Goal: Task Accomplishment & Management: Use online tool/utility

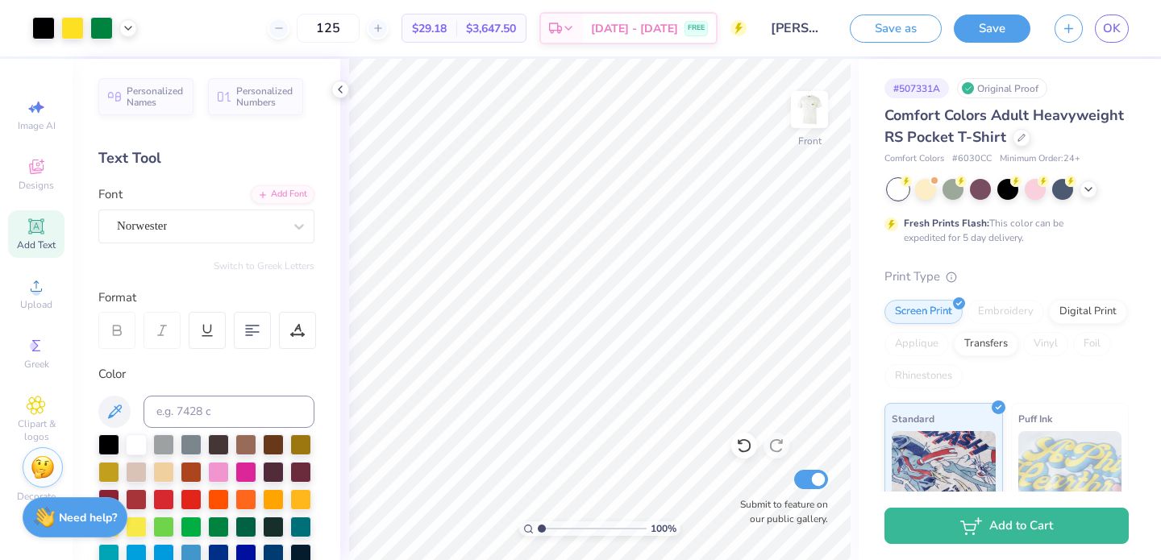
scroll to position [376, 0]
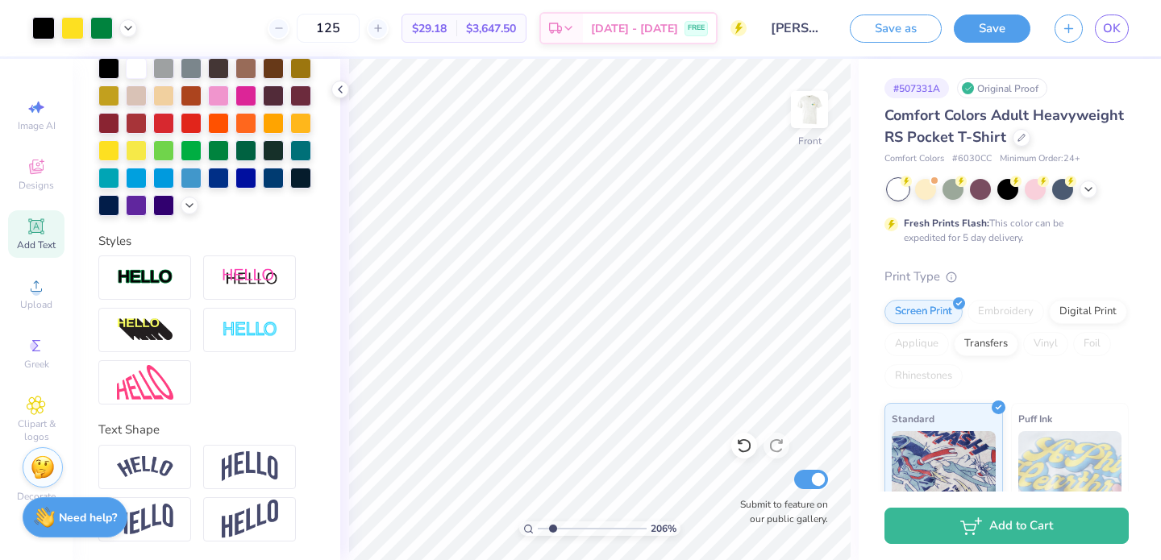
drag, startPoint x: 543, startPoint y: 530, endPoint x: 553, endPoint y: 530, distance: 9.7
type input "2.09"
click at [553, 530] on input "range" at bounding box center [592, 529] width 109 height 15
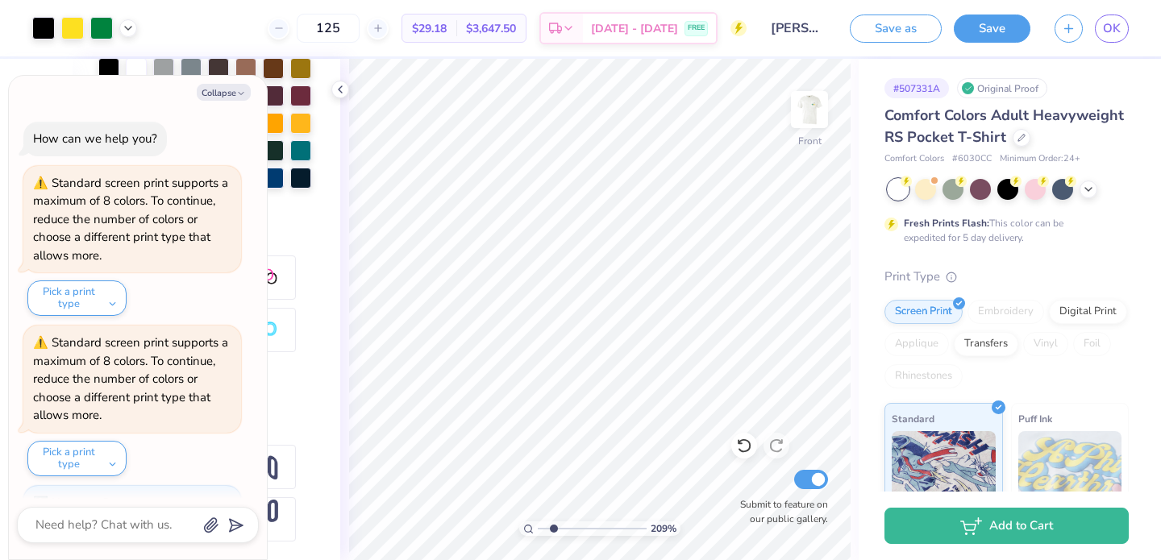
scroll to position [88, 0]
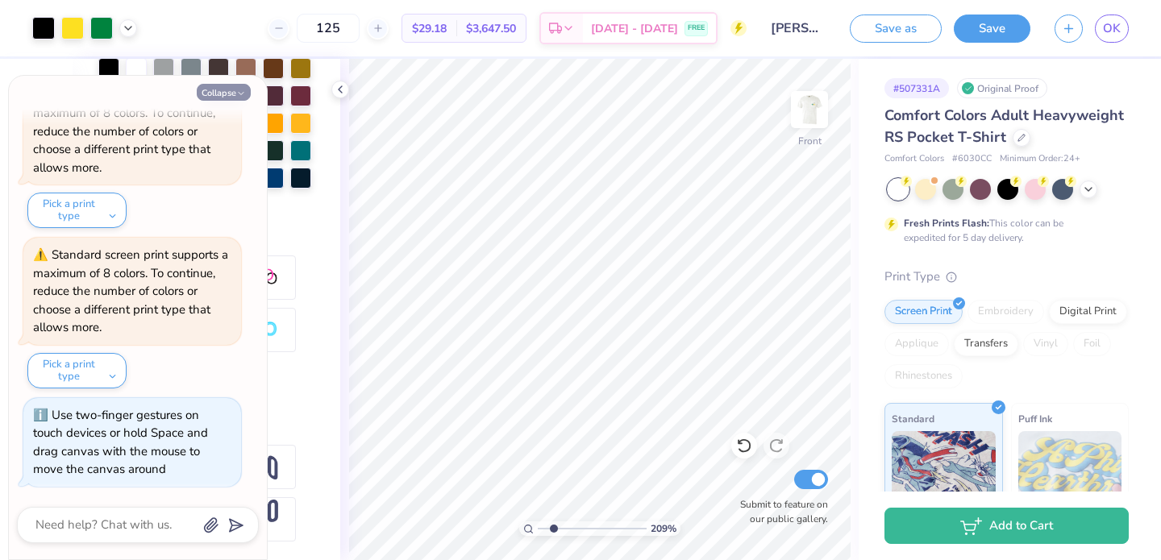
click at [236, 94] on icon "button" at bounding box center [241, 94] width 10 height 10
type textarea "x"
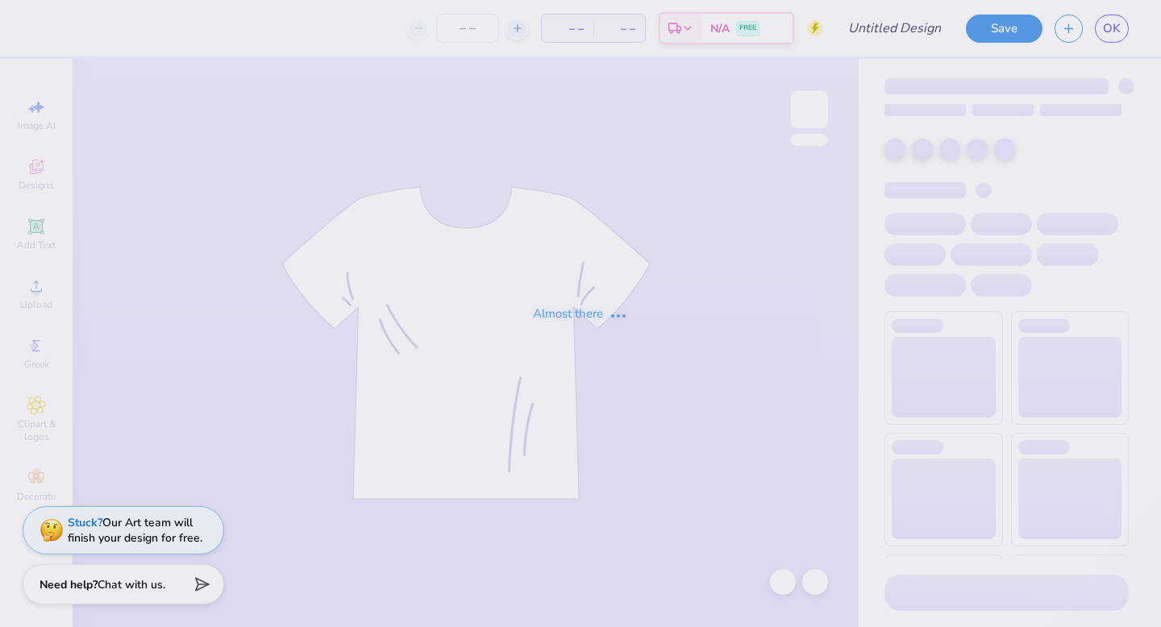
type input "[PERSON_NAME]"
type input "125"
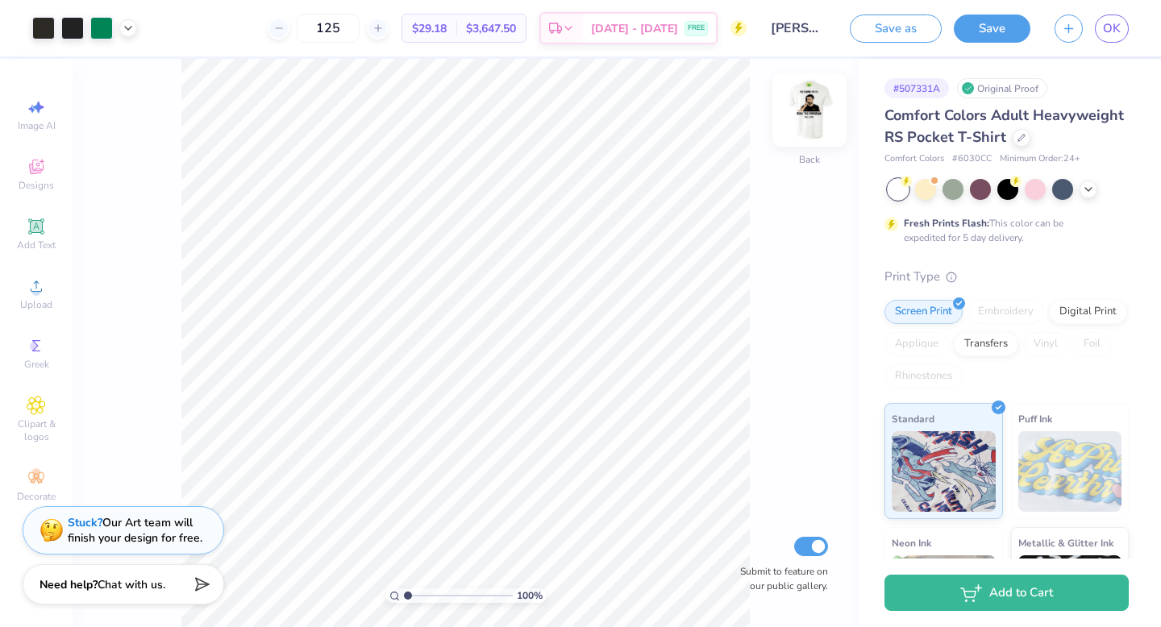
click at [813, 104] on img at bounding box center [809, 109] width 64 height 64
drag, startPoint x: 406, startPoint y: 595, endPoint x: 440, endPoint y: 596, distance: 33.9
click at [440, 596] on input "range" at bounding box center [458, 596] width 109 height 15
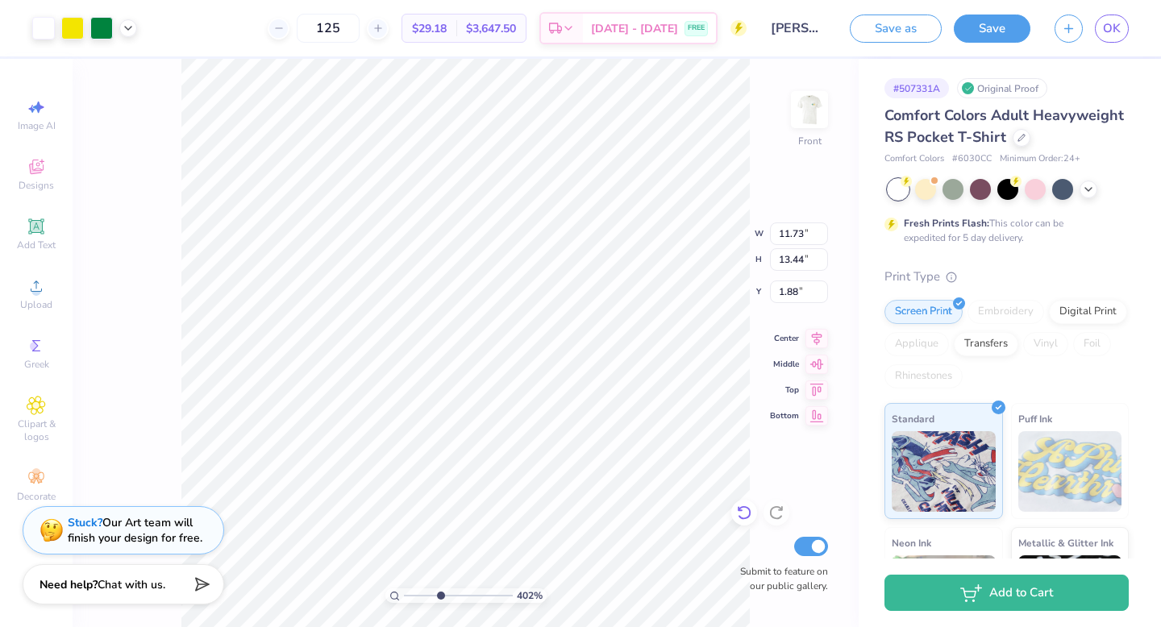
click at [748, 516] on icon at bounding box center [744, 513] width 14 height 15
drag, startPoint x: 442, startPoint y: 597, endPoint x: 423, endPoint y: 597, distance: 18.5
type input "2.49"
click at [423, 597] on input "range" at bounding box center [458, 596] width 109 height 15
type input "1.94"
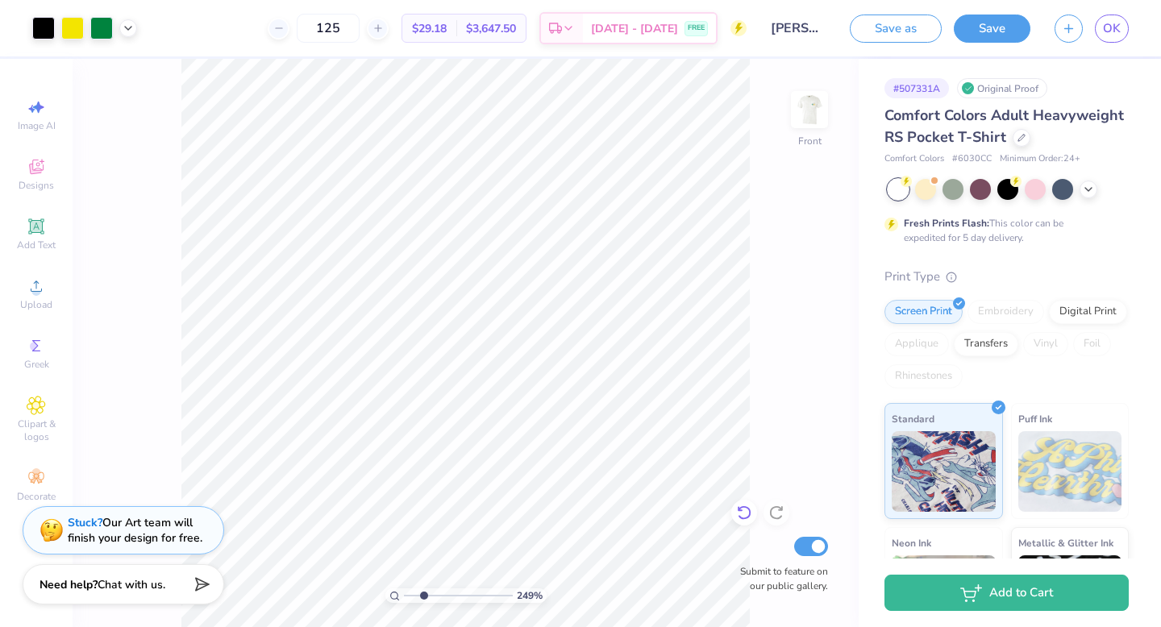
click at [738, 514] on icon at bounding box center [744, 513] width 16 height 16
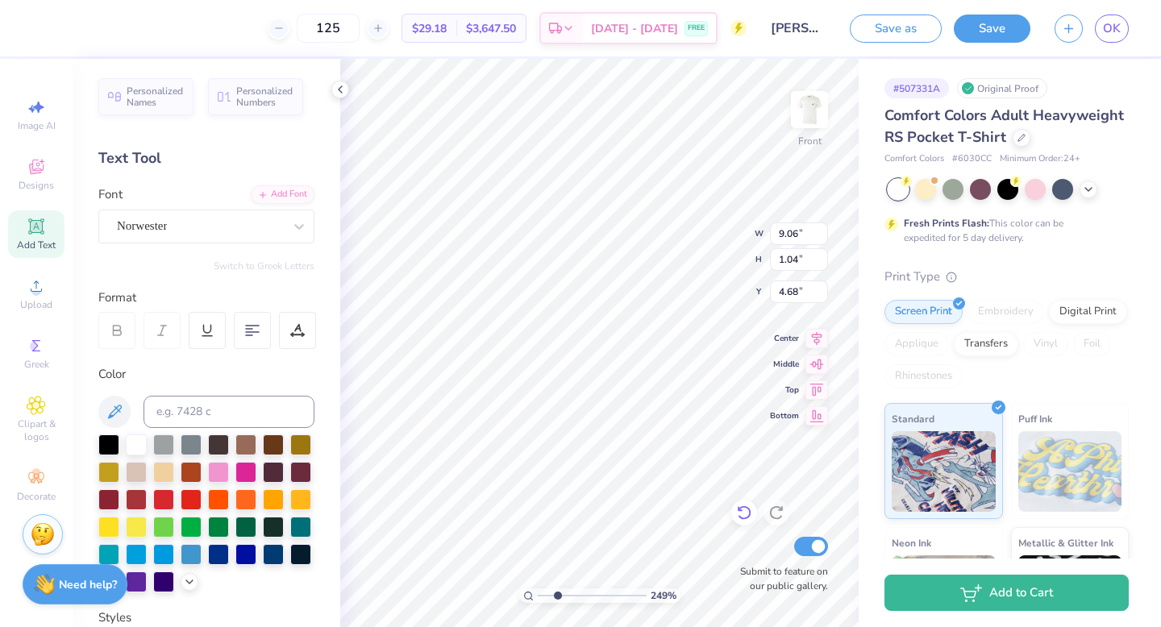
type textarea "PHI GAMMA"
type input "6.13"
type textarea "P"
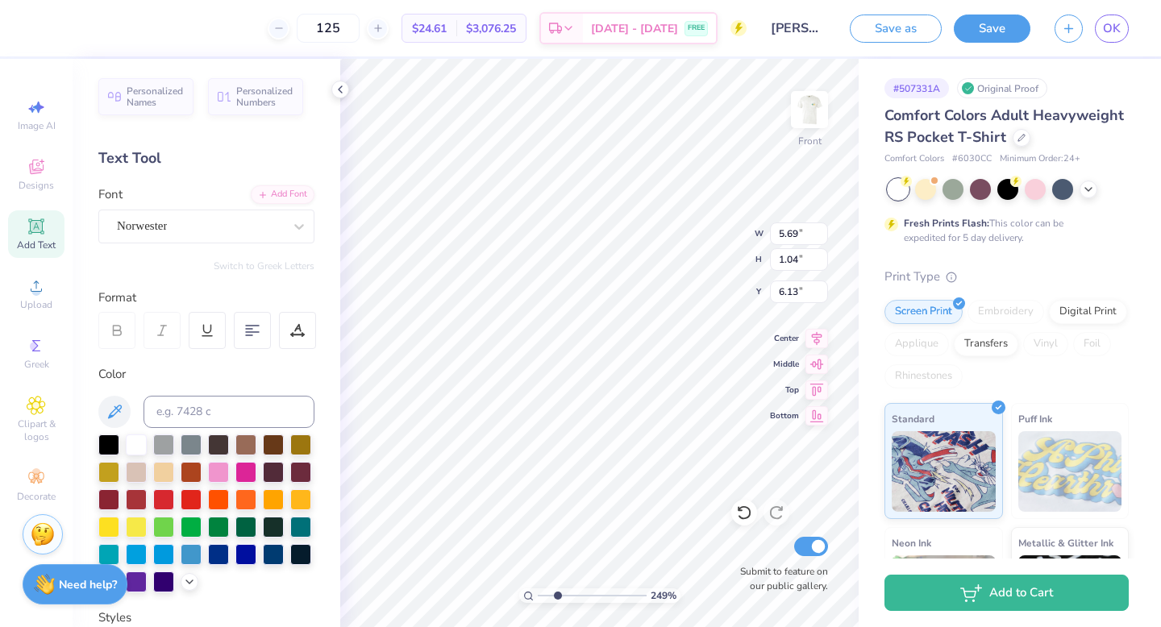
type textarea "DELTA"
type input "4.41"
drag, startPoint x: 559, startPoint y: 599, endPoint x: 534, endPoint y: 602, distance: 25.2
type input "1"
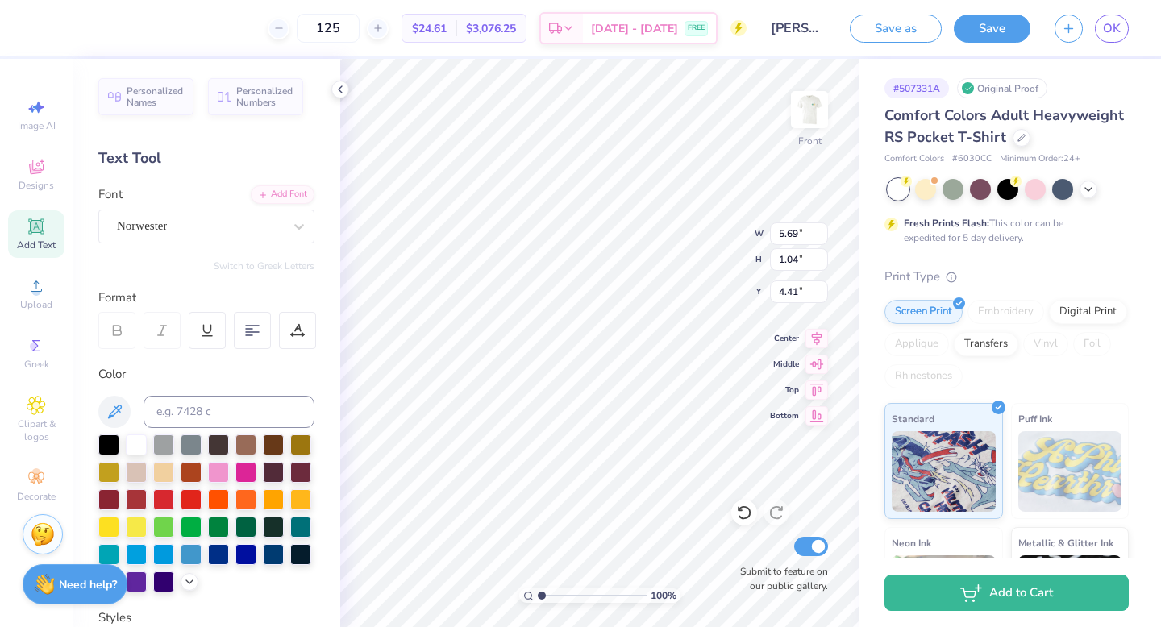
click at [538, 602] on input "range" at bounding box center [592, 596] width 109 height 15
type input "9.48"
type input "1.73"
type input "12.93"
type input "2.36"
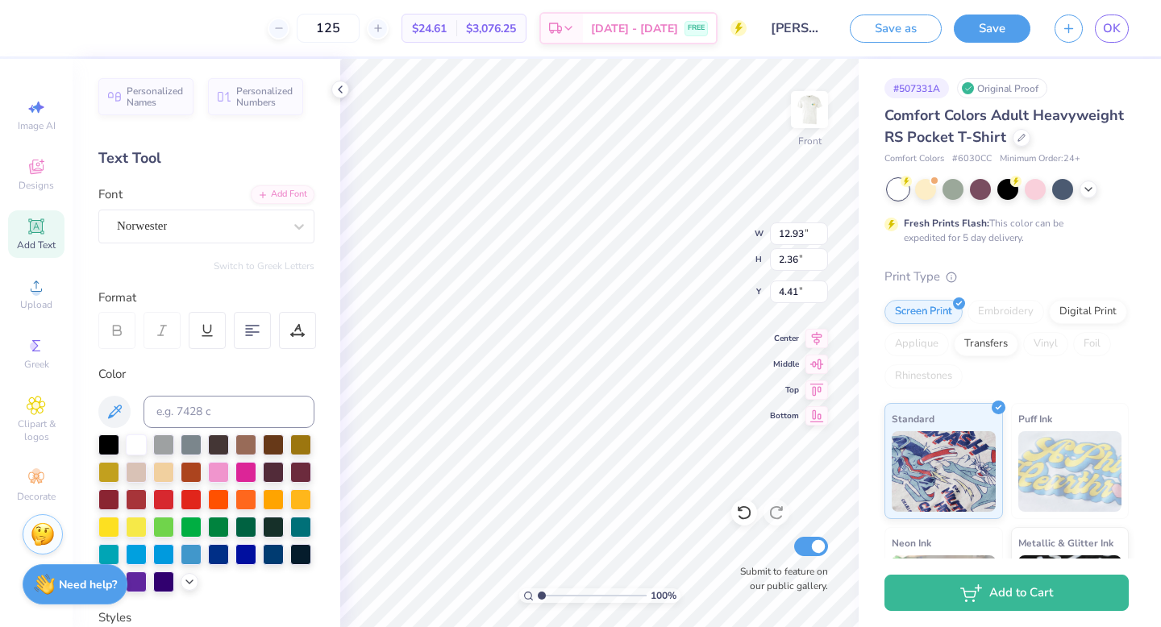
type input "4.23"
type input "2.93"
type input "1.04"
type input "7.97"
type input "12.93"
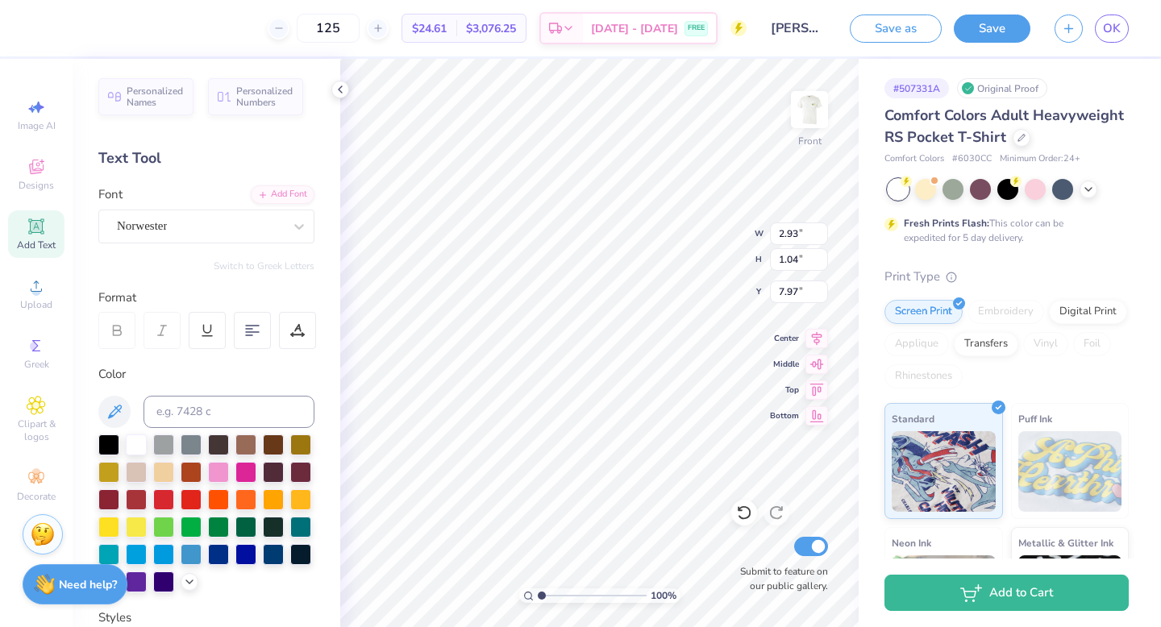
type input "2.36"
type input "4.23"
type input "10.92"
type input "1.99"
type input "9.90"
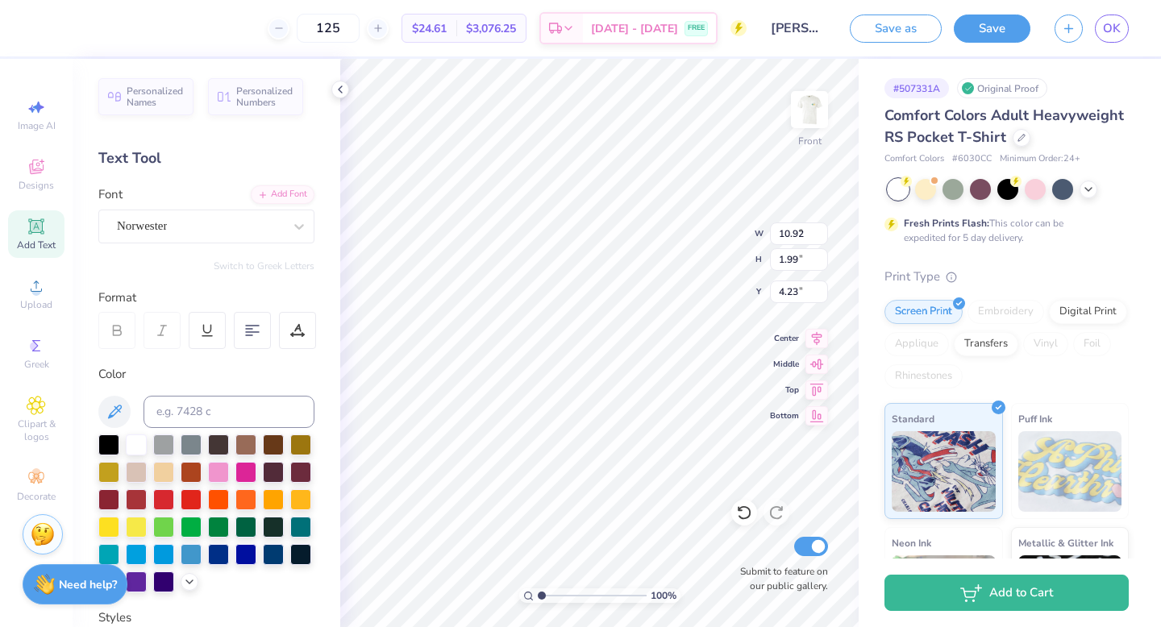
type input "1.81"
type input "3.61"
type input "2.93"
type input "1.04"
type input "5.68"
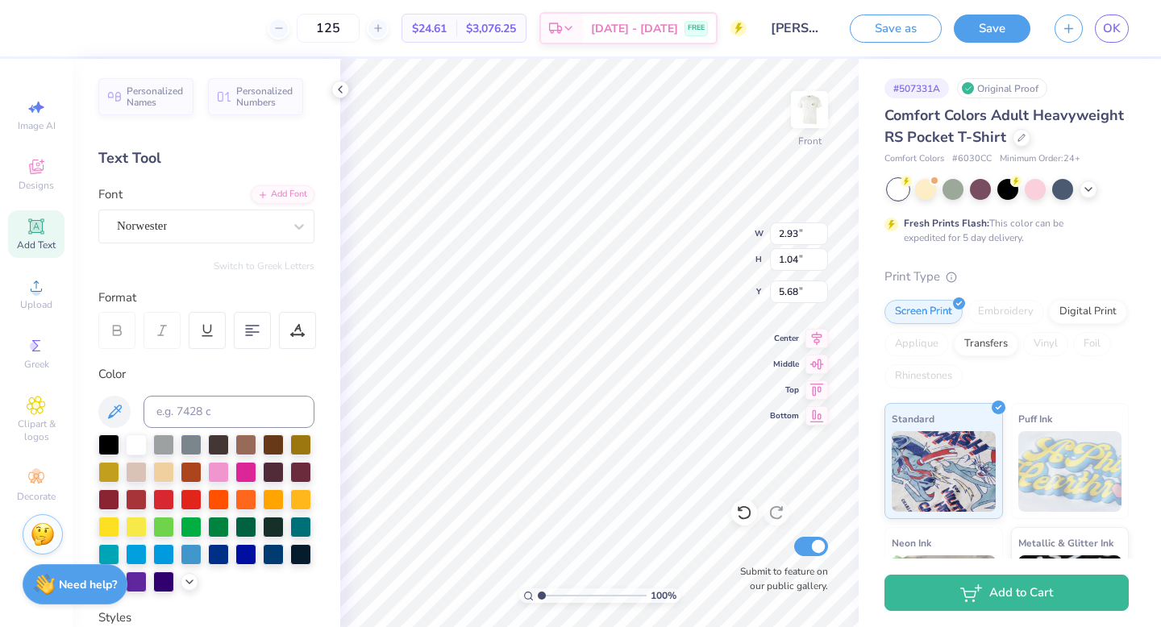
type input "9.75"
type input "3.46"
type input "4.42"
type input "2.46"
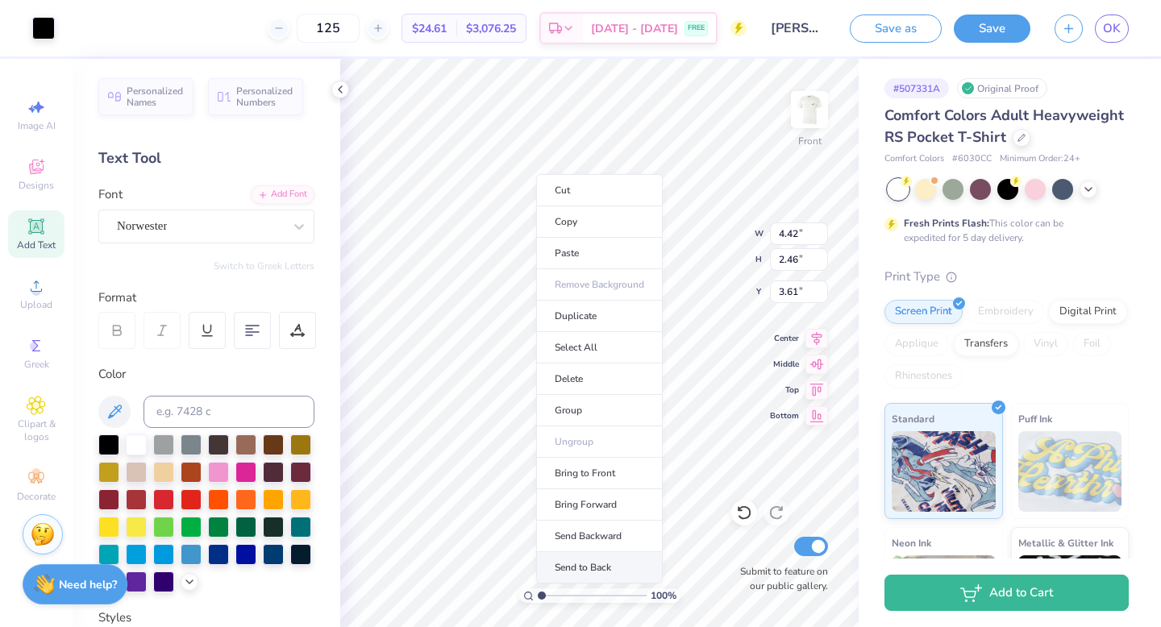
click at [606, 562] on li "Send to Back" at bounding box center [599, 567] width 127 height 31
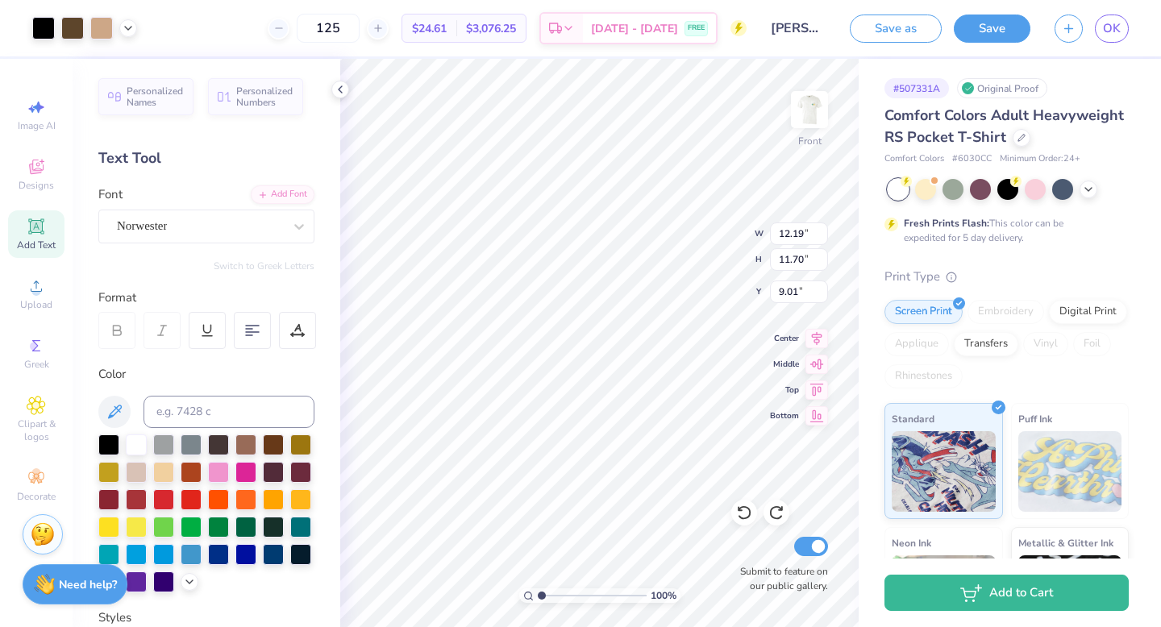
type input "6.79"
type input "8.25"
type input "10.54"
type input "5.86"
type input "3.91"
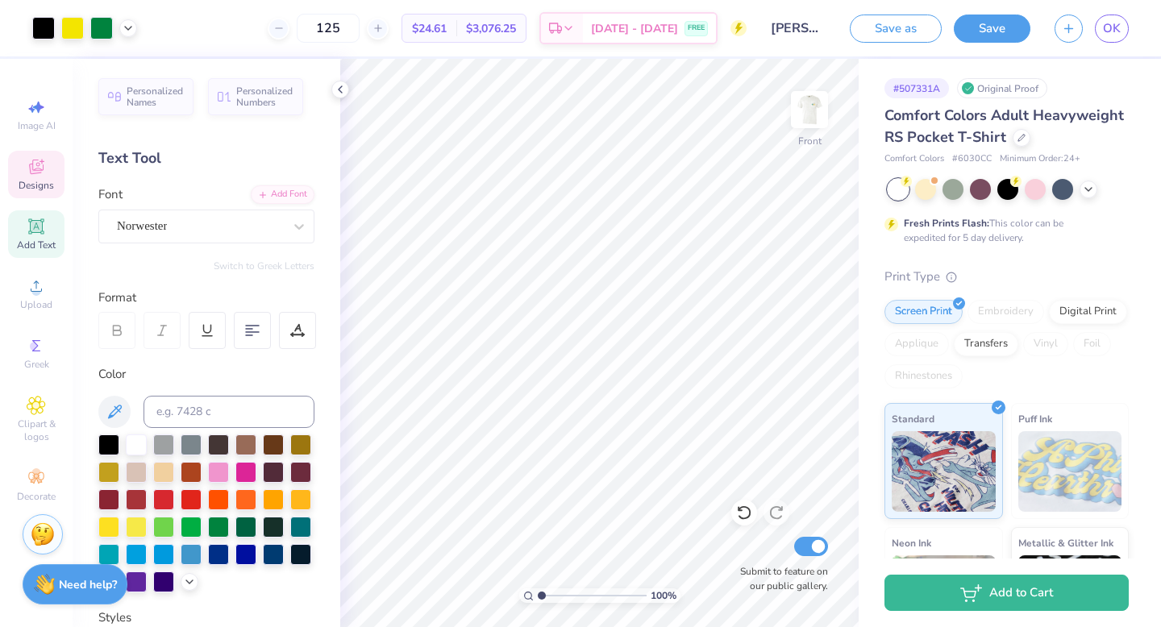
click at [48, 171] on div "Designs" at bounding box center [36, 175] width 56 height 48
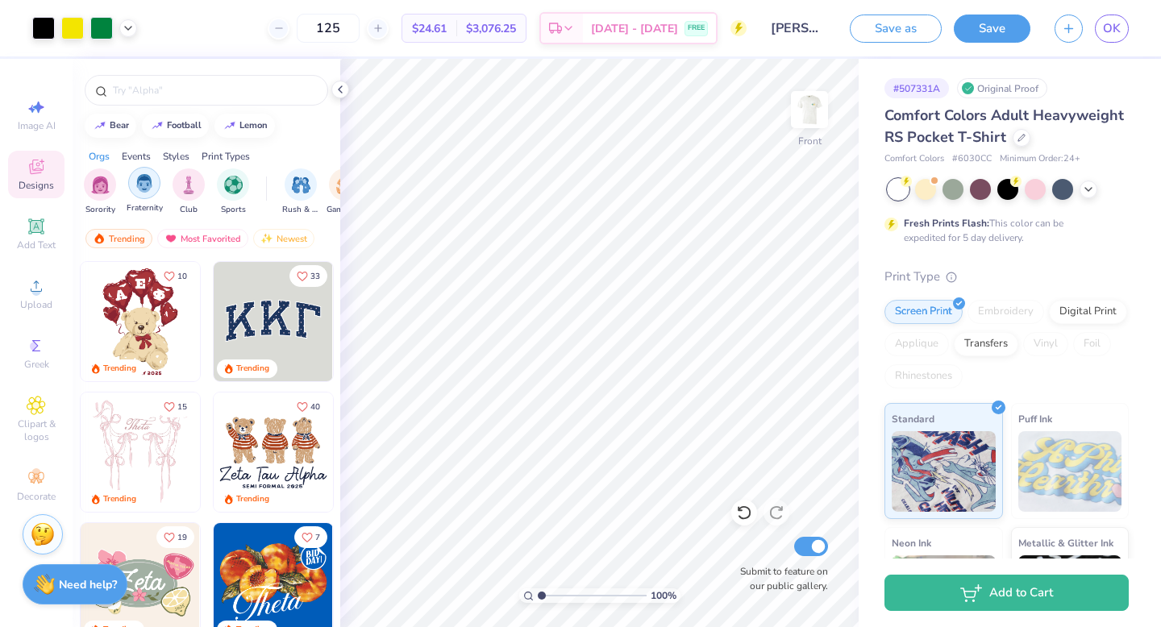
click at [151, 184] on img "filter for Fraternity" at bounding box center [144, 183] width 18 height 19
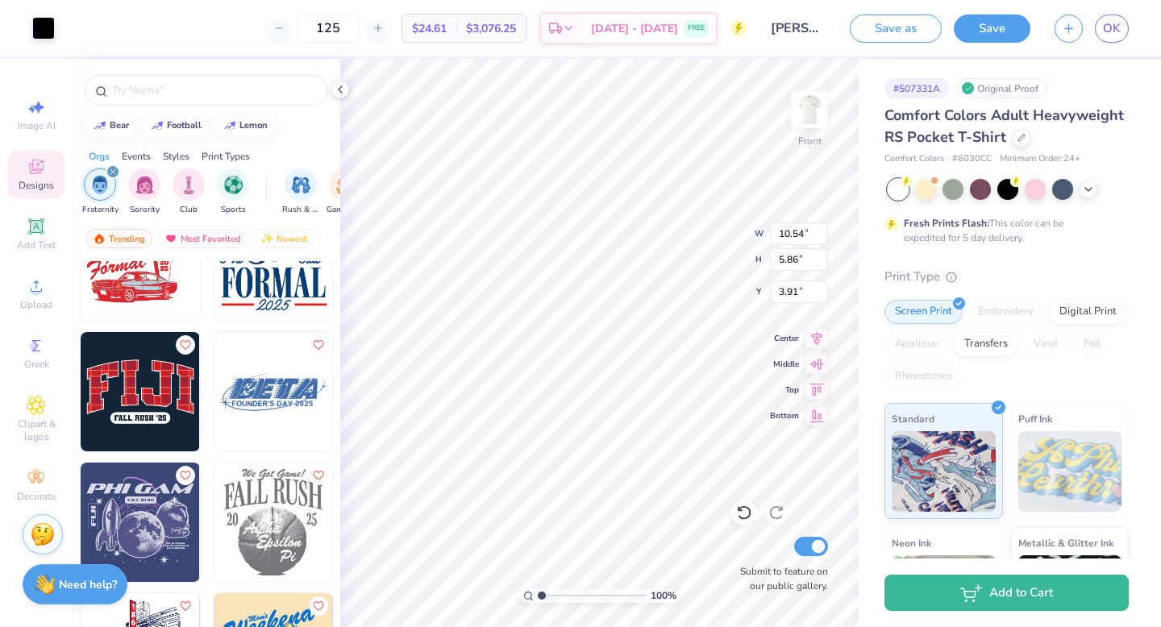
scroll to position [4894, 0]
click at [156, 381] on img at bounding box center [140, 390] width 119 height 119
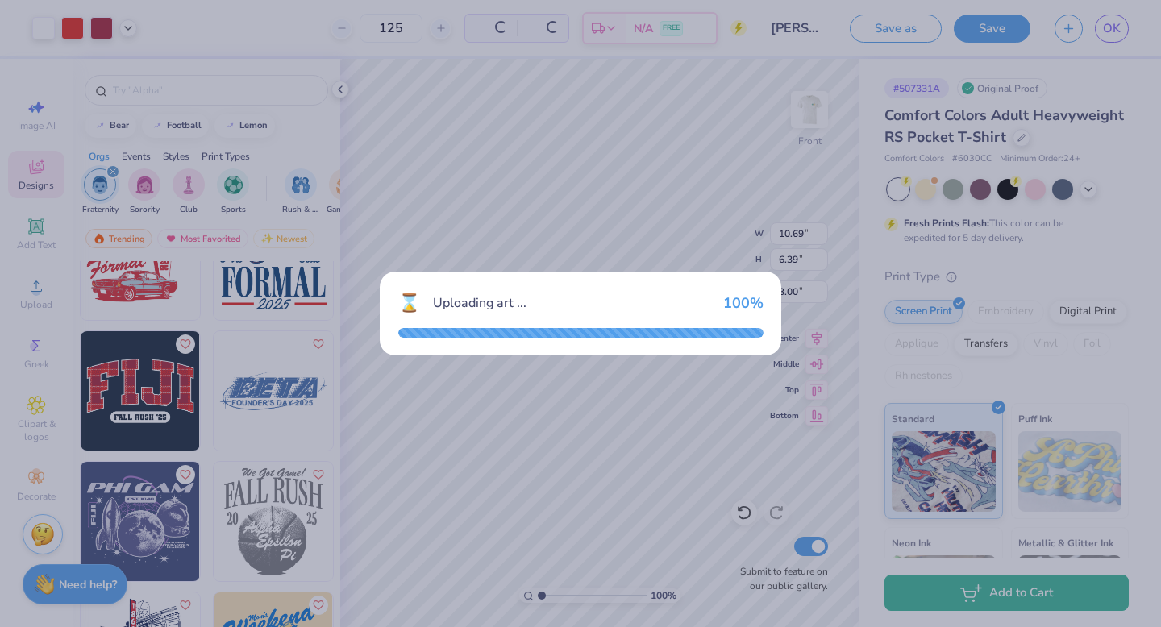
type input "10.69"
type input "6.39"
type input "3.00"
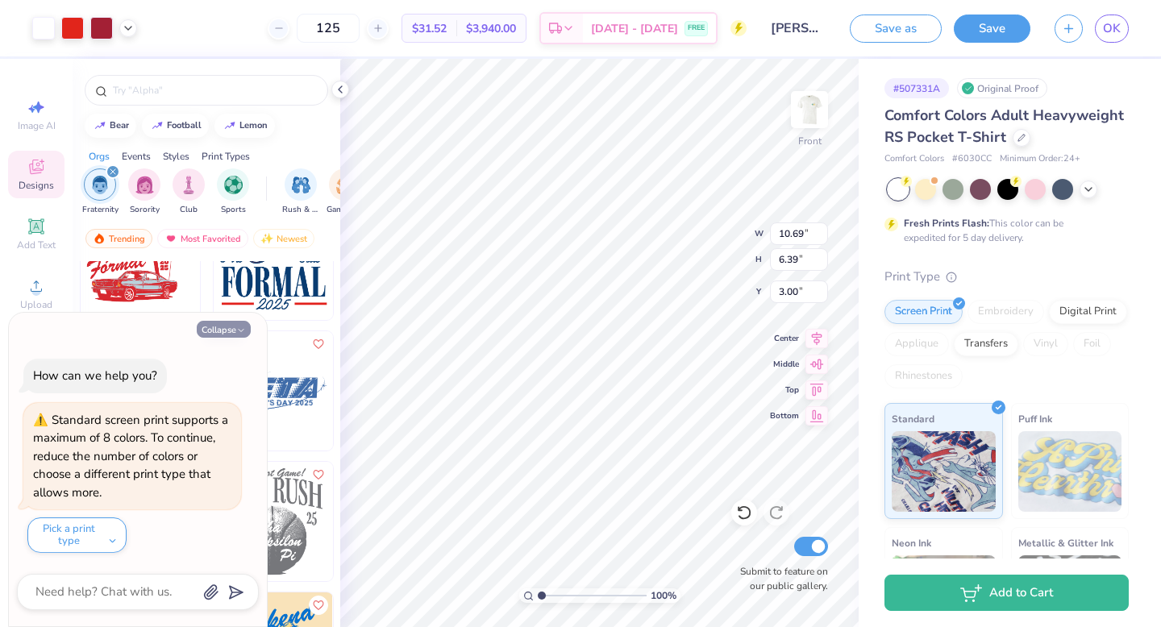
click at [223, 329] on button "Collapse" at bounding box center [224, 329] width 54 height 17
type textarea "x"
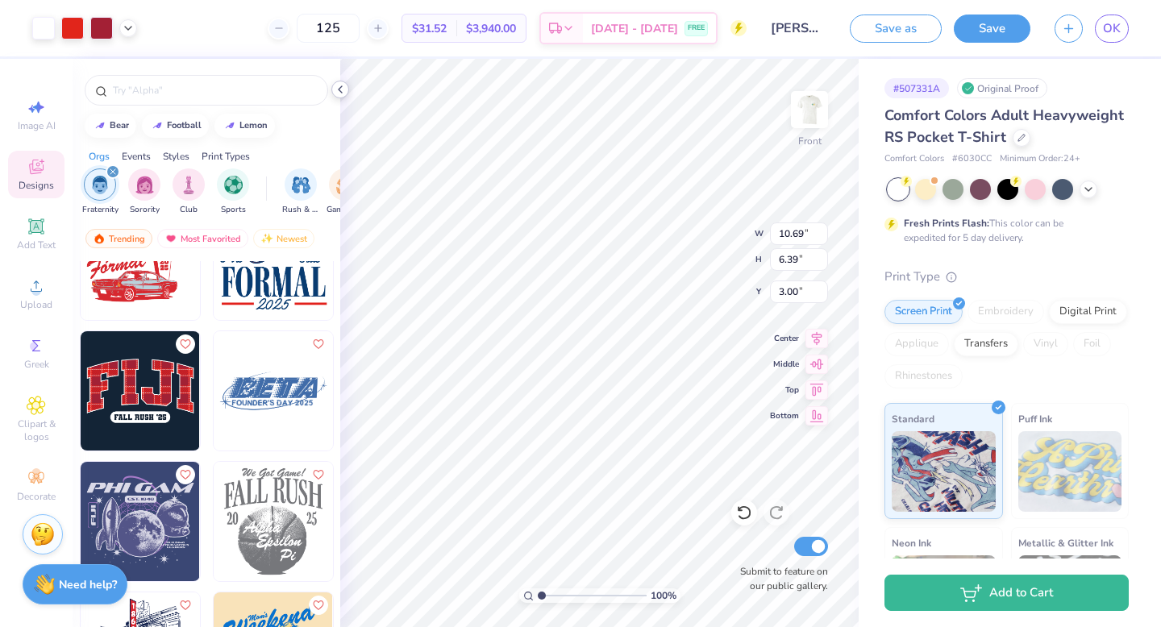
click at [343, 81] on div at bounding box center [340, 90] width 18 height 18
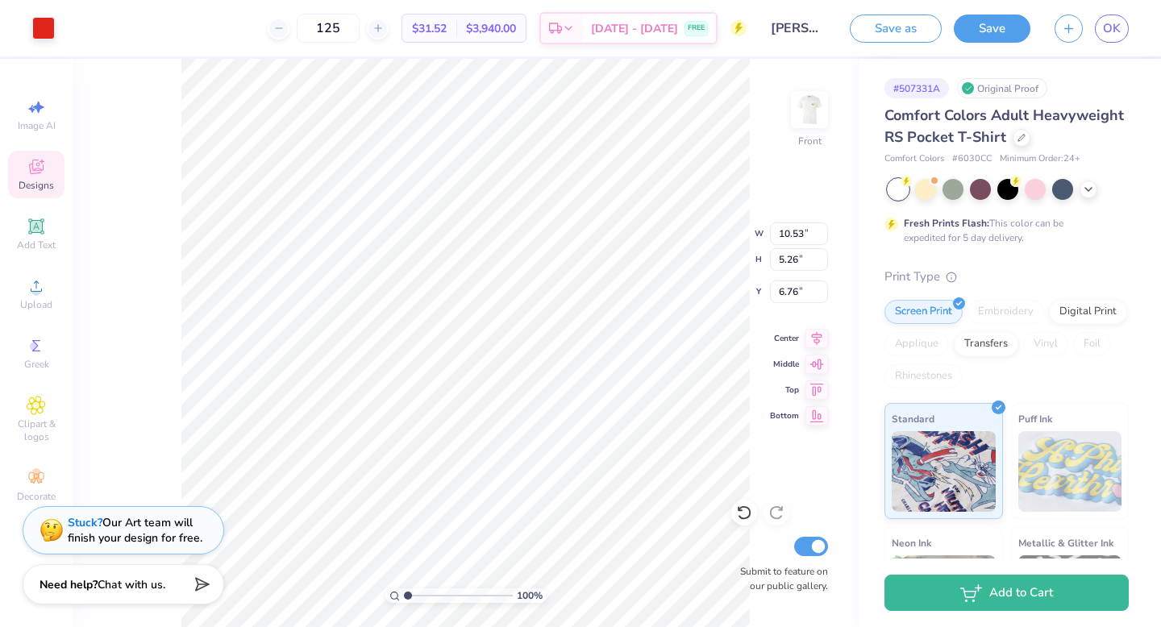
type input "6.76"
type input "20.94"
click at [50, 225] on div "Add Text" at bounding box center [36, 234] width 56 height 48
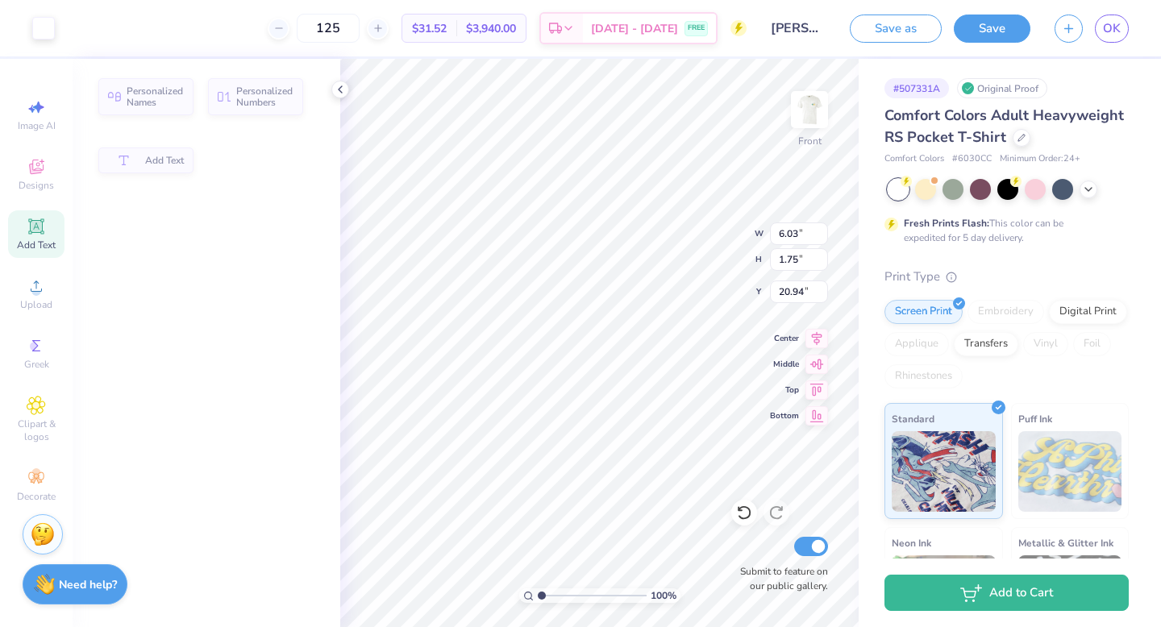
type input "6.03"
type input "1.75"
type input "13.38"
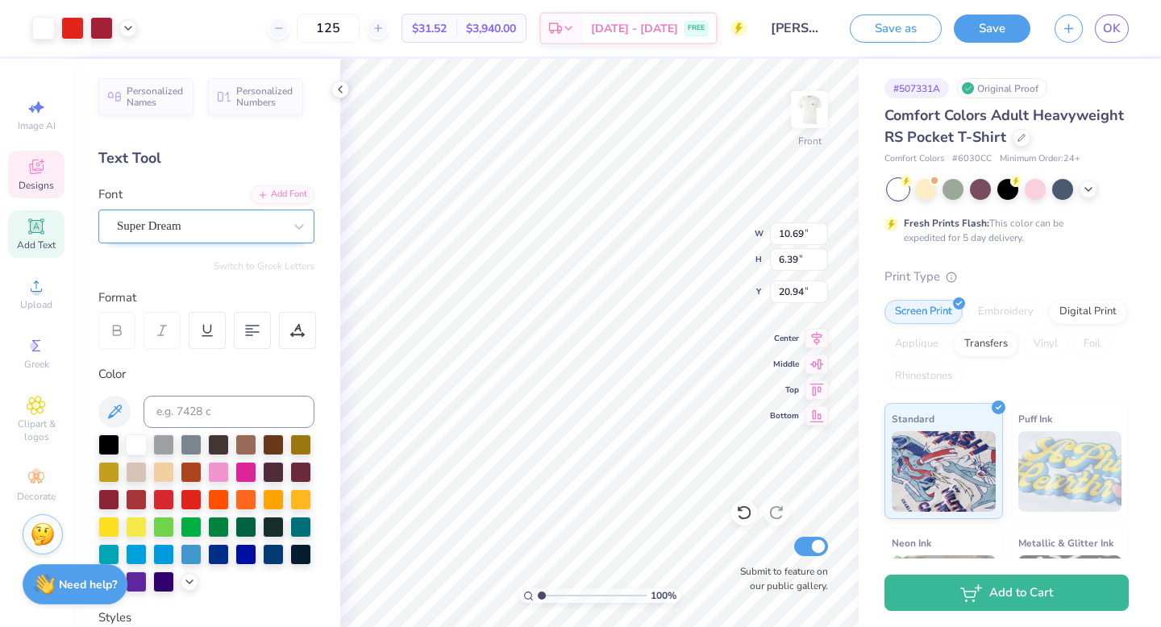
click at [224, 230] on div "Super Dream" at bounding box center [199, 226] width 169 height 25
click at [297, 236] on div at bounding box center [299, 226] width 29 height 29
click at [231, 224] on div "Super Dream" at bounding box center [199, 226] width 169 height 25
click at [232, 215] on div at bounding box center [200, 226] width 166 height 22
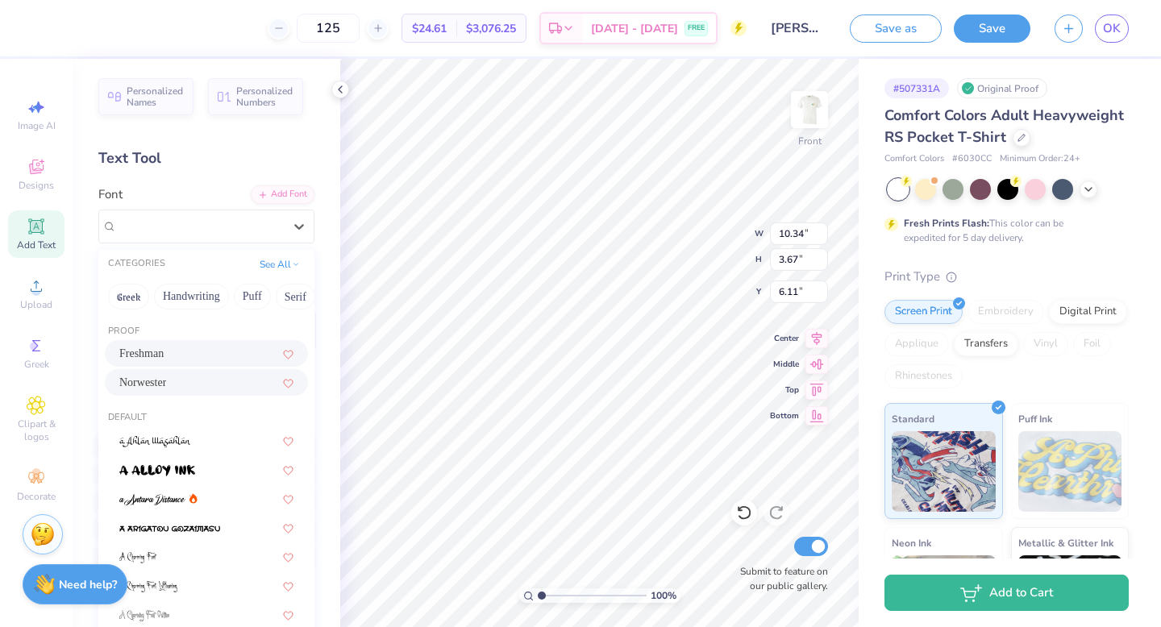
click at [236, 344] on div "Freshman" at bounding box center [206, 353] width 203 height 27
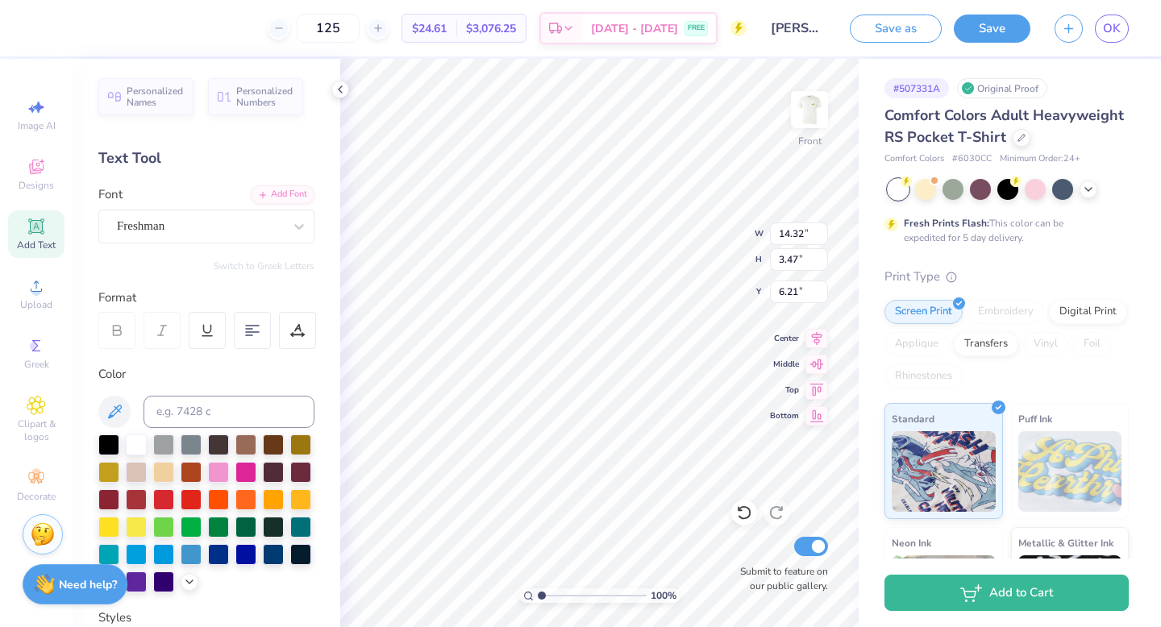
type input "14.32"
type input "3.47"
type input "6.21"
type input "11.48"
type input "2.78"
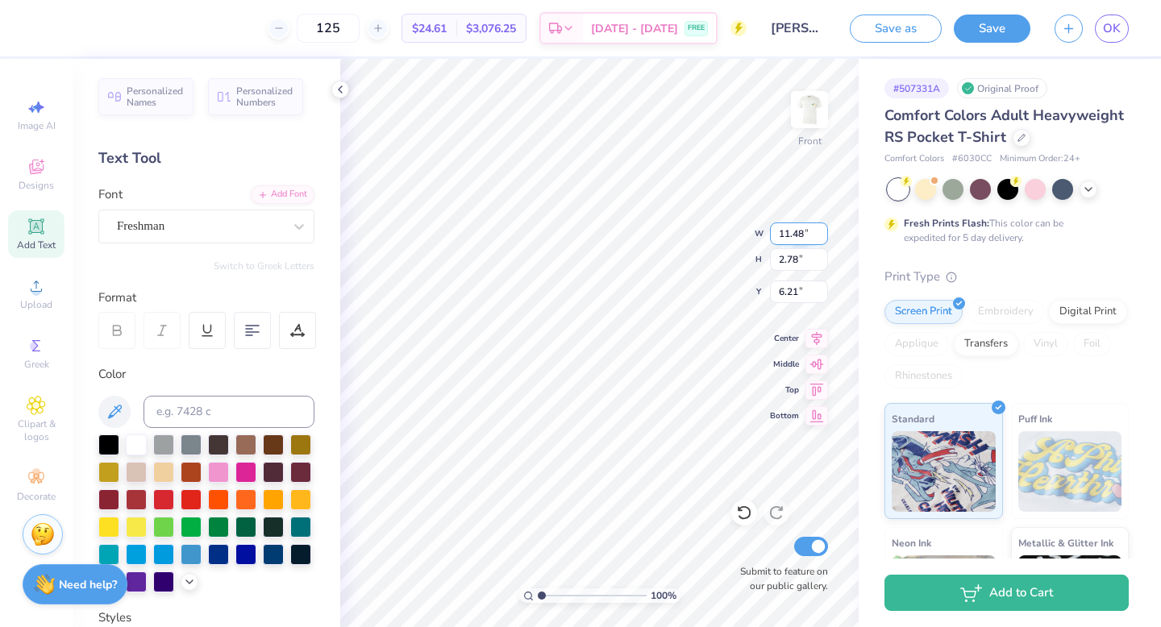
click at [728, 219] on div "100 % Front W 11.48 11.48 " H 2.78 2.78 " Y 6.21 6.21 " Center Middle Top Botto…" at bounding box center [599, 343] width 518 height 568
type input "6.15"
click at [206, 239] on div "Norwester" at bounding box center [206, 227] width 216 height 34
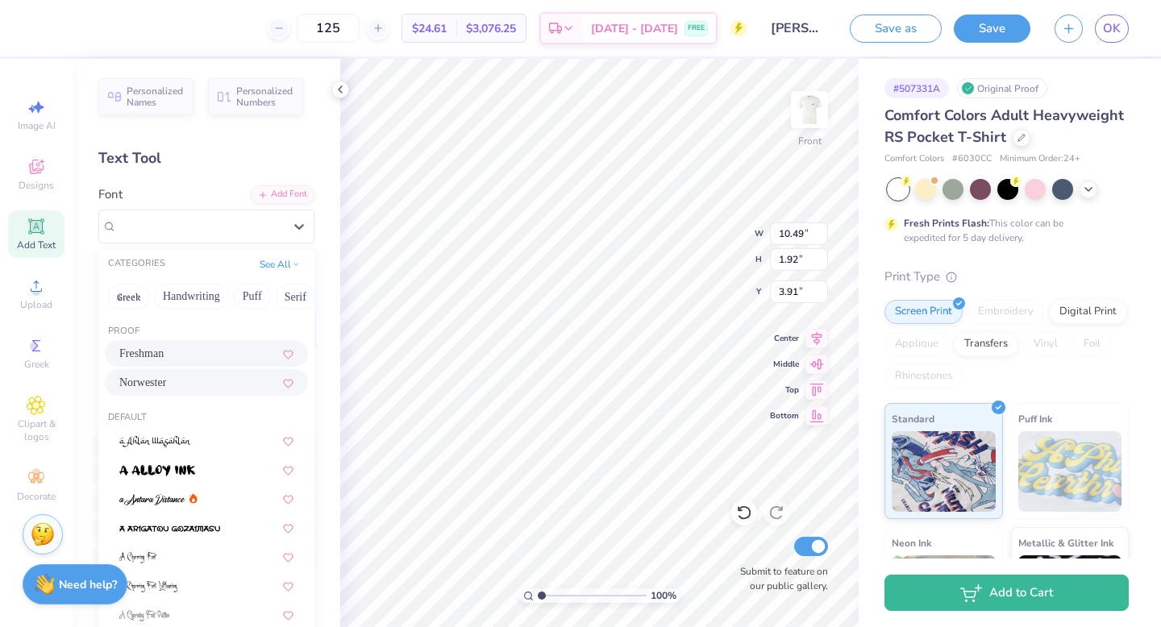
click at [195, 345] on div "Freshman" at bounding box center [206, 353] width 174 height 17
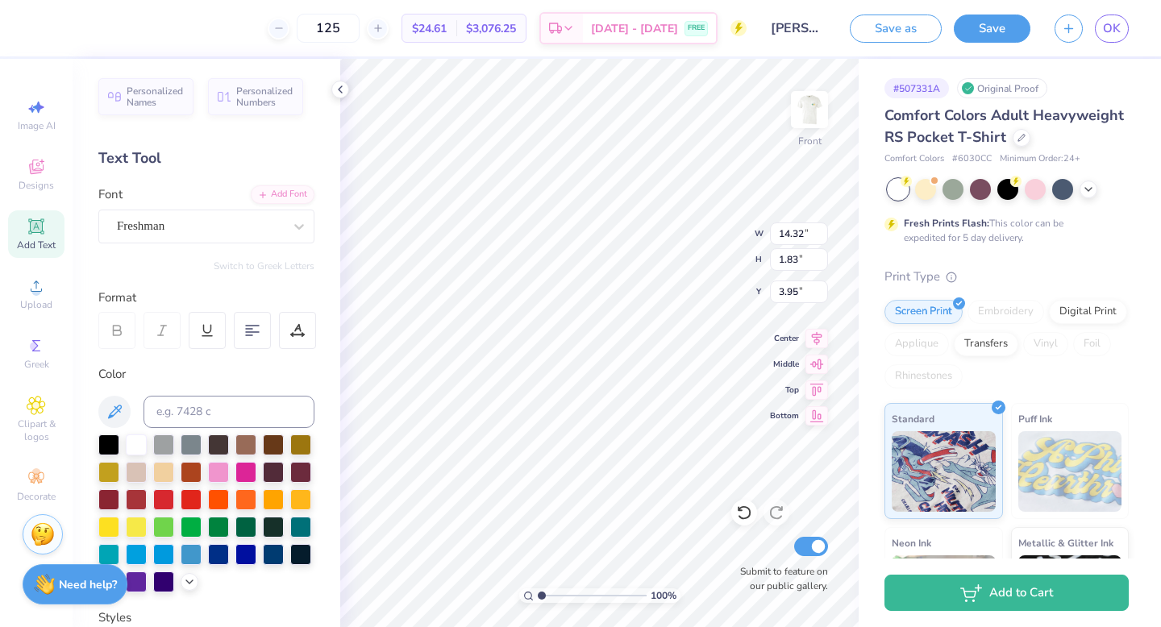
type input "14.32"
type input "1.83"
type input "3.95"
type input "12.90"
type input "1.65"
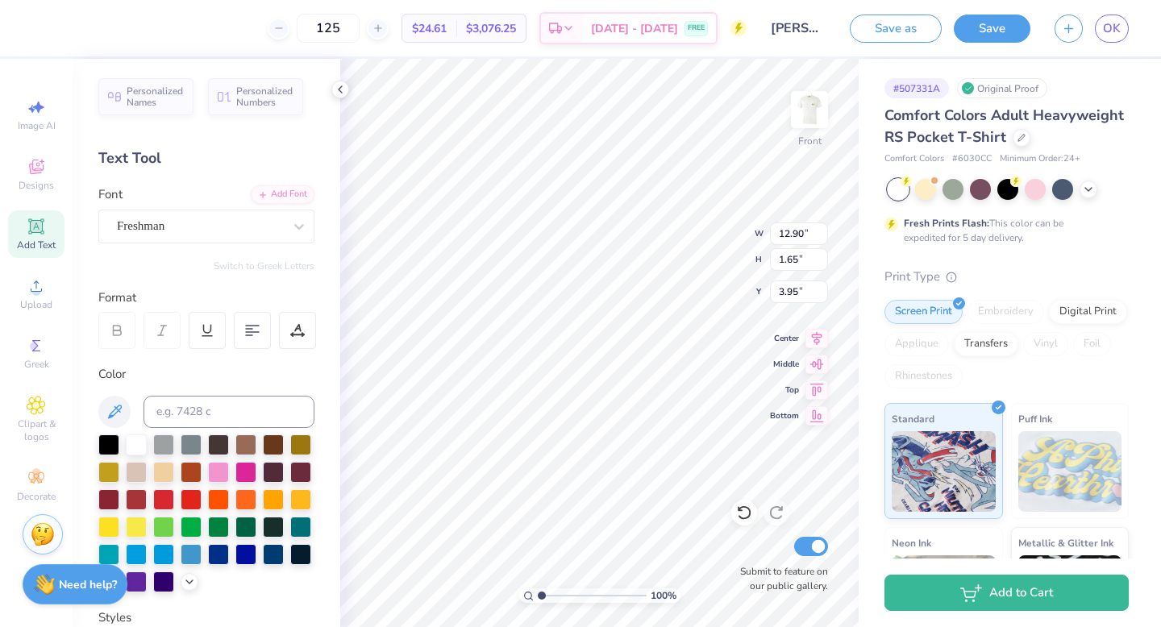
type input "11.43"
type input "1.46"
type input "4.43"
click at [264, 224] on div "Freshman" at bounding box center [199, 226] width 169 height 25
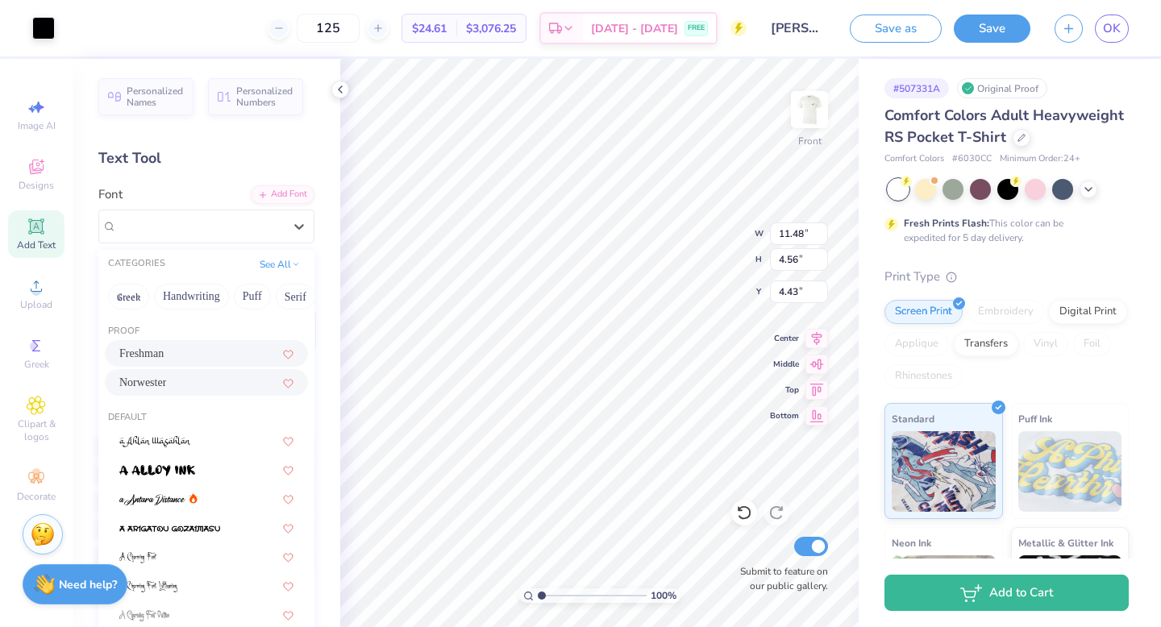
click at [224, 385] on div "Norwester" at bounding box center [206, 382] width 174 height 17
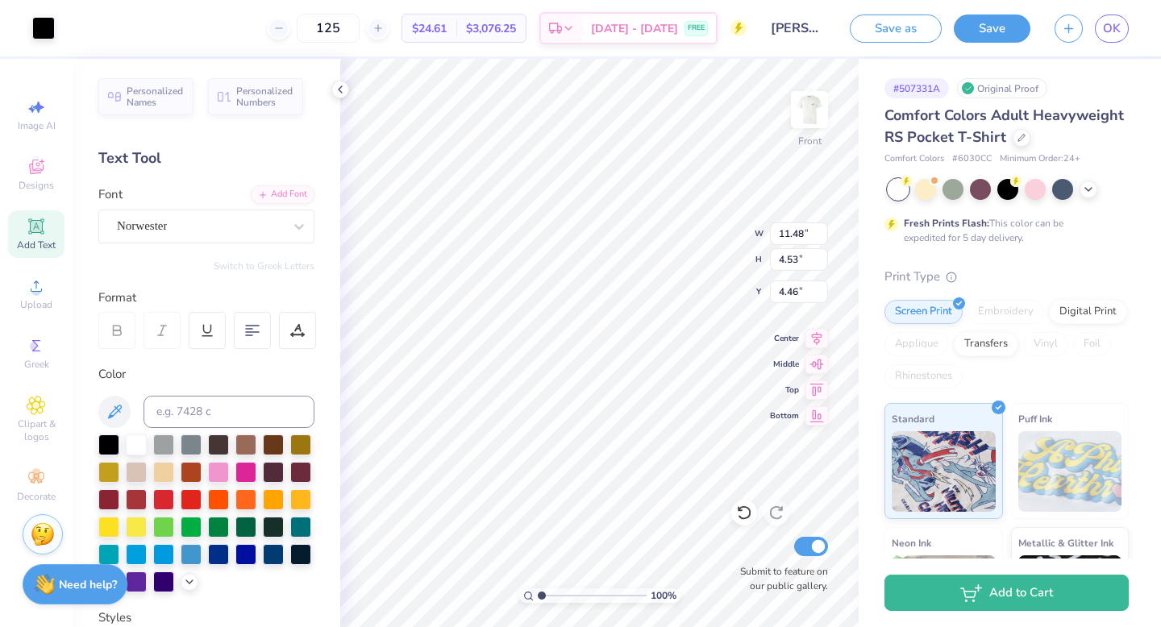
type input "4.53"
type input "4.46"
type input "4.56"
type input "4.43"
click at [35, 172] on icon at bounding box center [36, 169] width 13 height 10
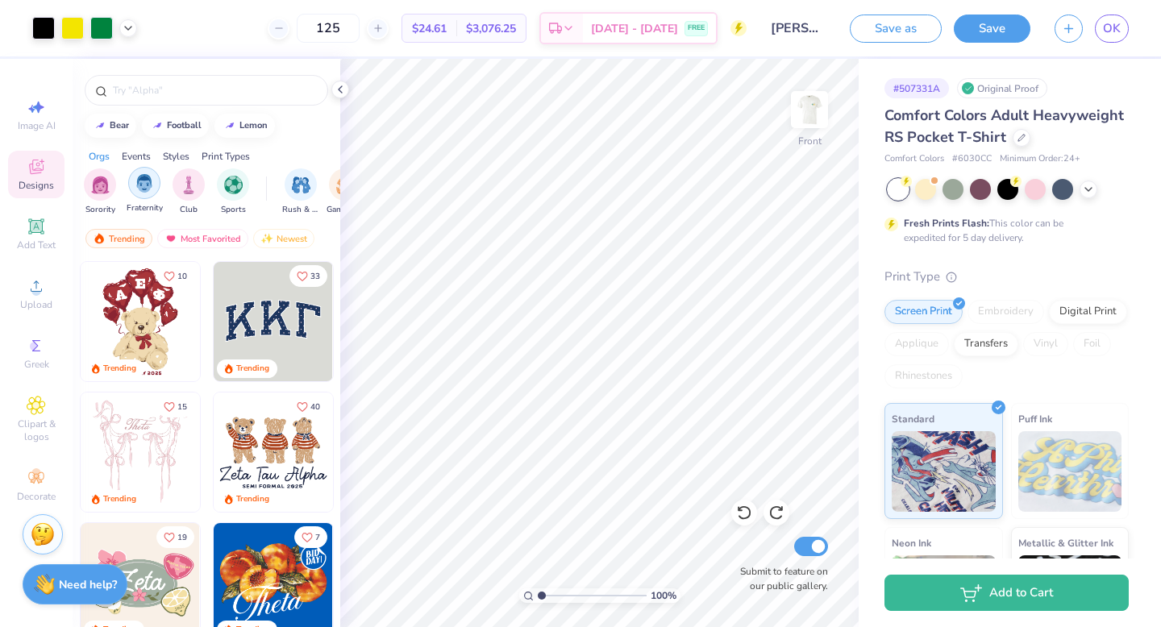
click at [151, 185] on img "filter for Fraternity" at bounding box center [144, 183] width 18 height 19
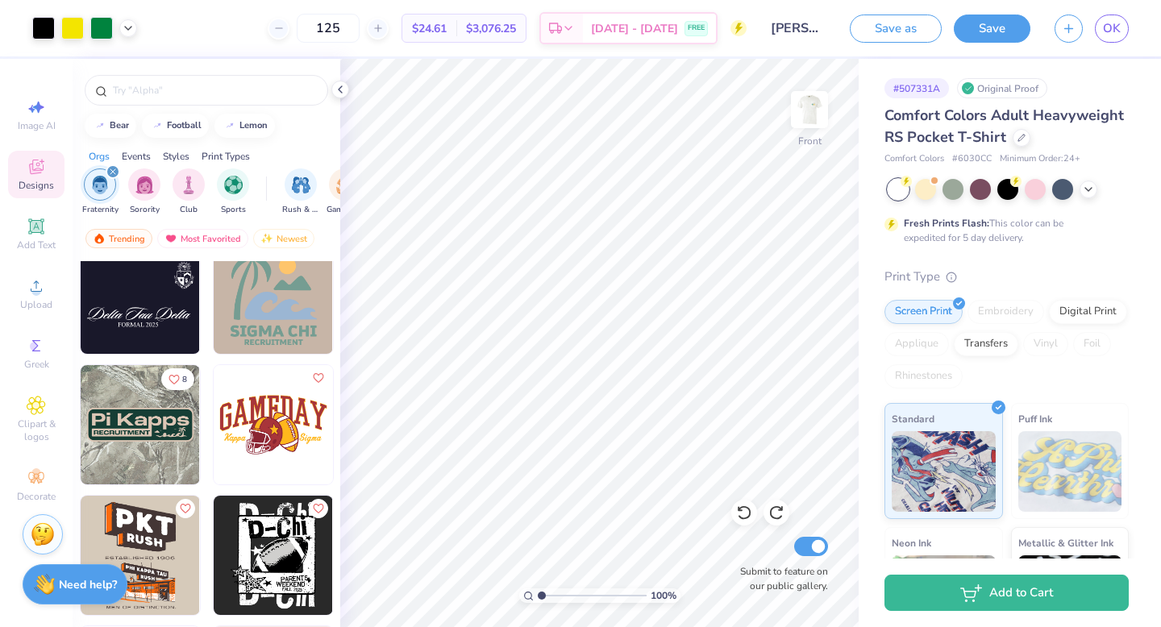
scroll to position [3166, 0]
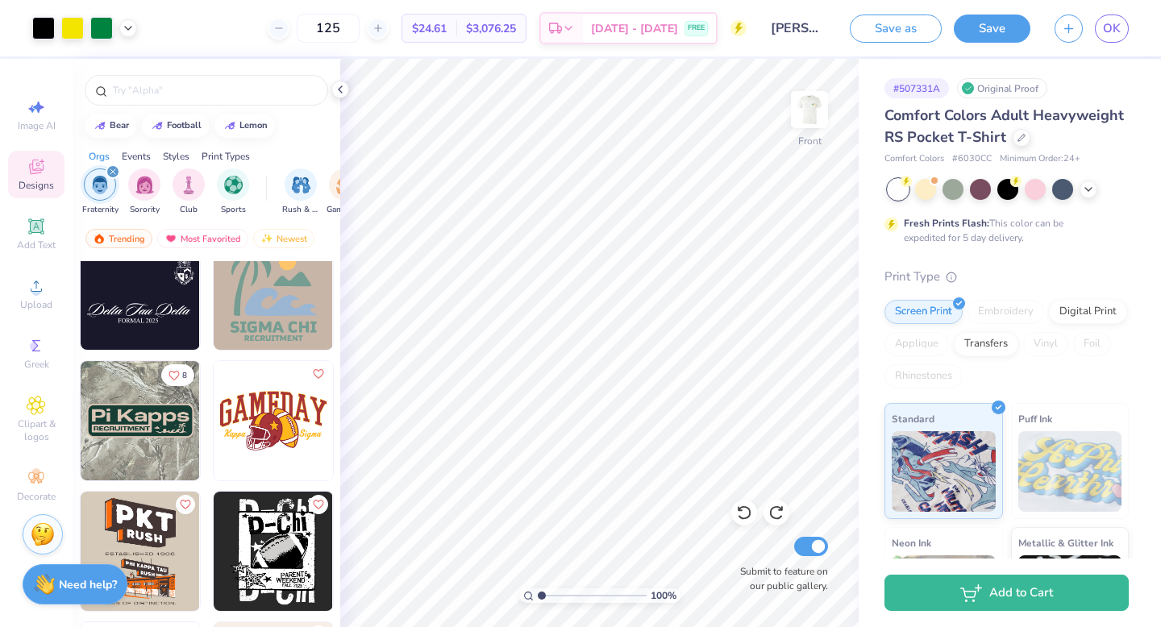
click at [253, 312] on img at bounding box center [273, 290] width 119 height 119
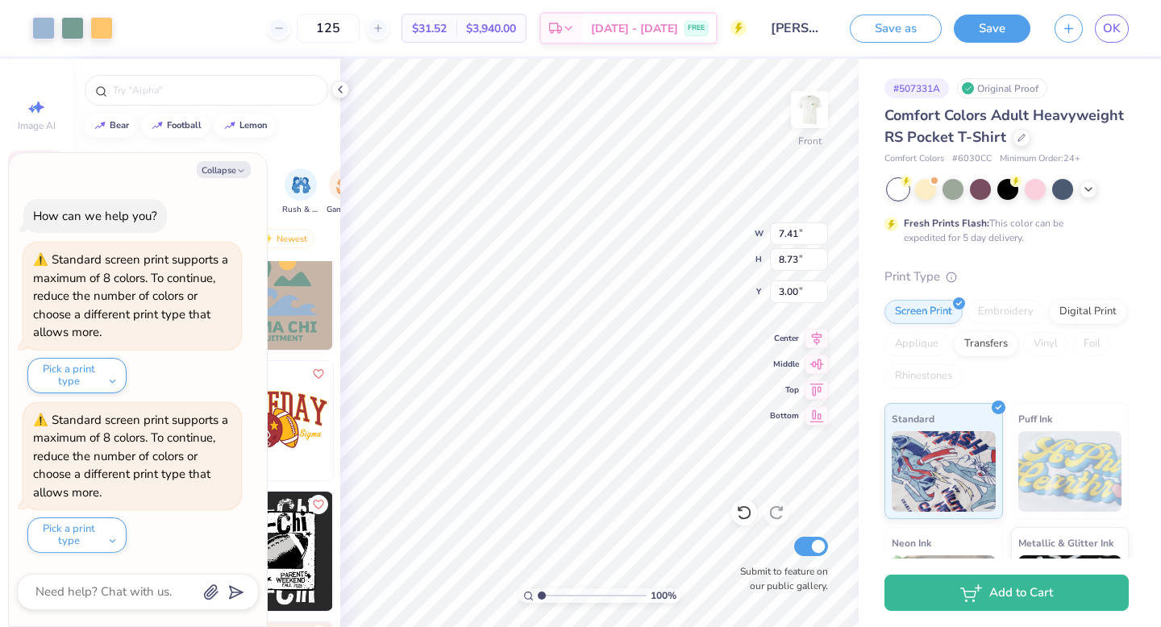
type textarea "x"
type input "18.70"
type textarea "x"
type input "4.77"
type input "5.63"
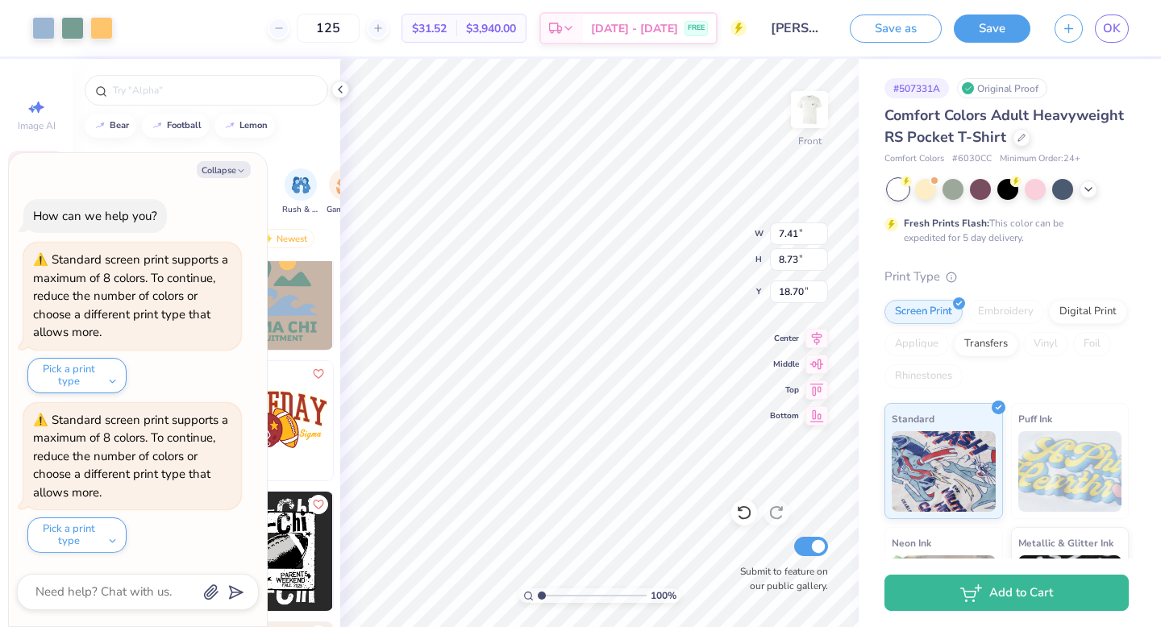
type input "21.84"
type textarea "x"
type input "21.23"
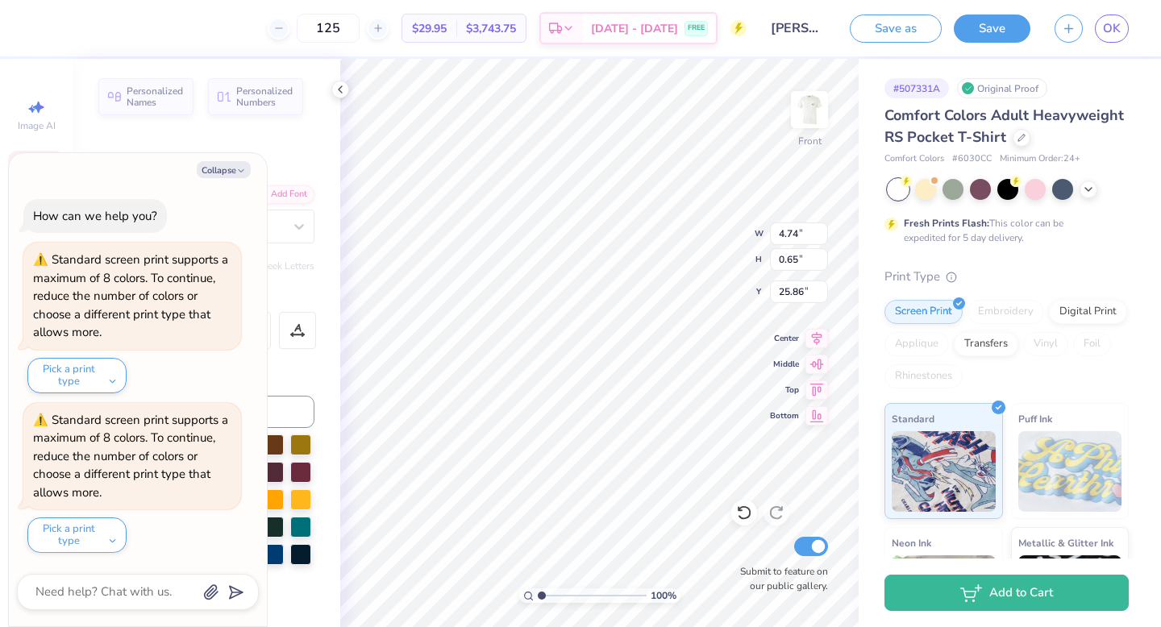
click at [229, 170] on button "Collapse" at bounding box center [224, 169] width 54 height 17
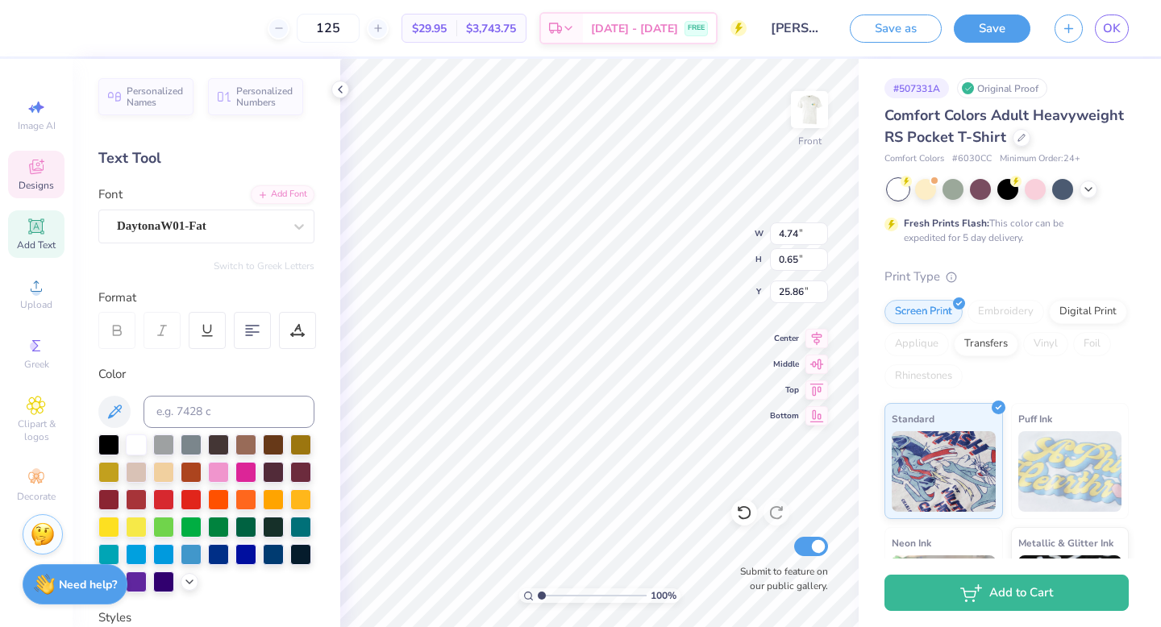
type textarea "x"
click at [257, 218] on div "Freshman" at bounding box center [199, 226] width 169 height 25
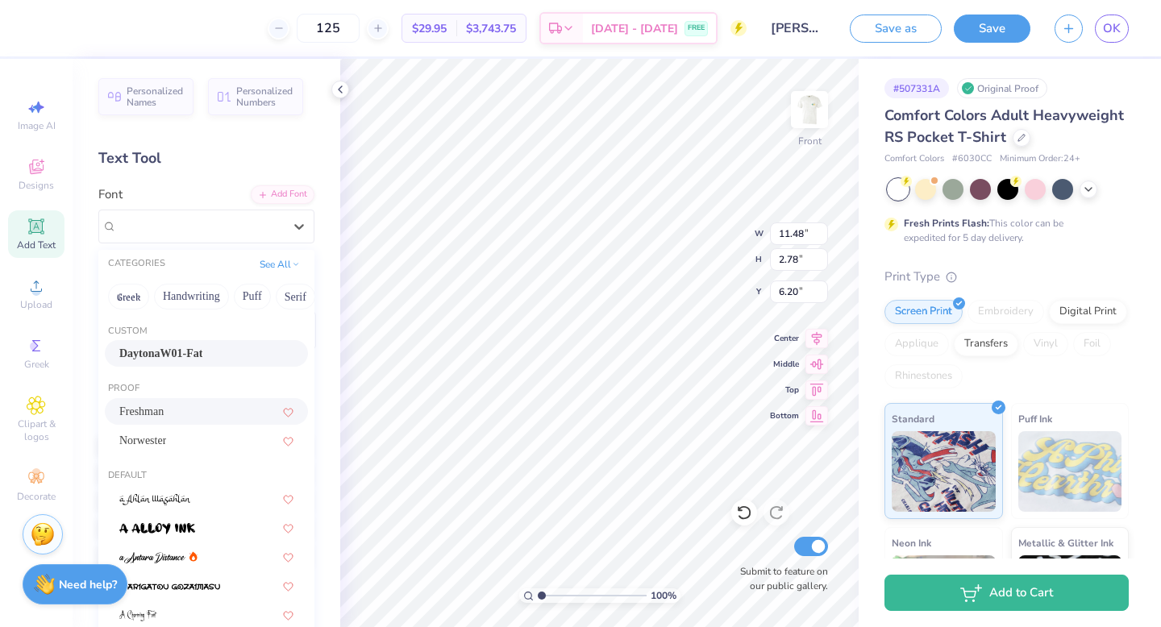
click at [245, 356] on div "DaytonaW01-Fat" at bounding box center [206, 353] width 174 height 17
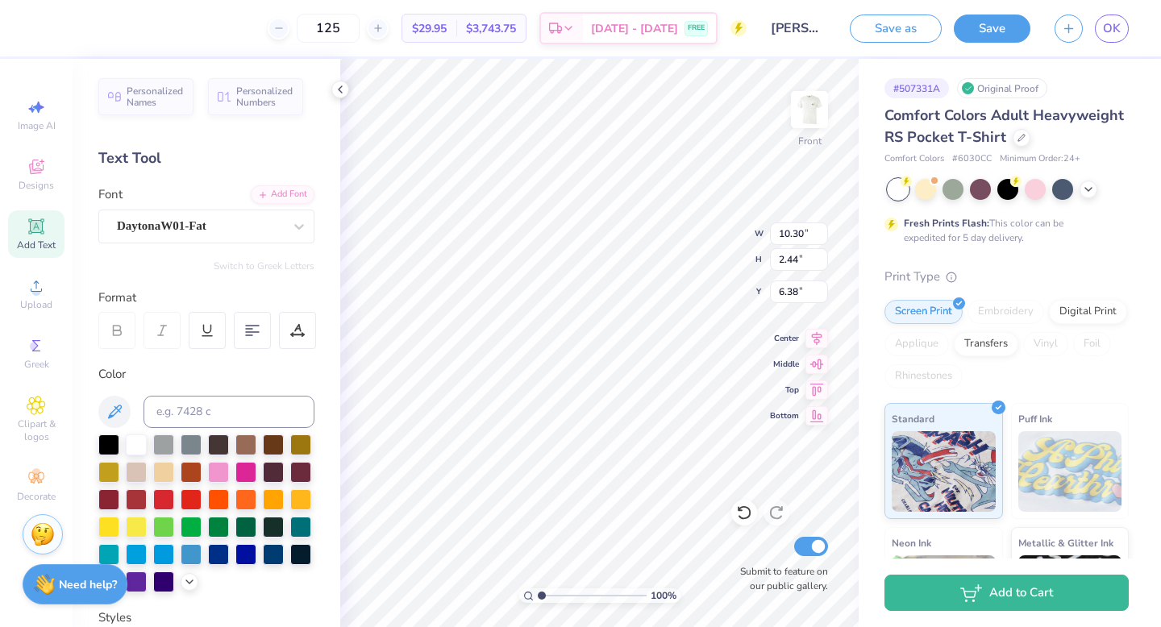
type input "10.30"
type input "2.44"
type input "6.38"
type input "11.87"
type input "2.81"
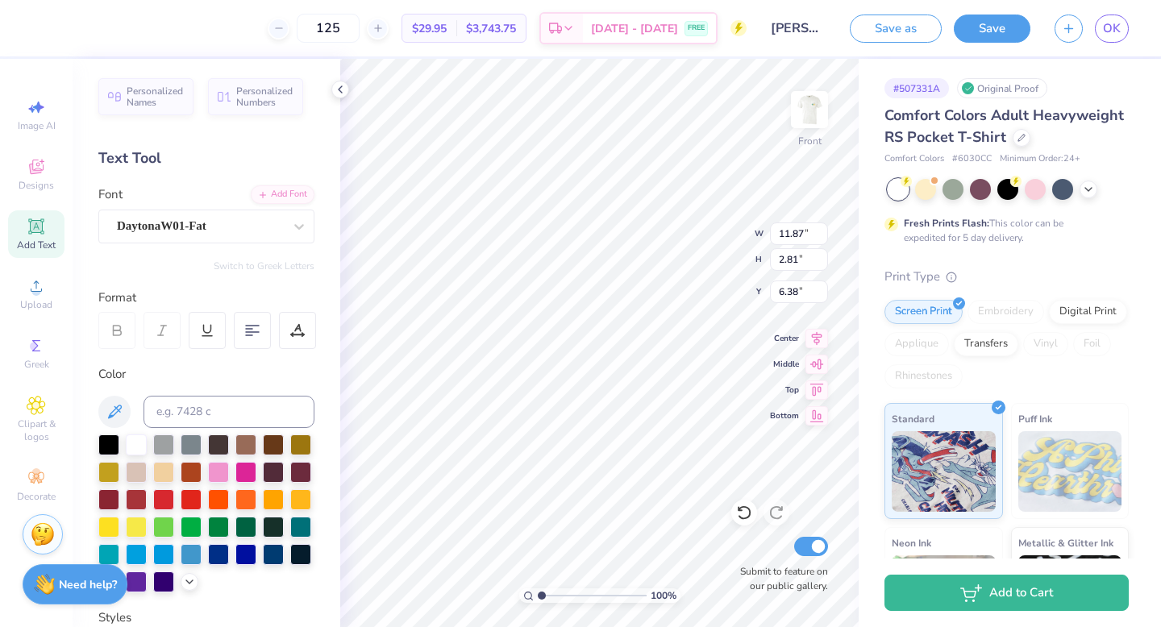
type input "6.94"
type input "11.43"
type input "1.46"
type input "4.43"
click at [235, 220] on div "Freshman" at bounding box center [199, 226] width 169 height 25
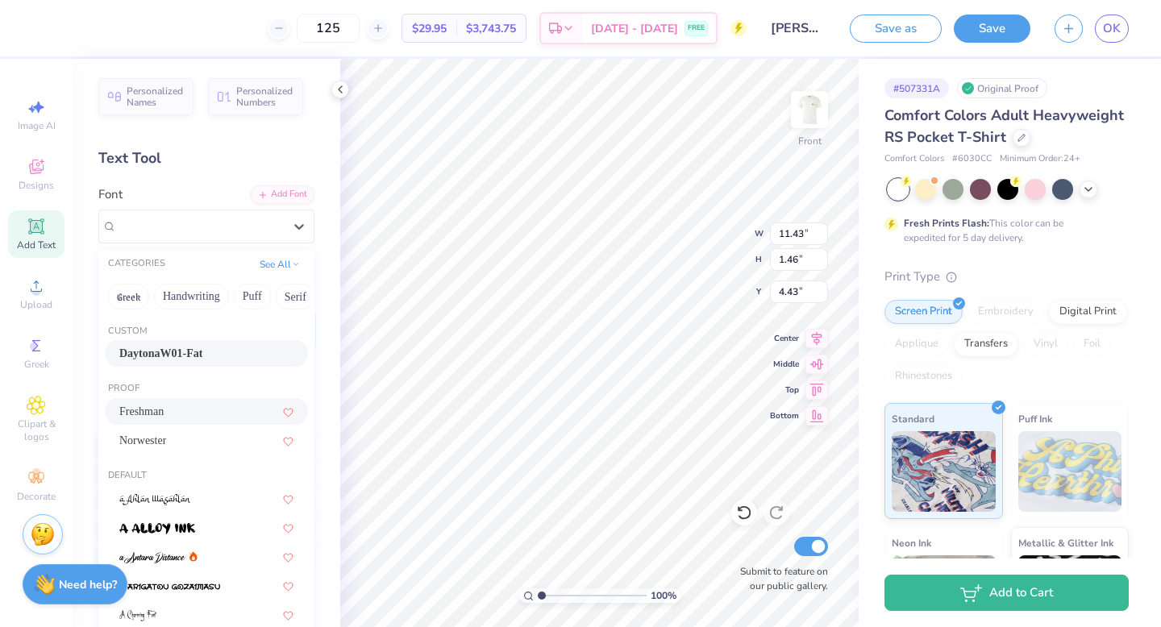
click at [227, 347] on div "DaytonaW01-Fat" at bounding box center [206, 353] width 174 height 17
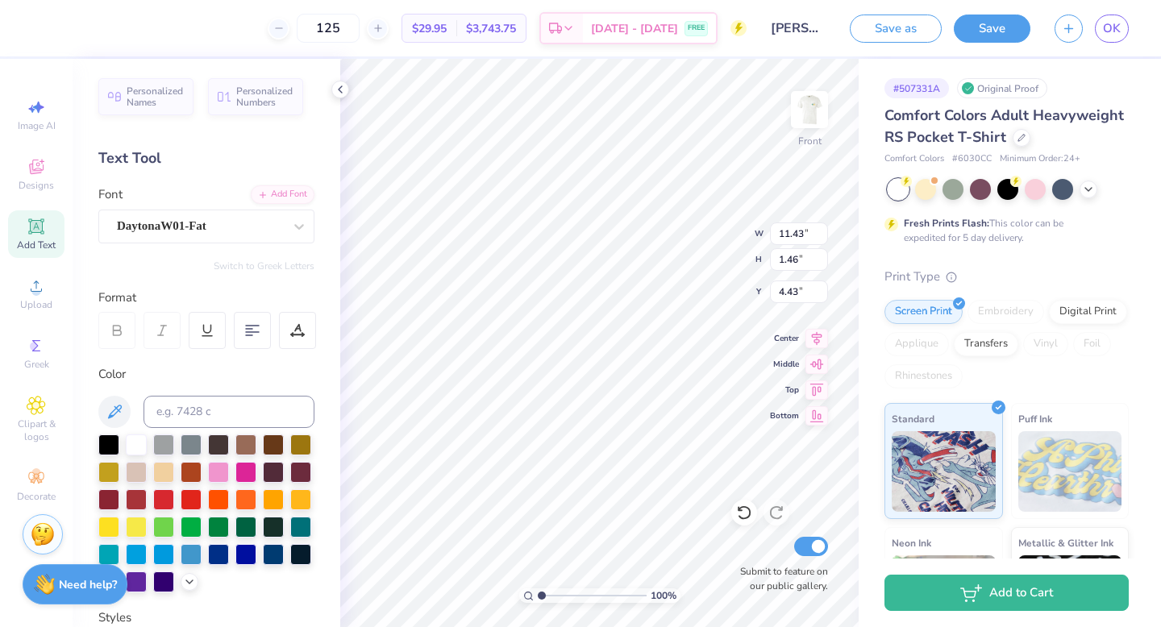
type input "11.13"
type input "1.33"
type input "4.50"
type input "11.46"
type input "1.37"
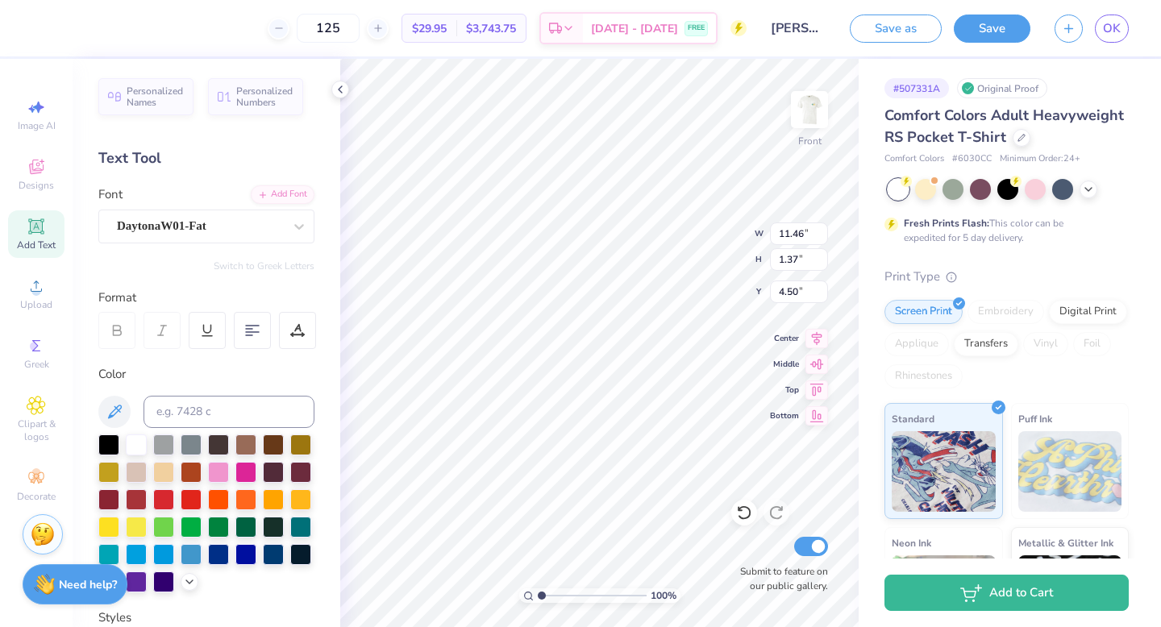
type input "11.93"
type input "1.43"
type input "5.12"
click at [204, 221] on div "Norwester" at bounding box center [199, 226] width 169 height 25
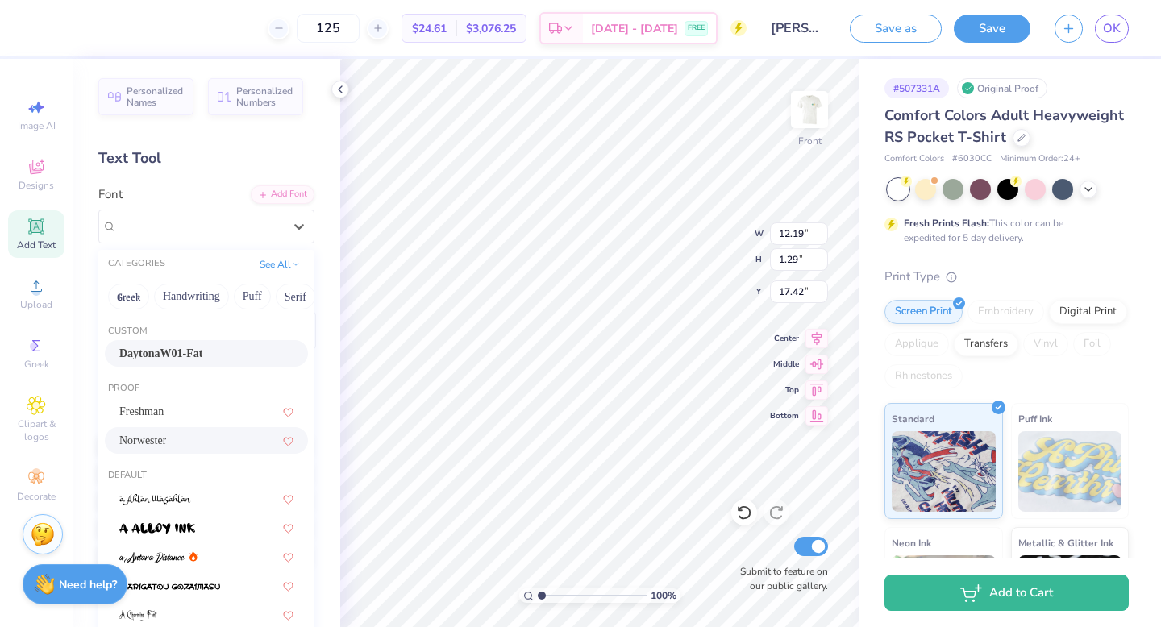
click at [216, 354] on div "DaytonaW01-Fat" at bounding box center [206, 353] width 174 height 17
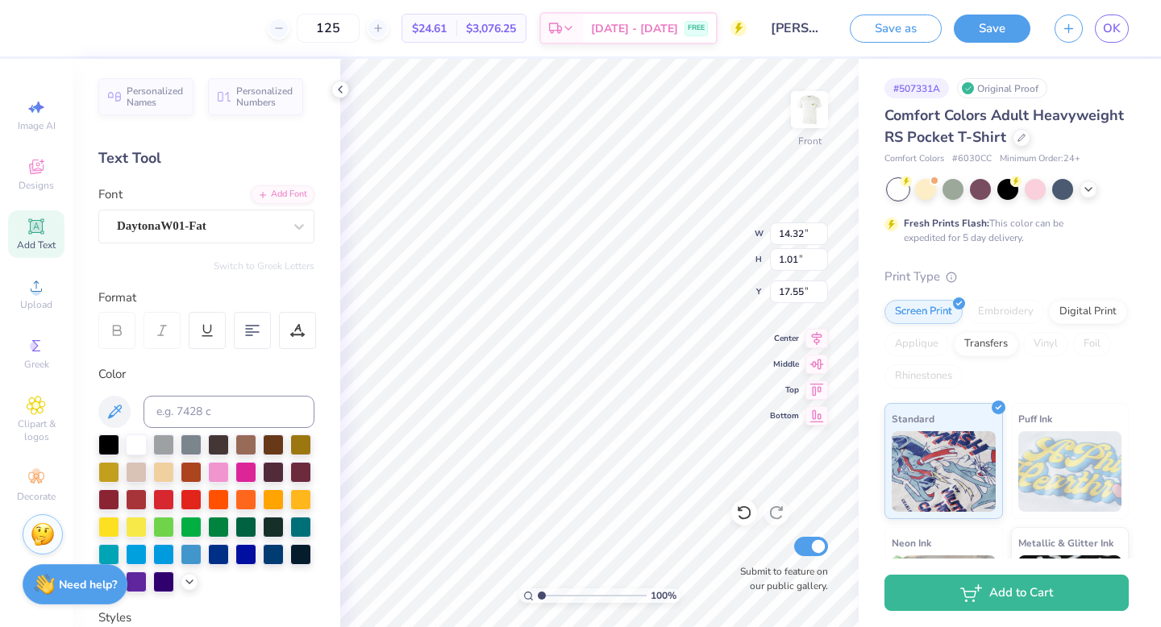
type input "14.32"
type input "1.01"
type input "17.55"
type input "13.20"
type input "0.93"
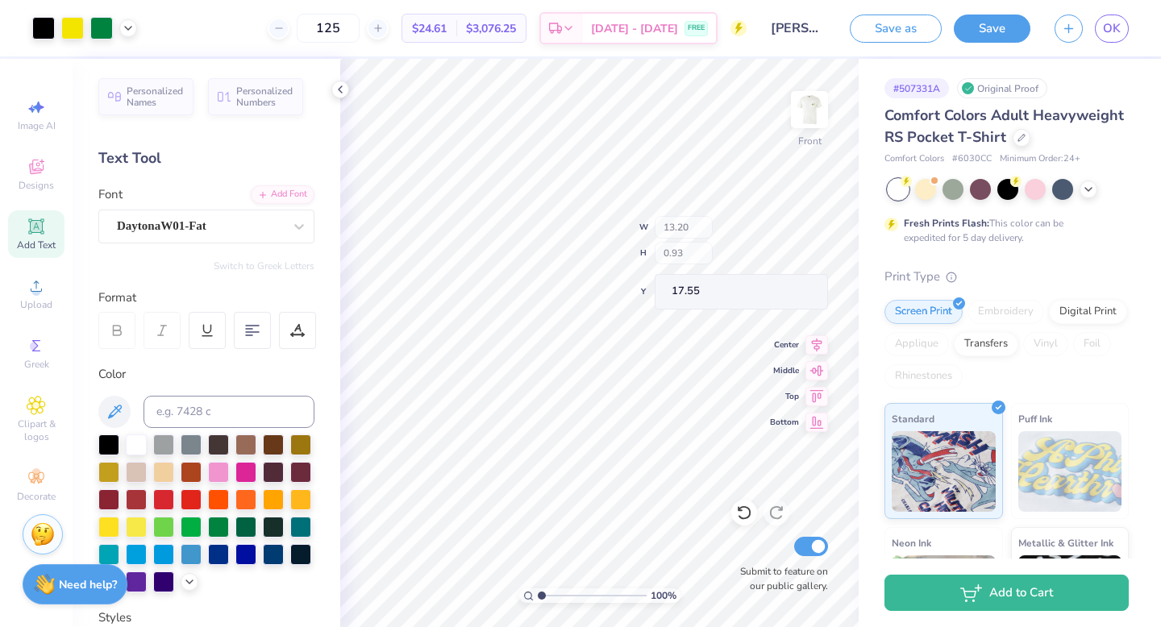
type input "12.04"
type input "0.85"
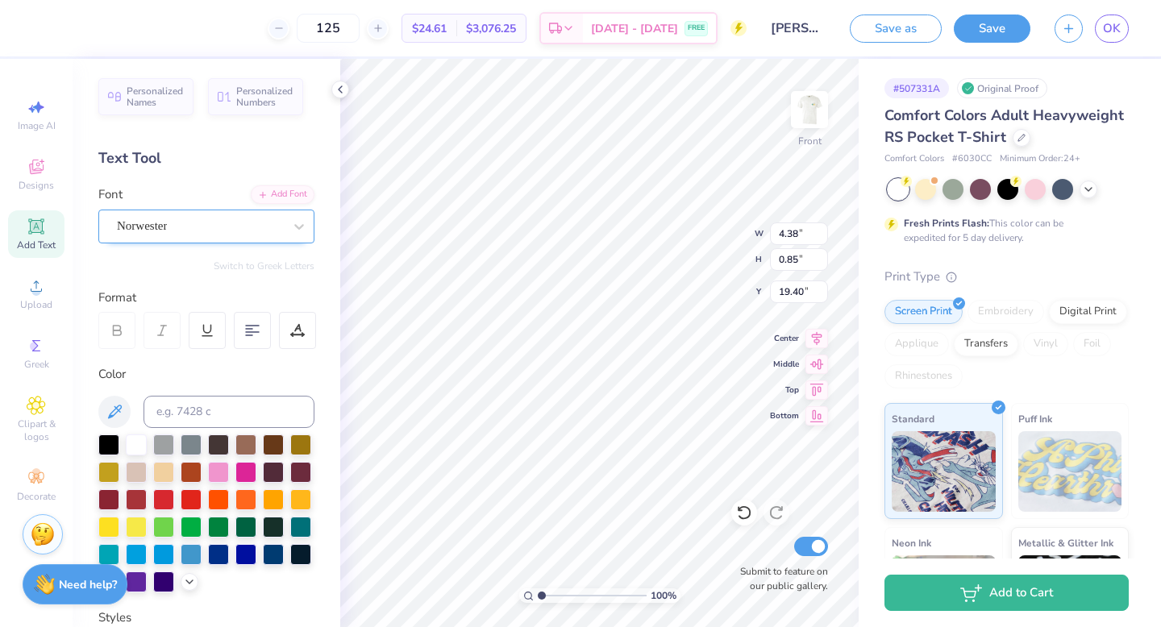
click at [171, 236] on div "Norwester" at bounding box center [199, 226] width 169 height 25
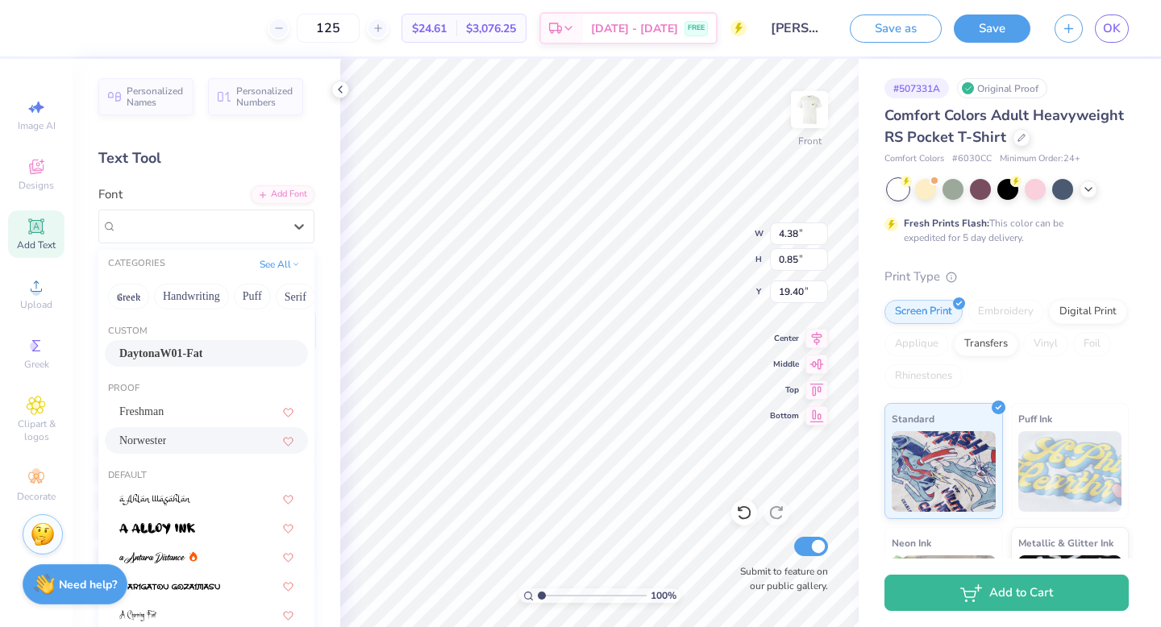
click at [198, 358] on span "DaytonaW01-Fat" at bounding box center [160, 353] width 83 height 17
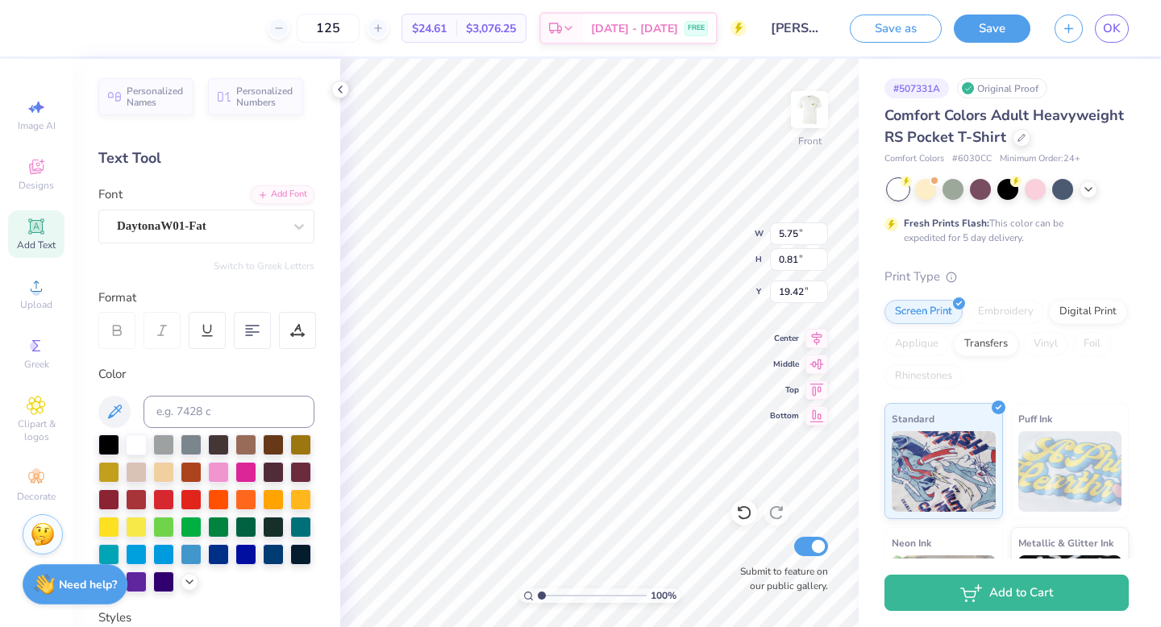
type input "5.75"
type input "0.81"
type input "19.42"
type input "18.68"
type input "5.40"
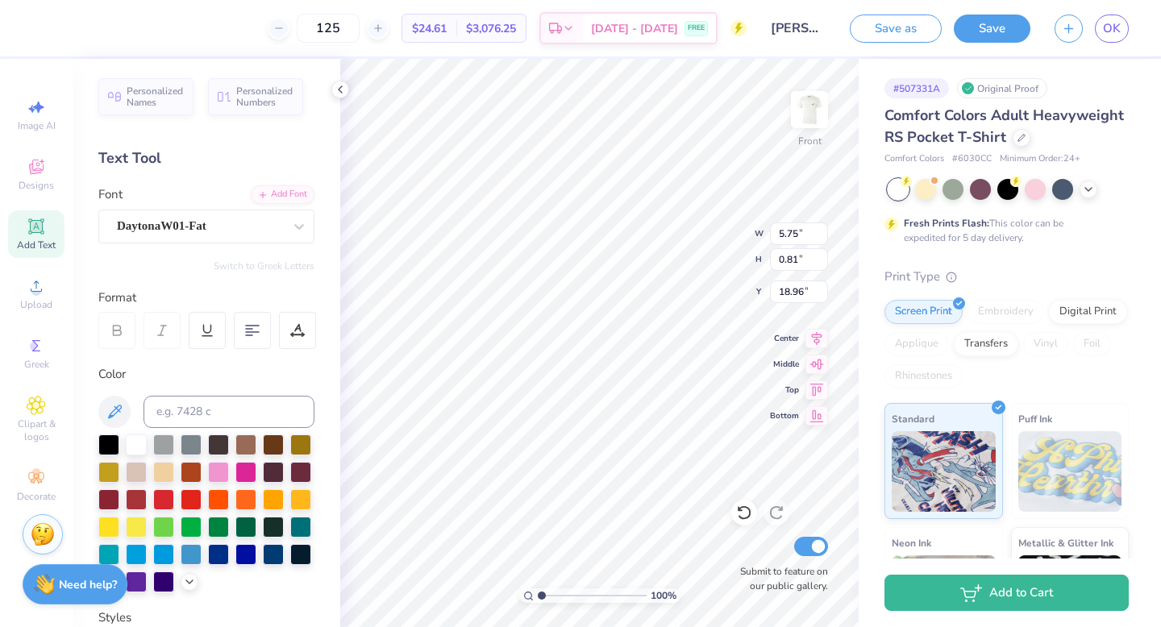
type input "12.04"
type input "0.85"
type input "17.83"
type input "13.07"
type input "0.92"
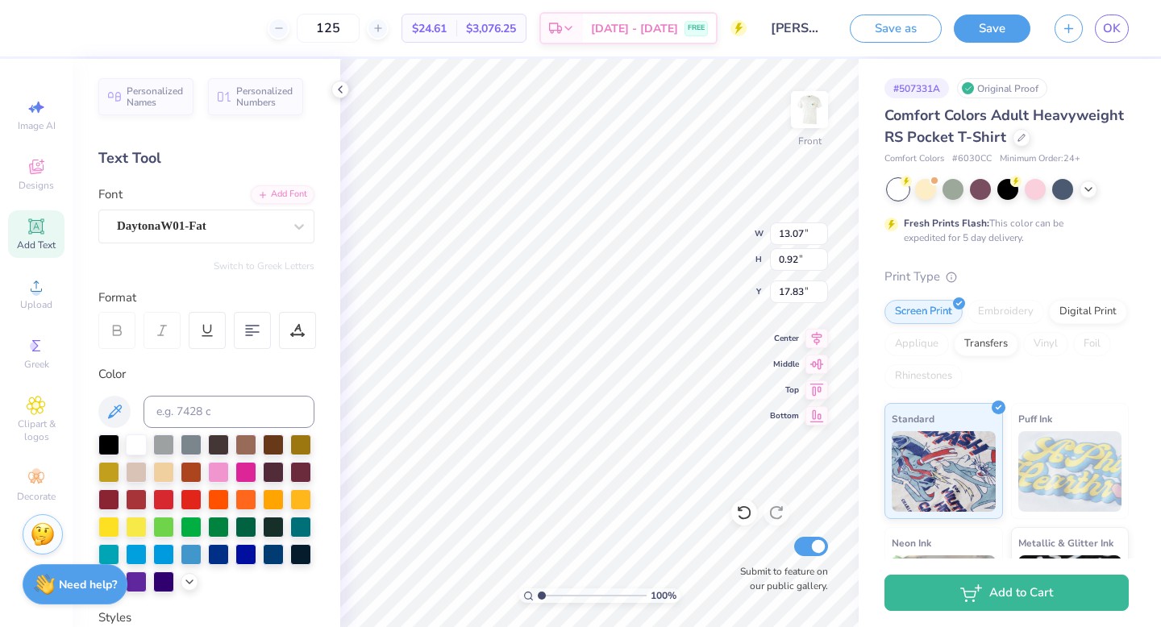
type input "13.60"
type input "0.96"
type input "13.05"
type input "0.92"
type input "19.14"
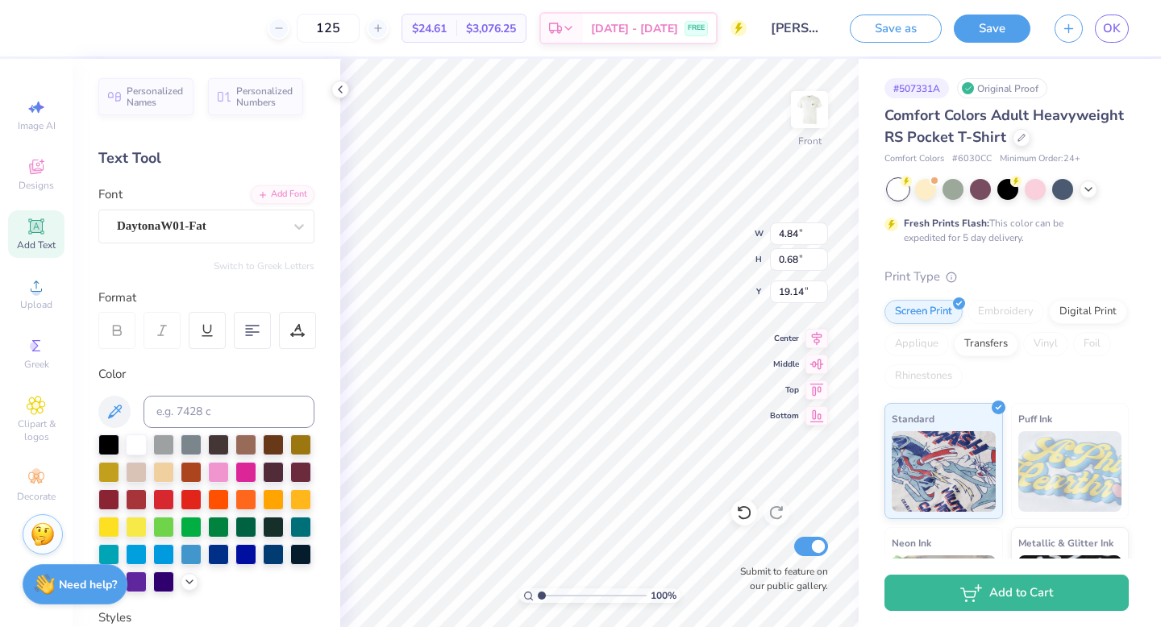
type input "4.84"
type input "0.68"
type input "4.47"
type input "0.63"
type input "19.16"
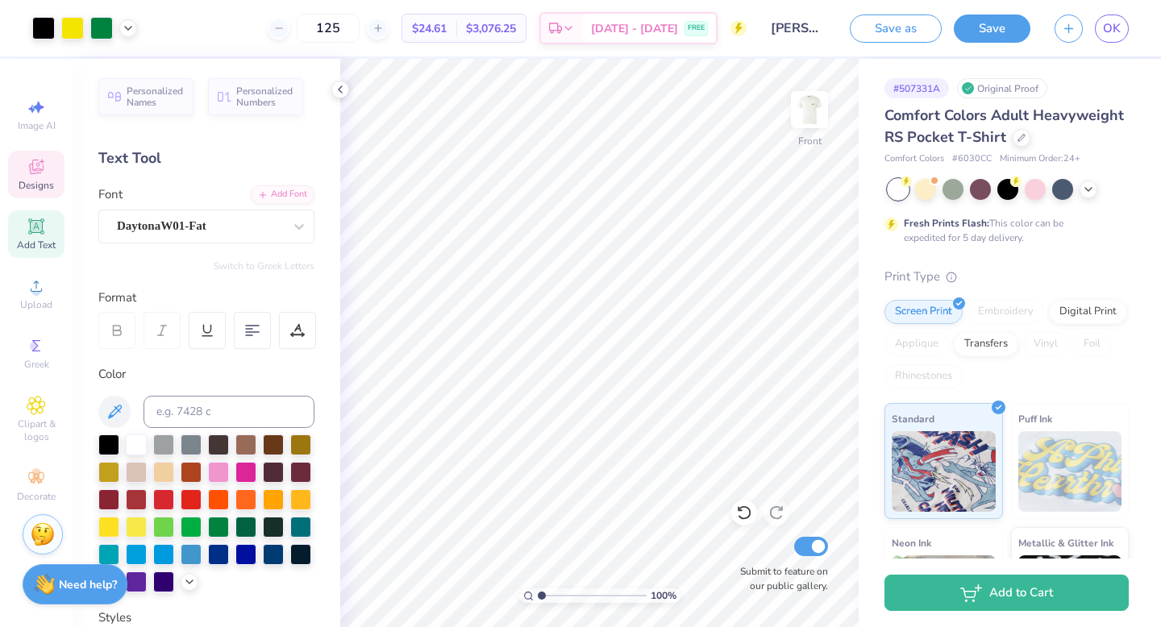
click at [26, 179] on span "Designs" at bounding box center [36, 185] width 35 height 13
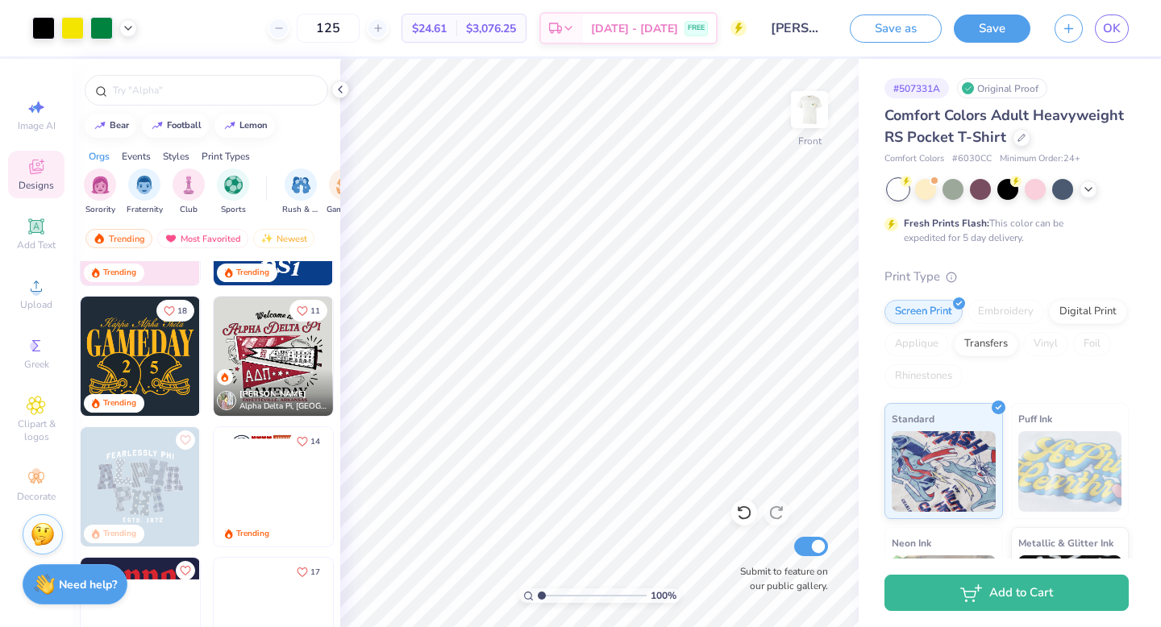
scroll to position [490, 0]
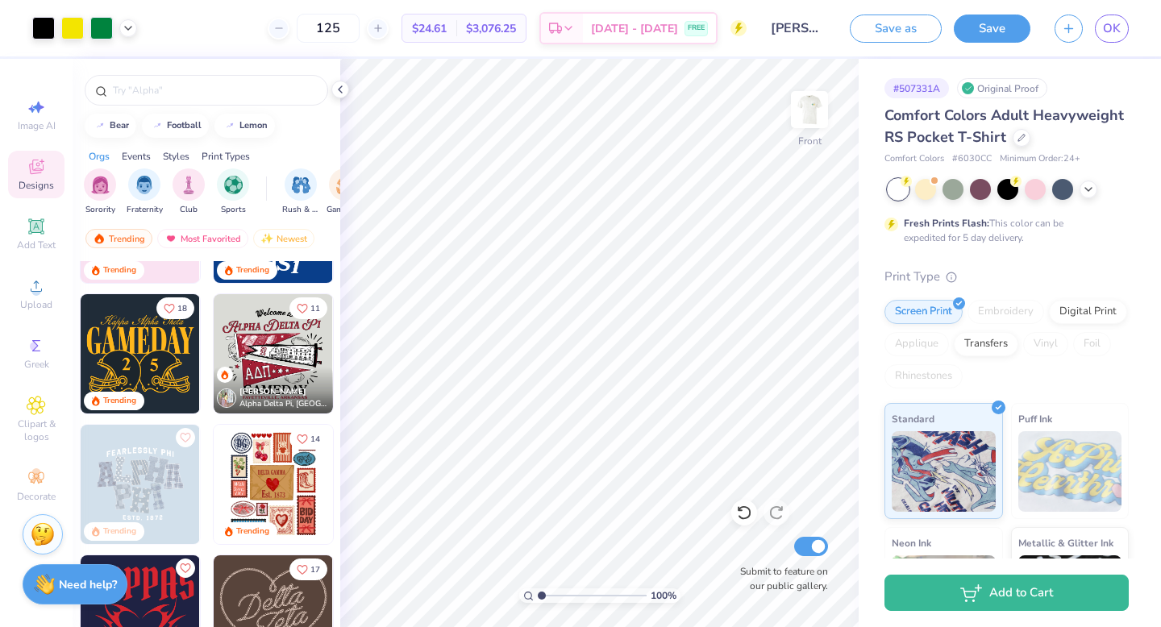
click at [166, 353] on img at bounding box center [140, 353] width 119 height 119
type input "20.68"
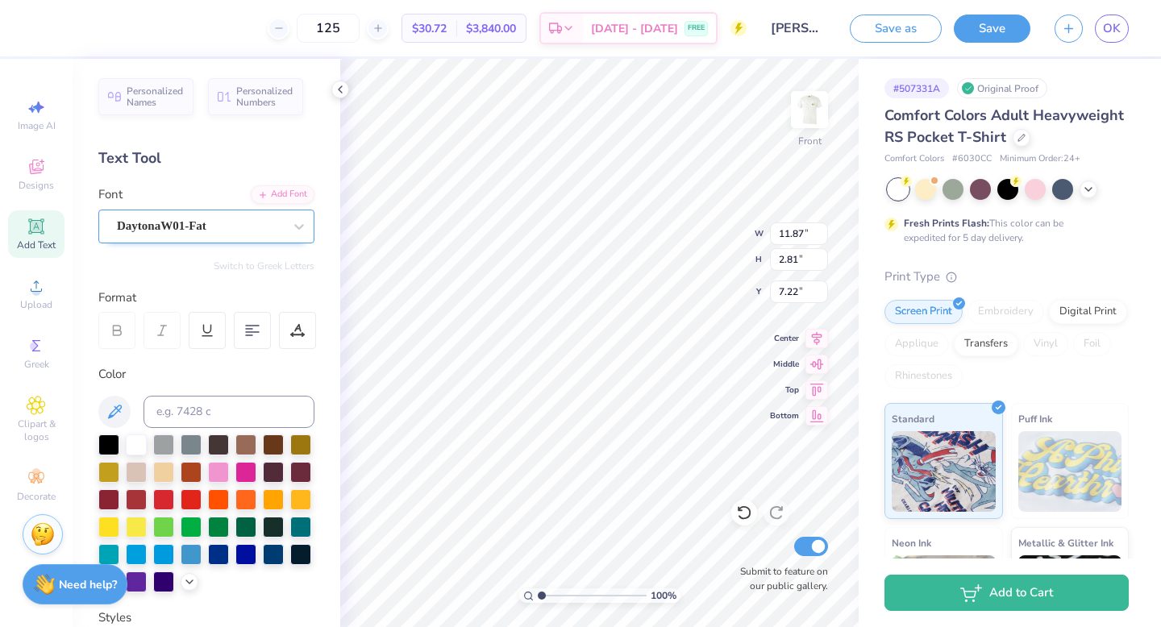
click at [218, 222] on div "DaytonaW01-Fat" at bounding box center [199, 226] width 169 height 25
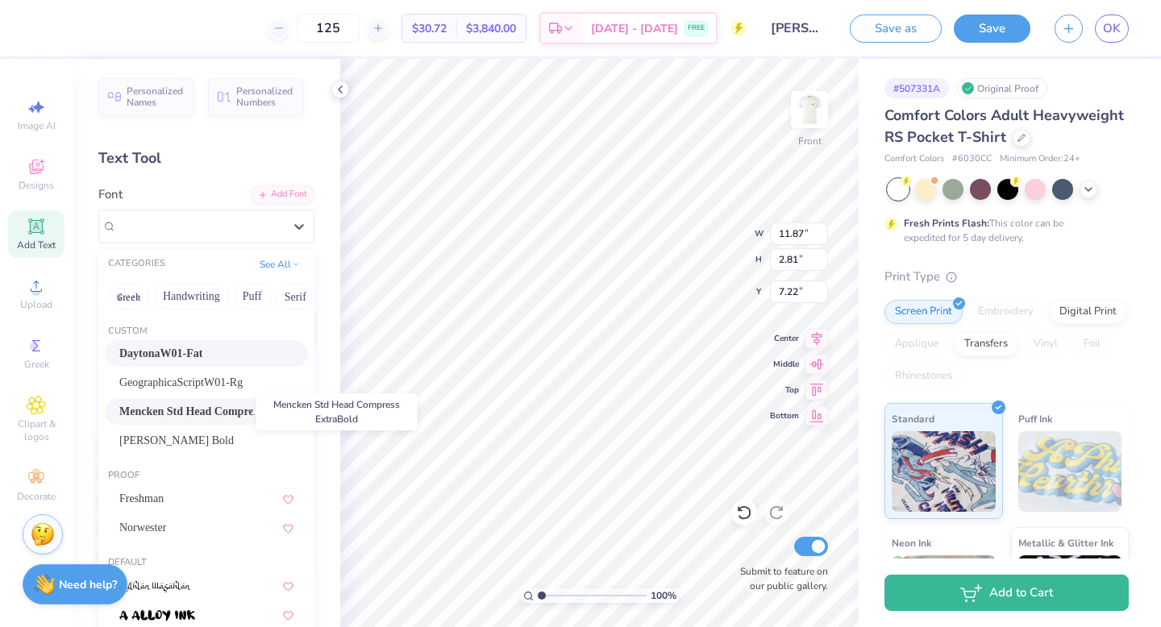
click at [224, 415] on span "Mencken Std Head Compress ExtraBold" at bounding box center [206, 411] width 174 height 17
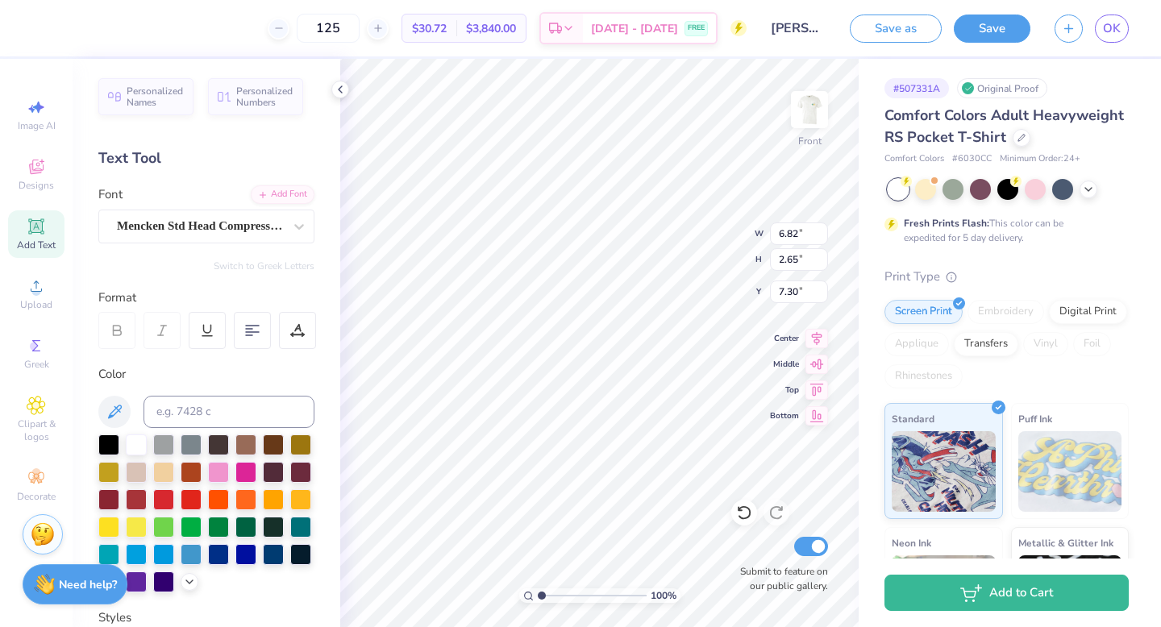
type input "6.82"
type input "2.65"
type input "7.30"
click at [235, 218] on div "Mencken Std Head Compress ExtraBold" at bounding box center [199, 226] width 169 height 25
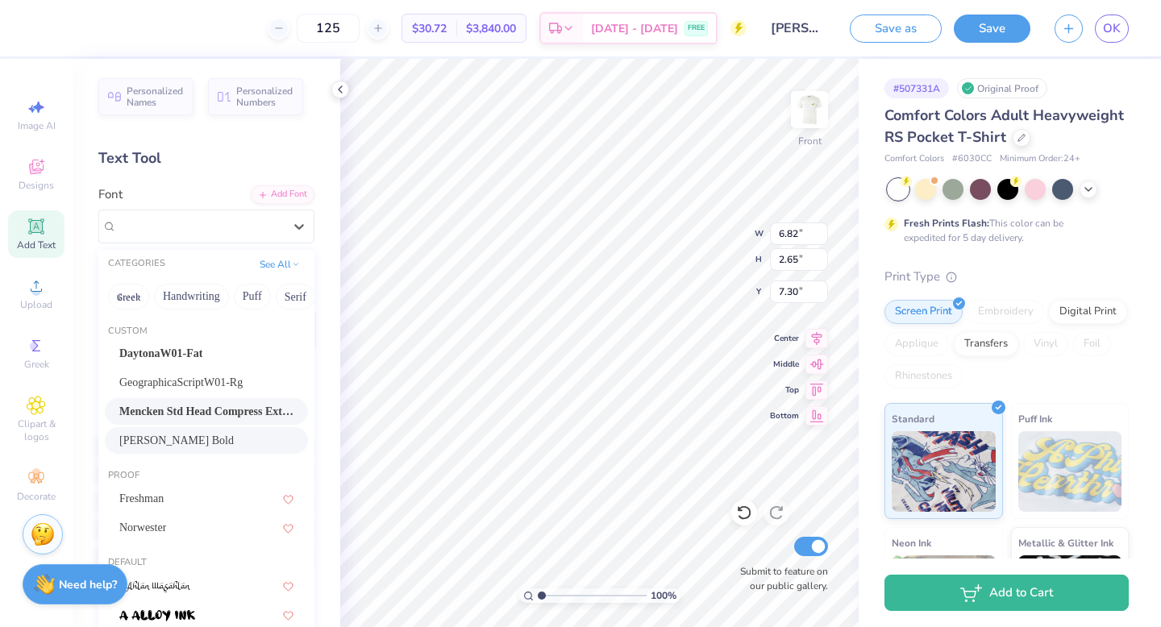
click at [216, 427] on div "[PERSON_NAME] Bold" at bounding box center [206, 440] width 203 height 27
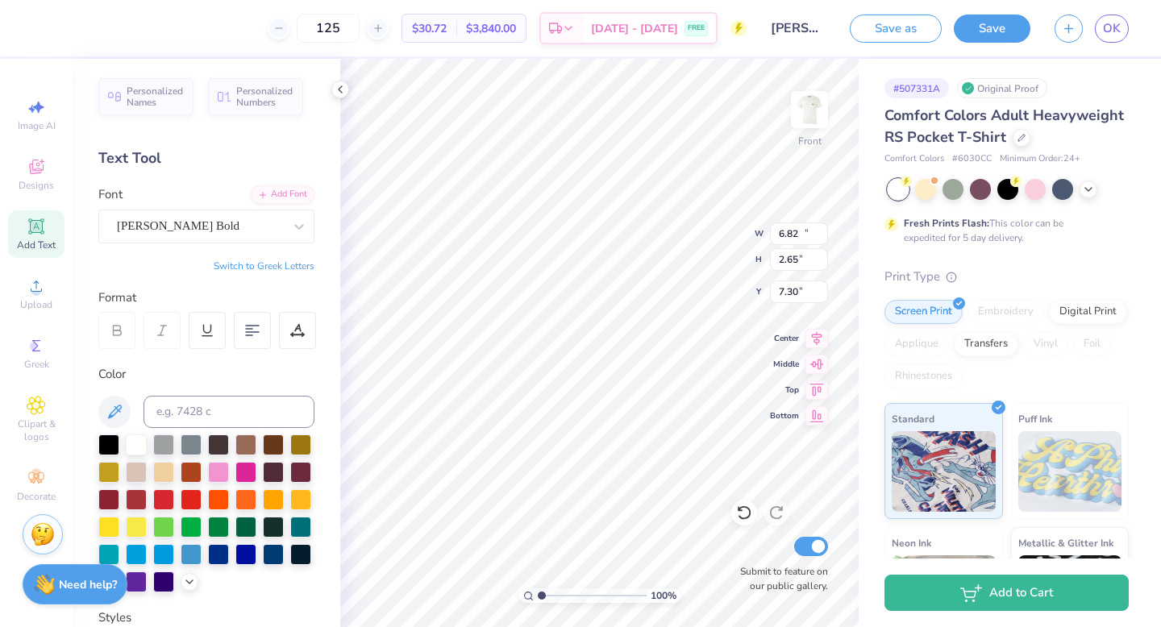
type input "12.17"
type input "2.75"
type input "7.25"
type input "11.93"
type input "1.43"
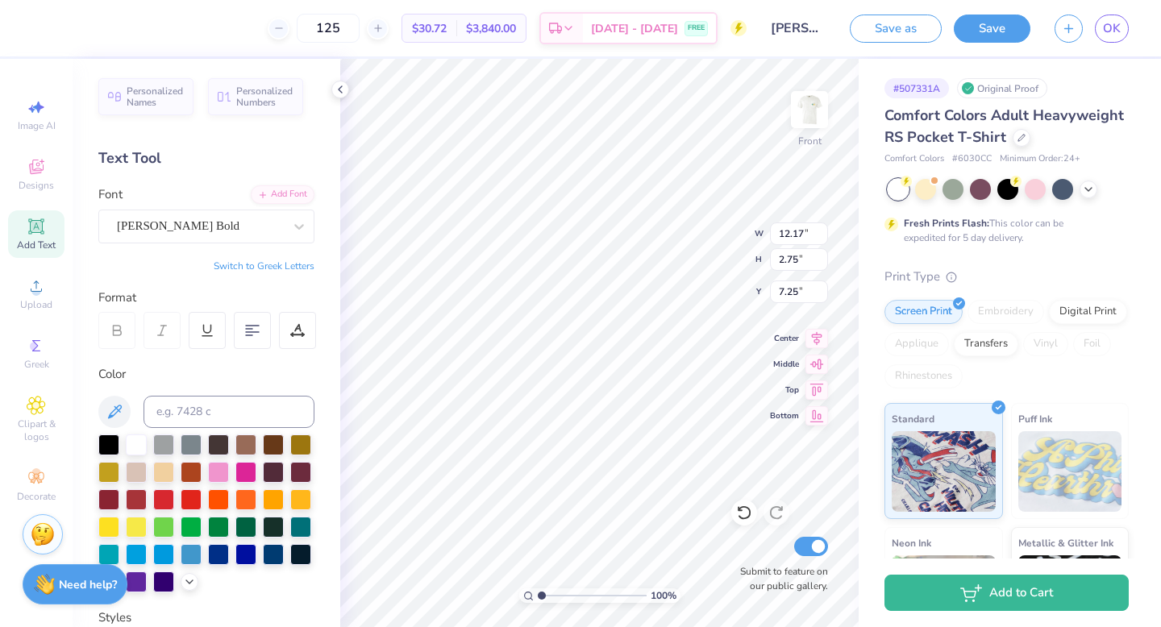
type input "5.40"
click at [199, 235] on div at bounding box center [200, 226] width 166 height 22
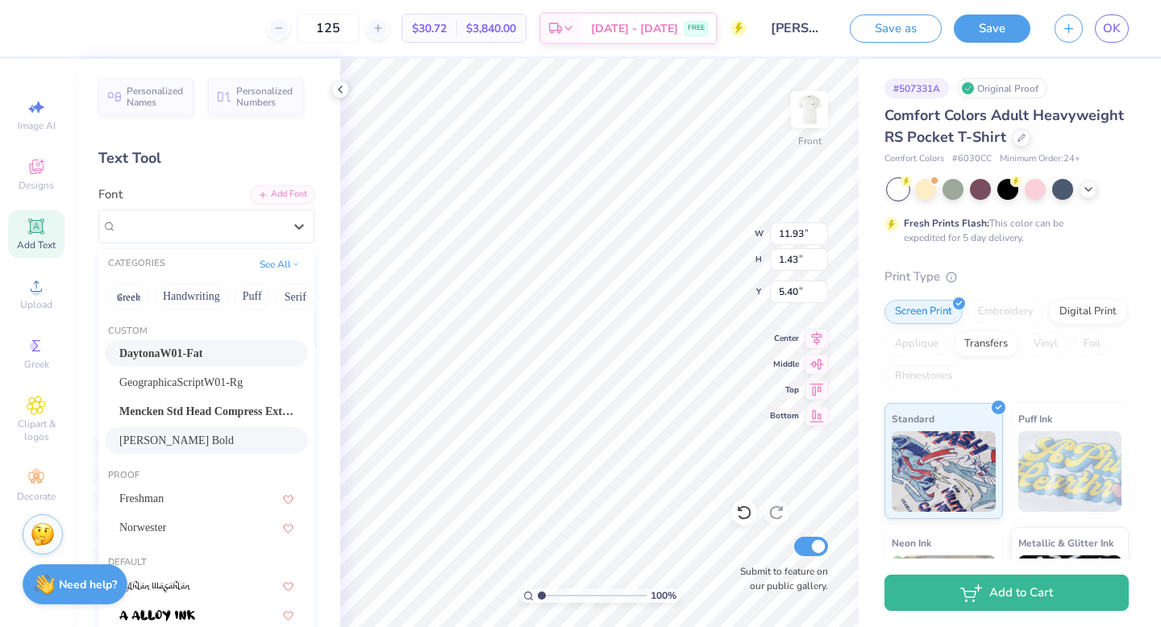
click at [193, 432] on div "[PERSON_NAME] Bold" at bounding box center [206, 440] width 174 height 17
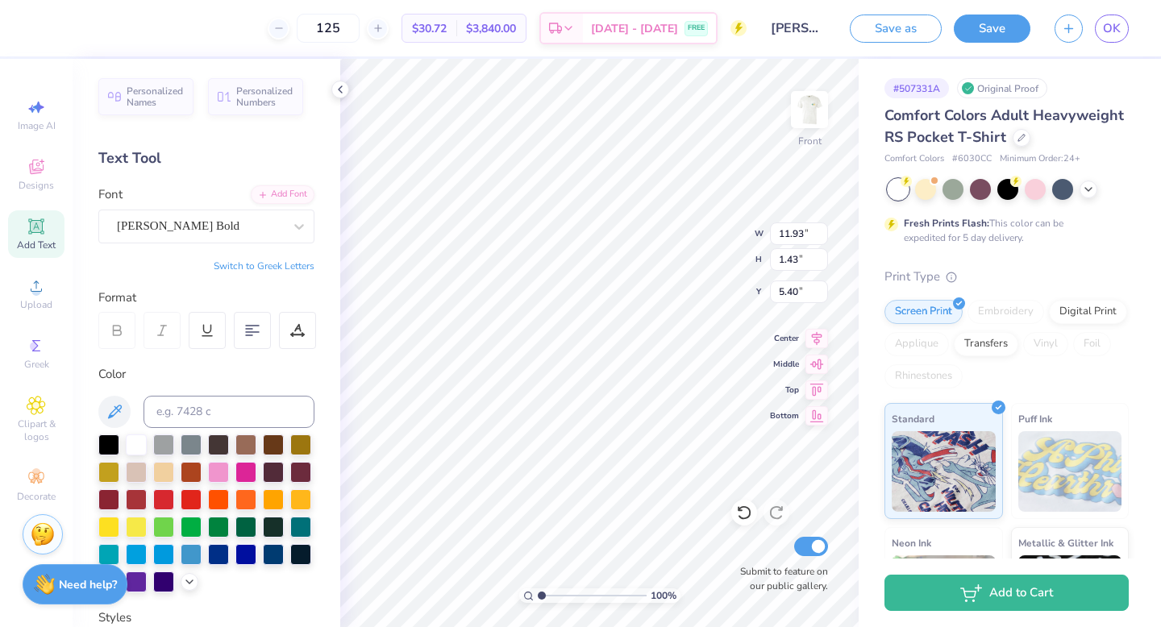
type input "11.46"
type input "1.37"
type input "5.43"
type input "11.80"
type input "1.41"
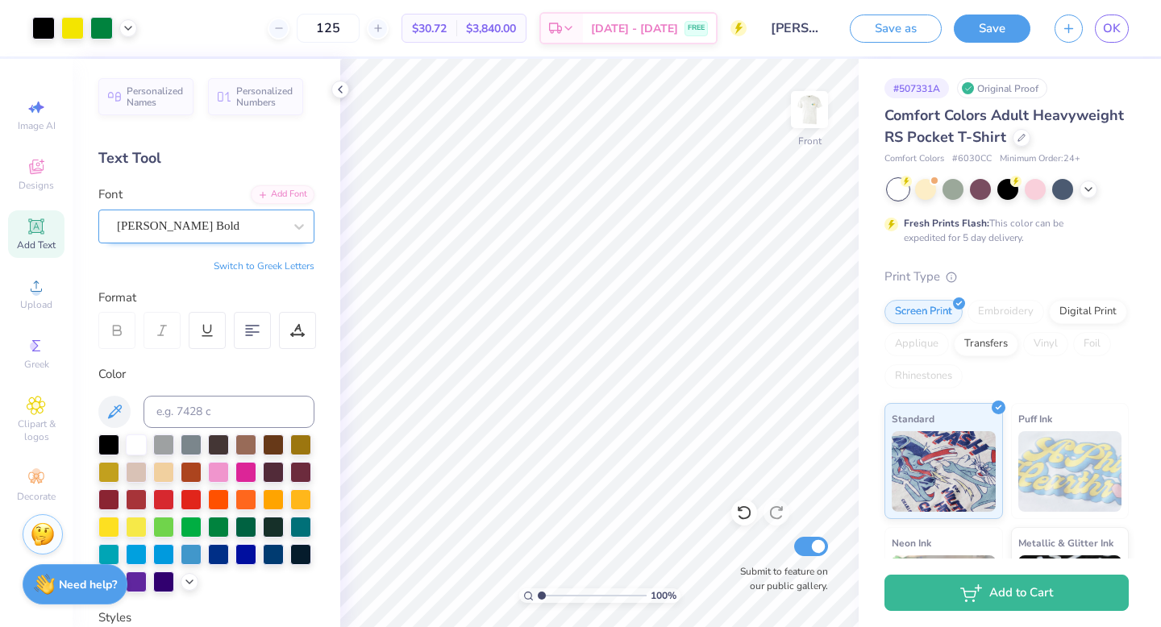
click at [194, 231] on div "[PERSON_NAME] Bold" at bounding box center [199, 226] width 169 height 25
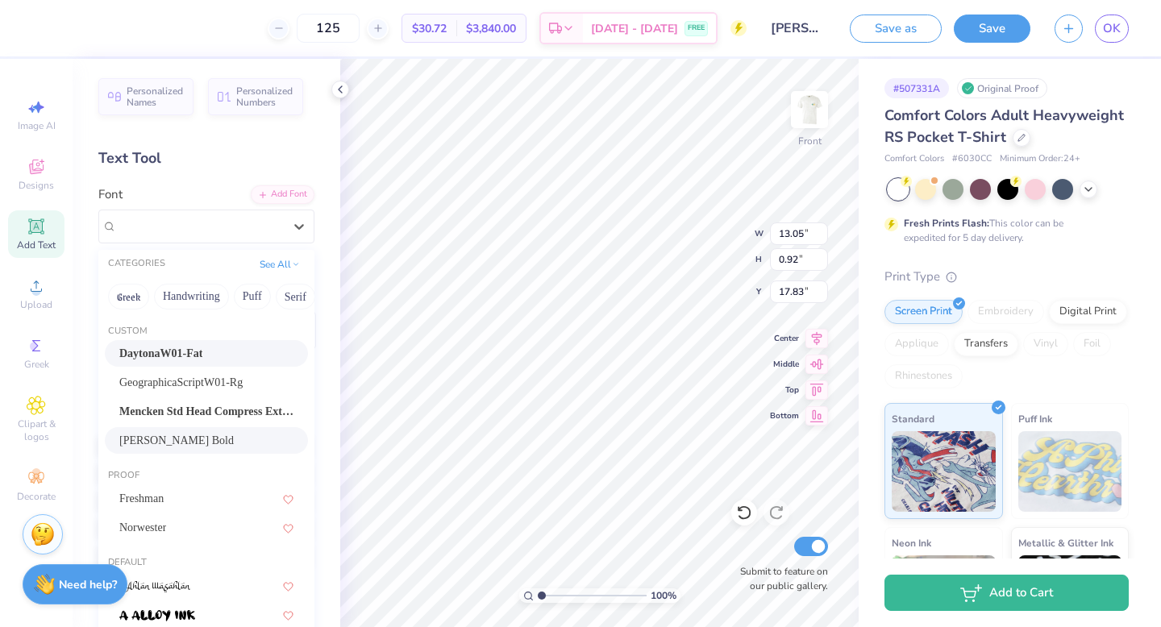
click at [180, 439] on div "[PERSON_NAME] Bold" at bounding box center [206, 440] width 174 height 17
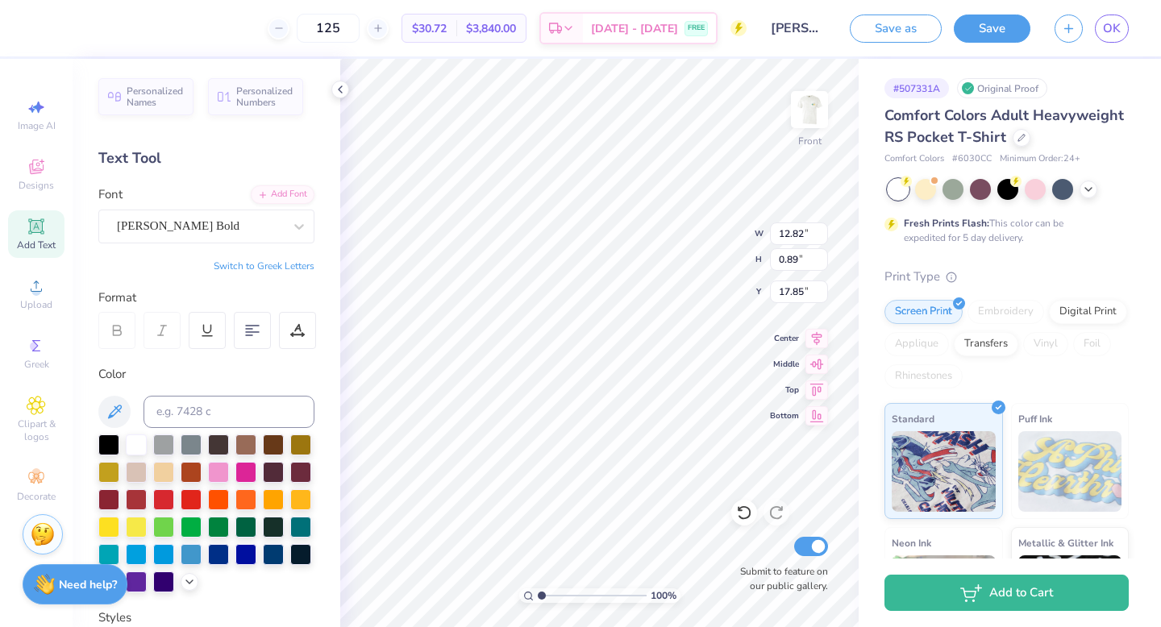
type input "12.82"
type input "0.89"
type input "17.85"
type input "12.36"
type input "0.85"
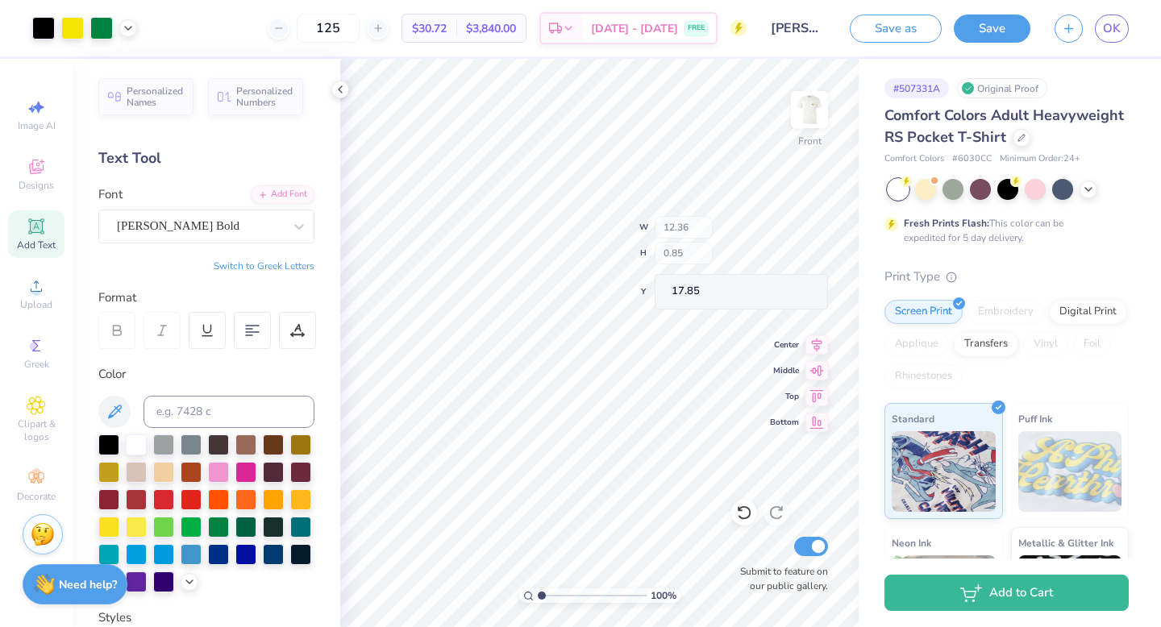
type input "12.07"
type input "0.83"
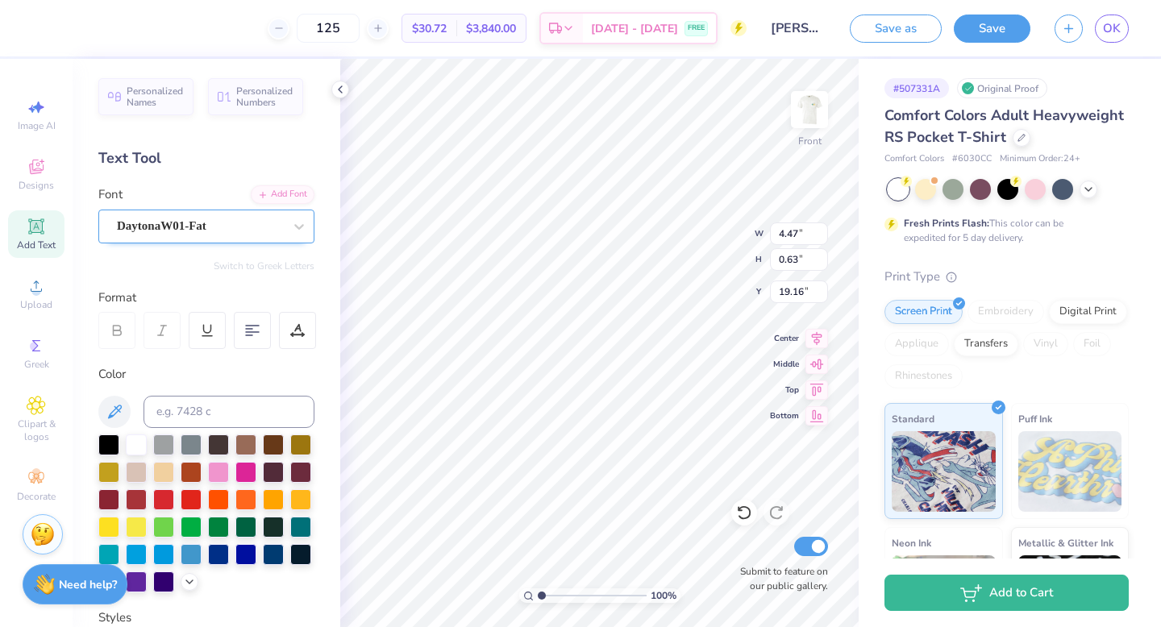
click at [198, 224] on div "DaytonaW01-Fat" at bounding box center [199, 226] width 169 height 25
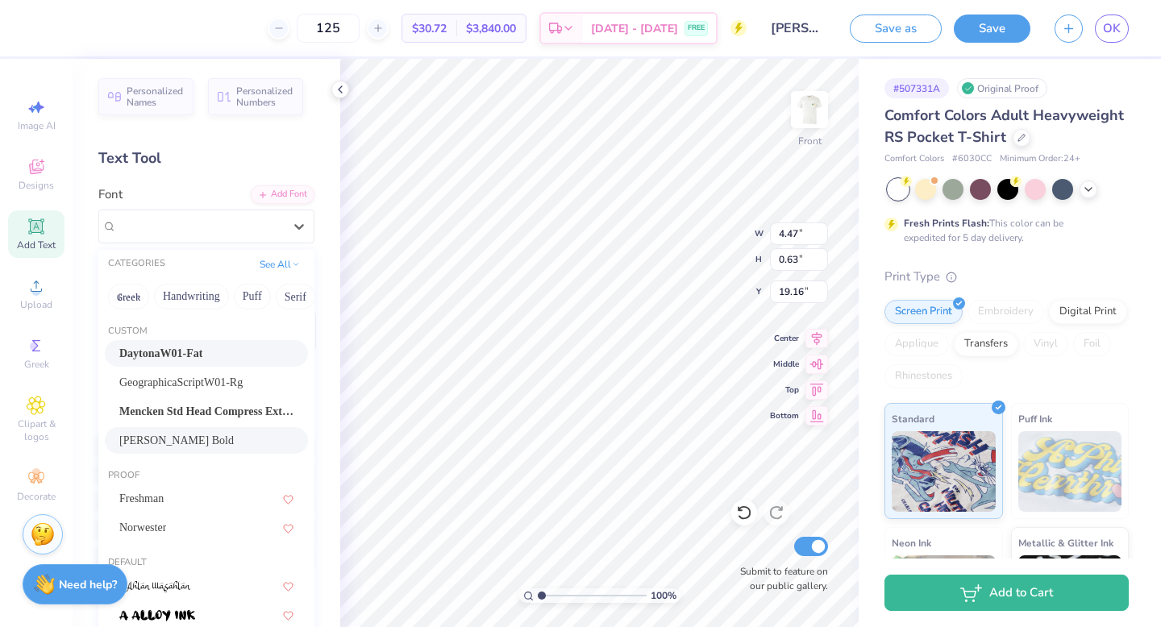
click at [191, 431] on div "[PERSON_NAME] Bold" at bounding box center [206, 440] width 203 height 27
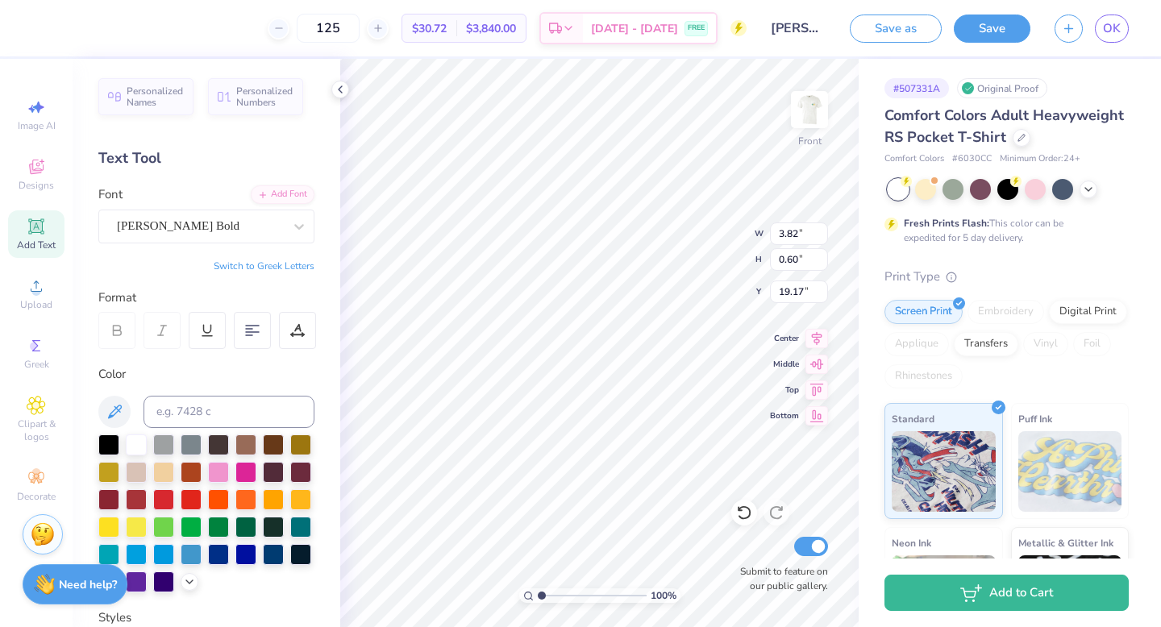
type input "3.82"
type input "0.60"
type input "19.17"
click at [821, 102] on img at bounding box center [809, 109] width 64 height 64
click at [821, 102] on img at bounding box center [809, 110] width 32 height 32
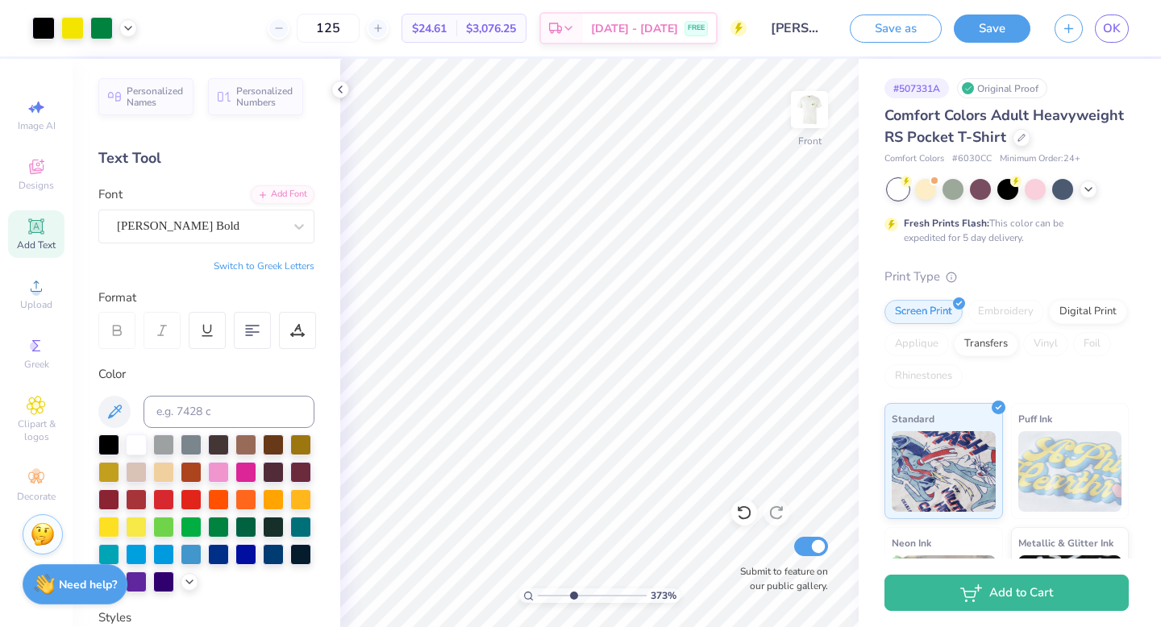
drag, startPoint x: 544, startPoint y: 595, endPoint x: 584, endPoint y: 594, distance: 39.5
click at [584, 594] on input "range" at bounding box center [592, 596] width 109 height 15
click at [47, 32] on div at bounding box center [43, 26] width 23 height 23
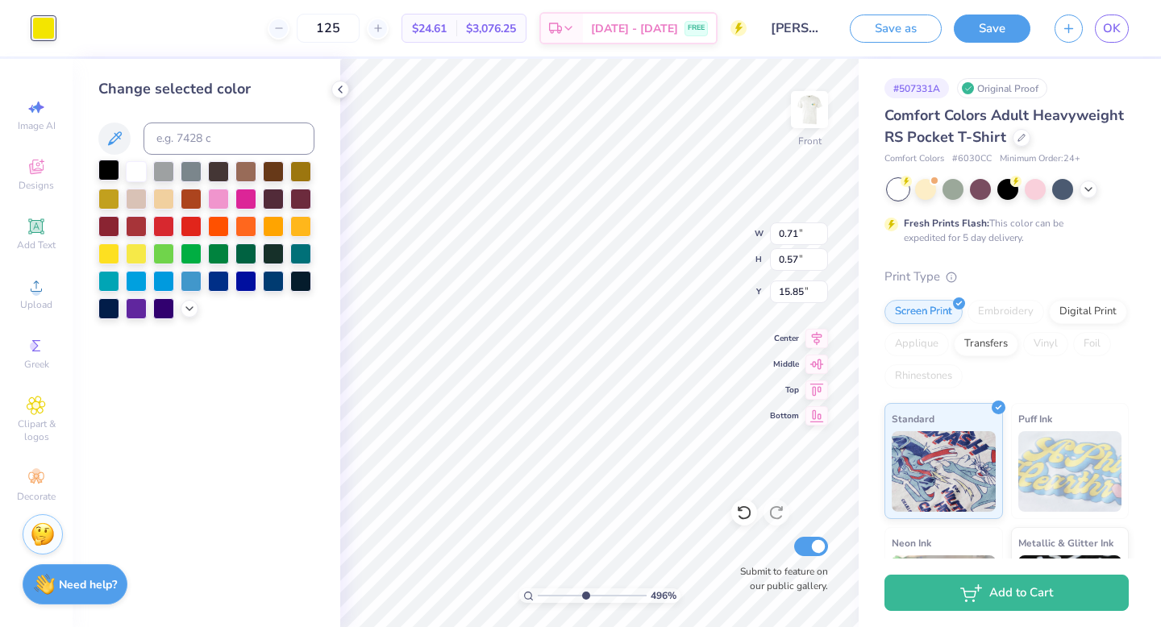
click at [105, 172] on div at bounding box center [108, 170] width 21 height 21
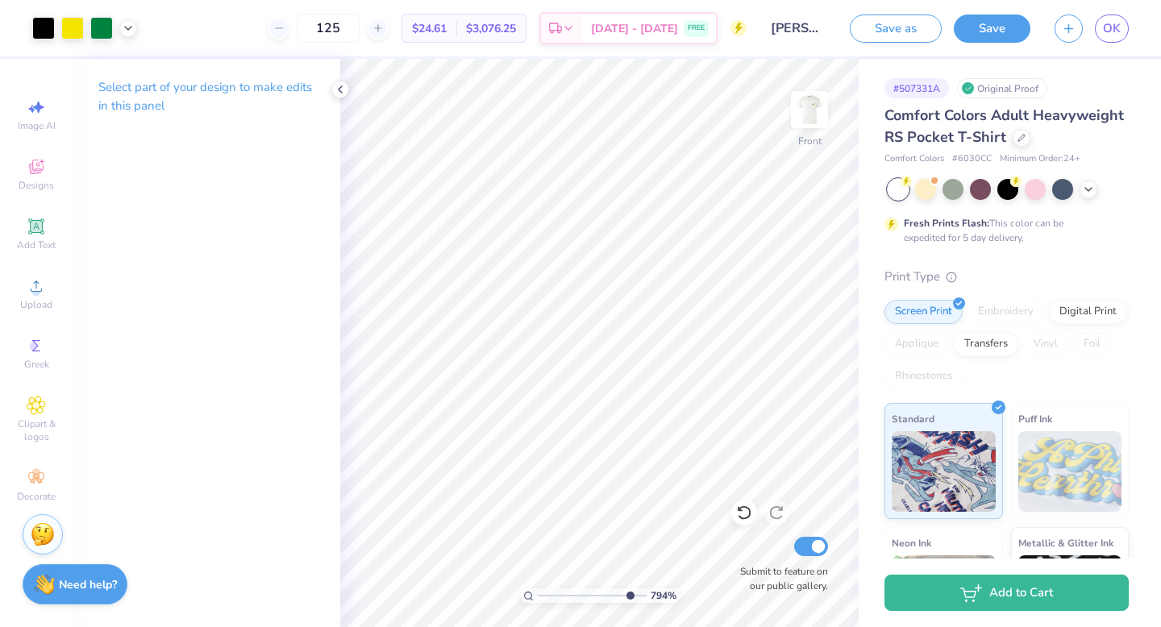
drag, startPoint x: 582, startPoint y: 596, endPoint x: 637, endPoint y: 597, distance: 54.8
type input "9.86"
click at [637, 597] on input "range" at bounding box center [592, 596] width 109 height 15
click at [62, 33] on div "Art colors 125 $24.61 Per Item $3,076.25 Total Est. Delivery [DATE] - [DATE] FR…" at bounding box center [580, 28] width 1161 height 56
click at [50, 33] on div at bounding box center [43, 26] width 23 height 23
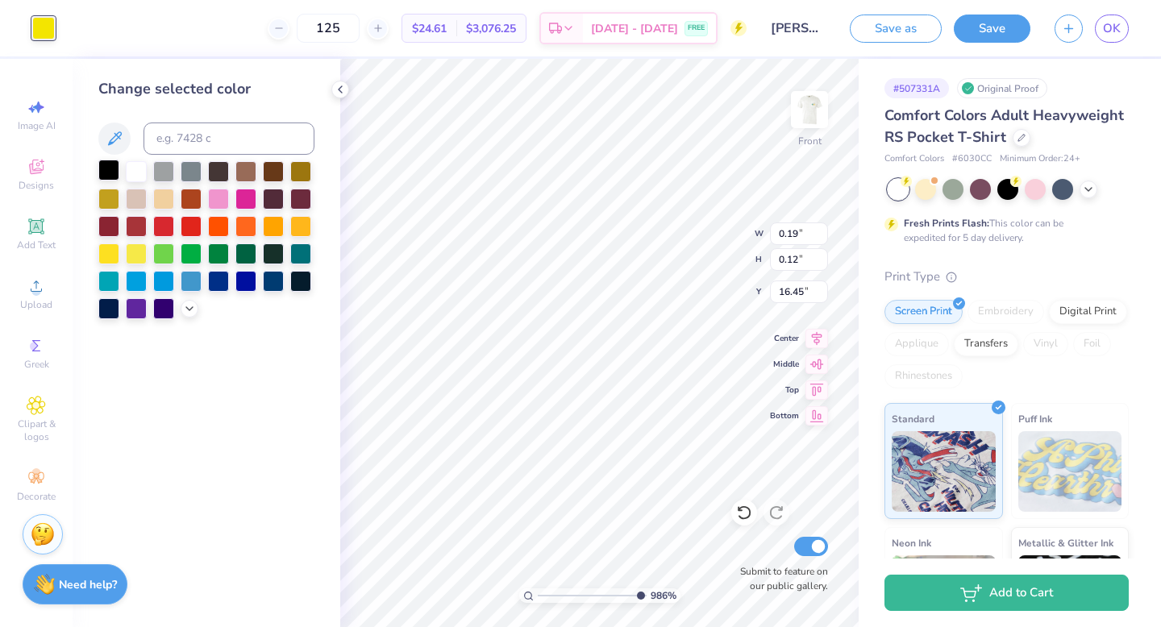
click at [107, 168] on div at bounding box center [108, 170] width 21 height 21
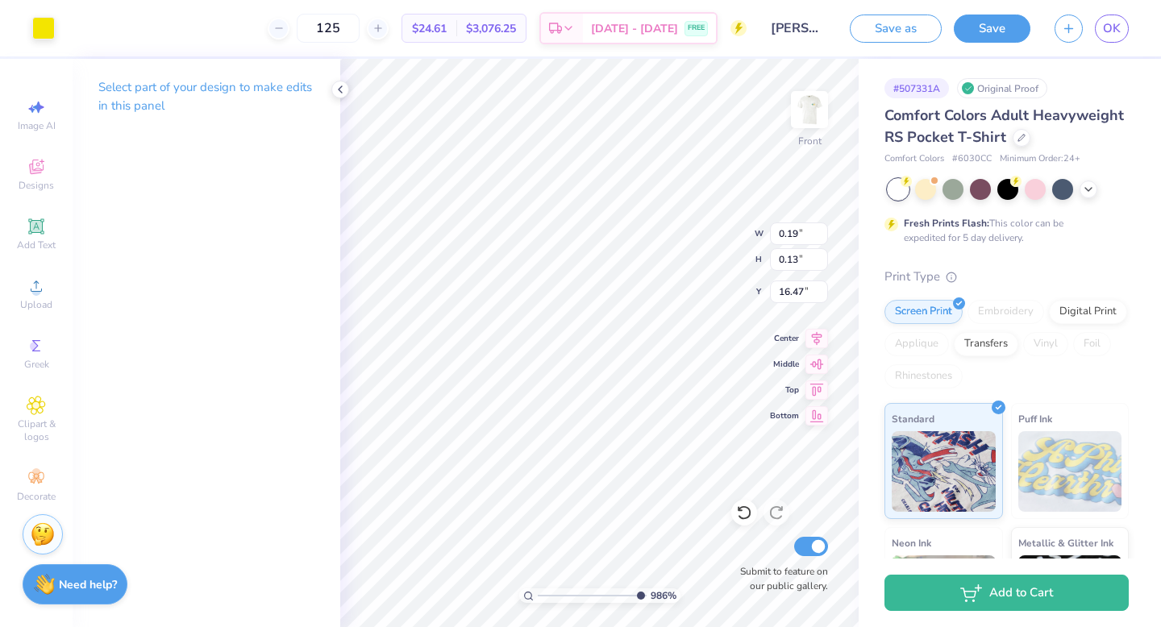
type input "0.13"
type input "16.47"
click at [44, 33] on div at bounding box center [43, 26] width 23 height 23
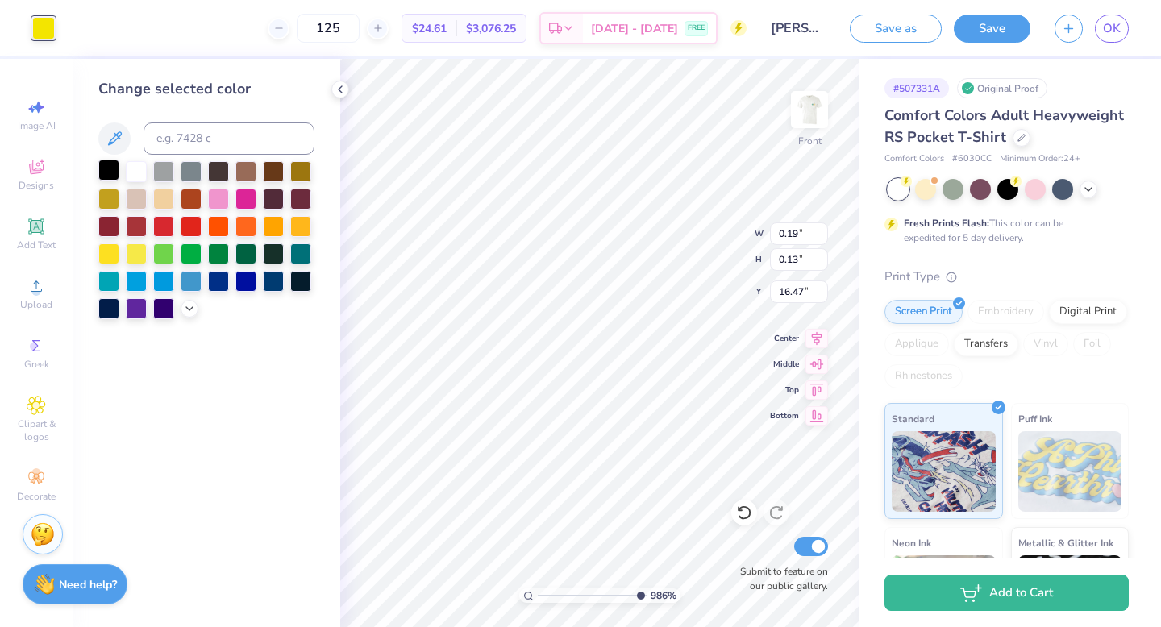
click at [107, 175] on div at bounding box center [108, 170] width 21 height 21
type input "0.17"
type input "16.49"
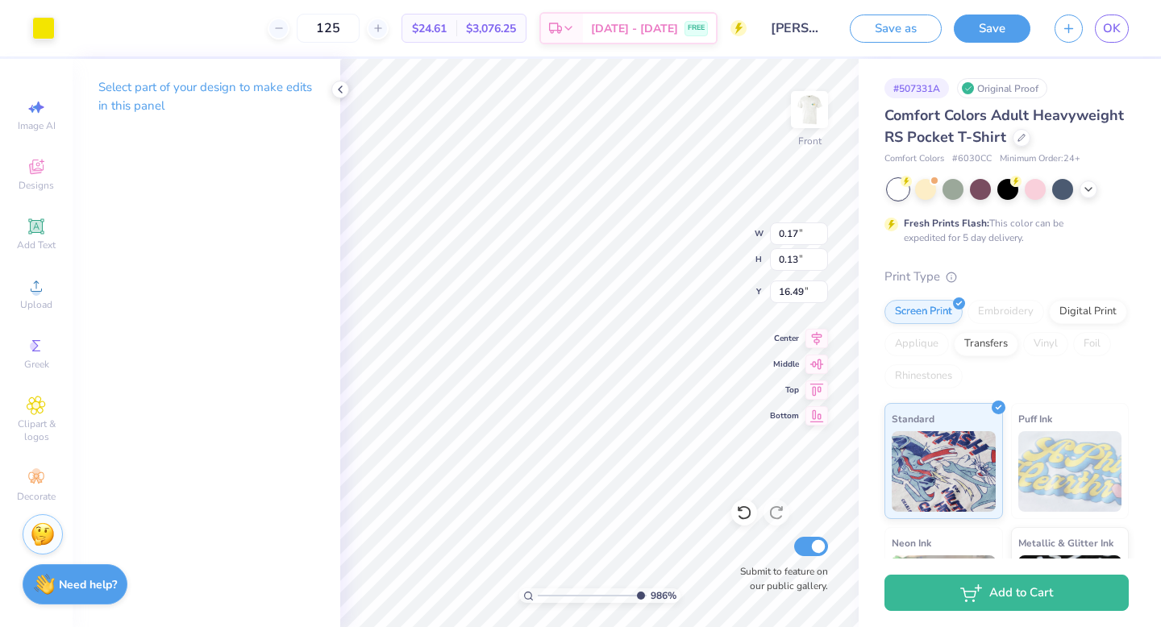
type input "0.09"
type input "0.02"
type input "16.50"
click at [744, 513] on icon at bounding box center [744, 513] width 16 height 16
type input "16.49"
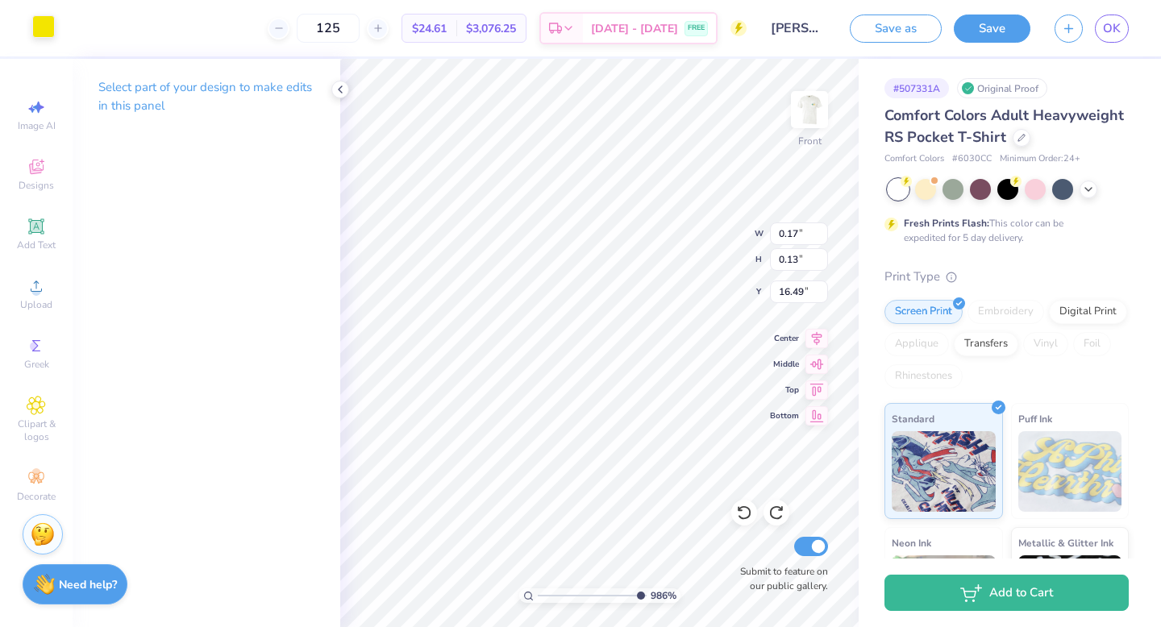
click at [38, 27] on div at bounding box center [43, 26] width 23 height 23
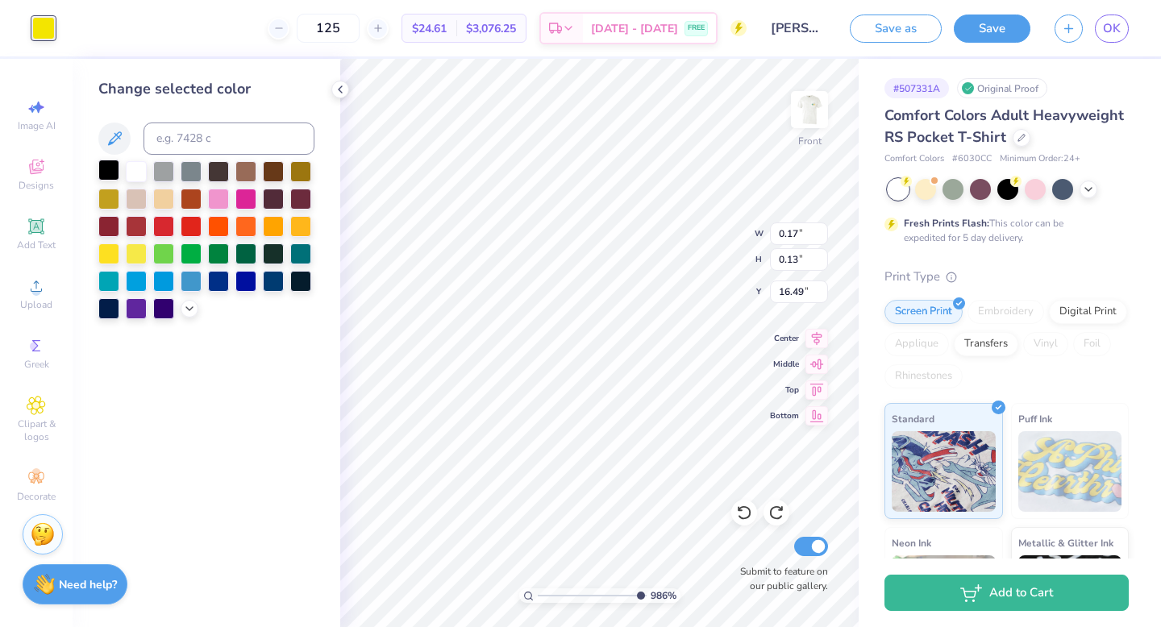
click at [106, 167] on div at bounding box center [108, 170] width 21 height 21
type input "4.44"
type input "4.01"
type input "13.40"
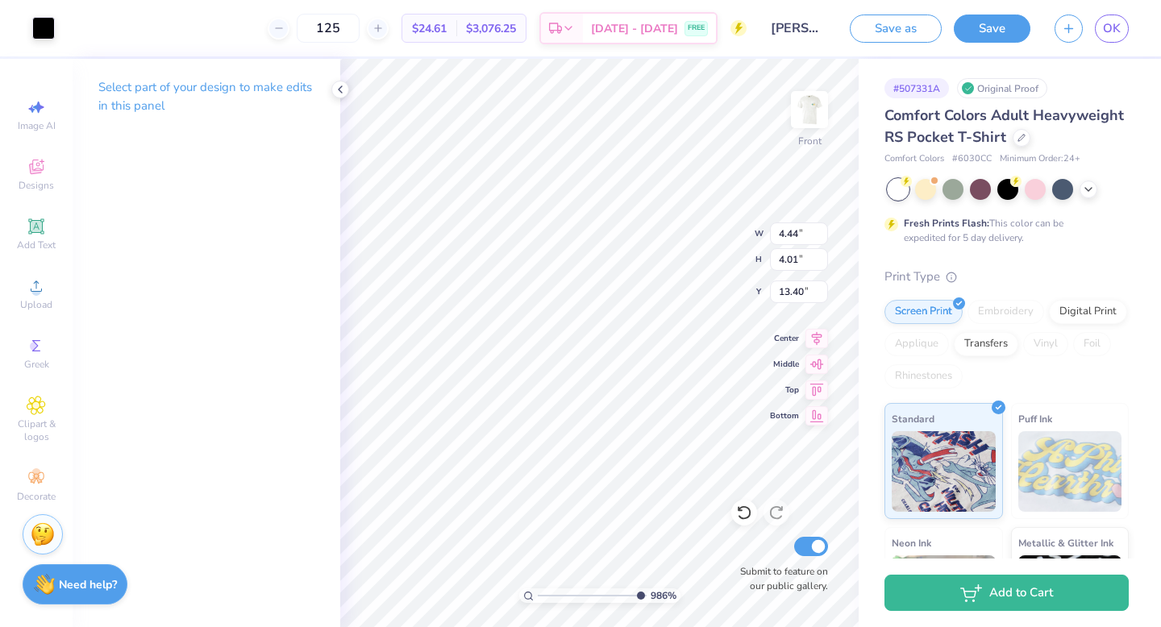
type input "0.18"
type input "0.13"
type input "16.51"
click at [56, 34] on div "Art colors 125 $24.61 Per Item $3,076.25 Total Est. Delivery [DATE] - [DATE] FR…" at bounding box center [580, 28] width 1161 height 56
click at [49, 33] on div at bounding box center [43, 26] width 23 height 23
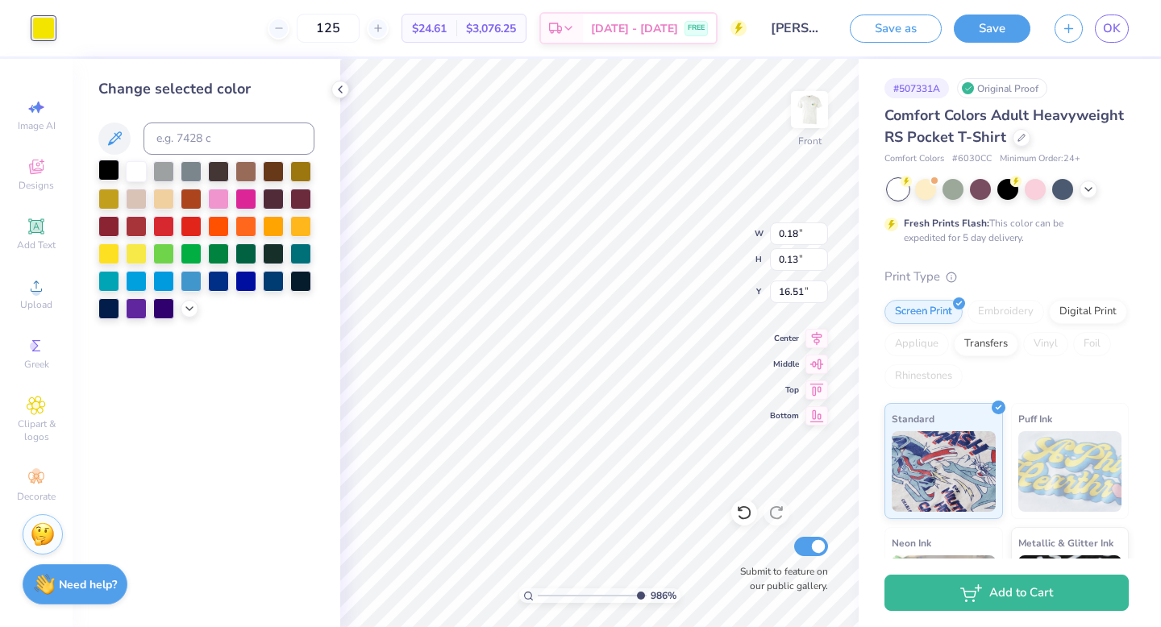
click at [107, 166] on div at bounding box center [108, 170] width 21 height 21
type input "0.19"
type input "16.53"
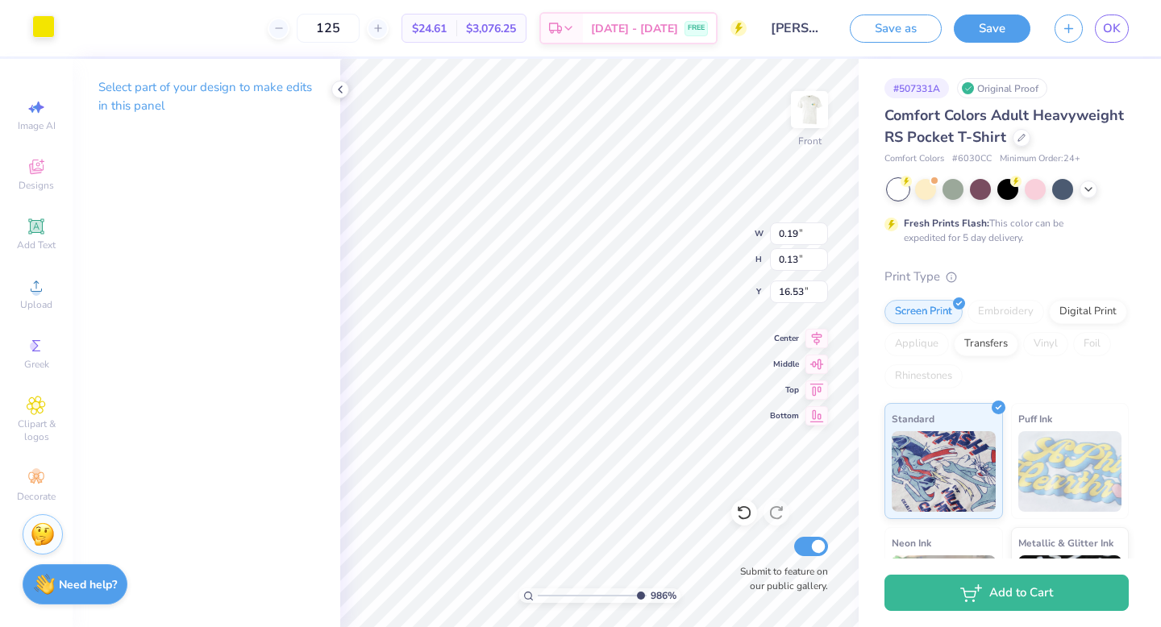
click at [42, 31] on div at bounding box center [43, 26] width 23 height 23
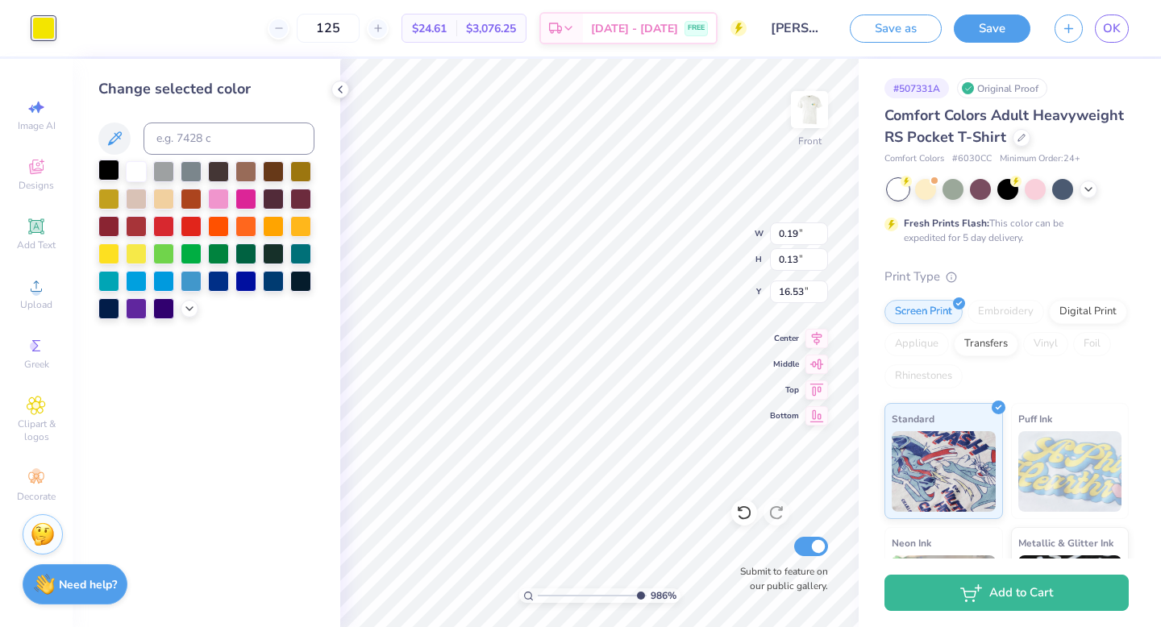
click at [110, 164] on div at bounding box center [108, 170] width 21 height 21
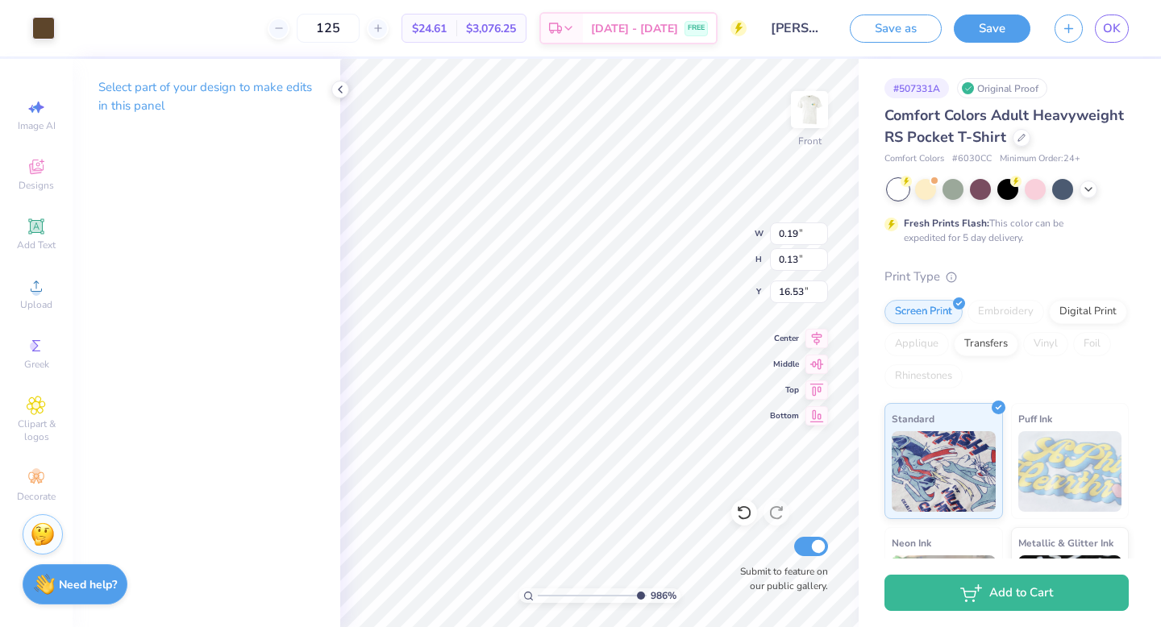
type input "0.09"
type input "0.08"
type input "16.55"
click at [34, 27] on div at bounding box center [43, 26] width 23 height 23
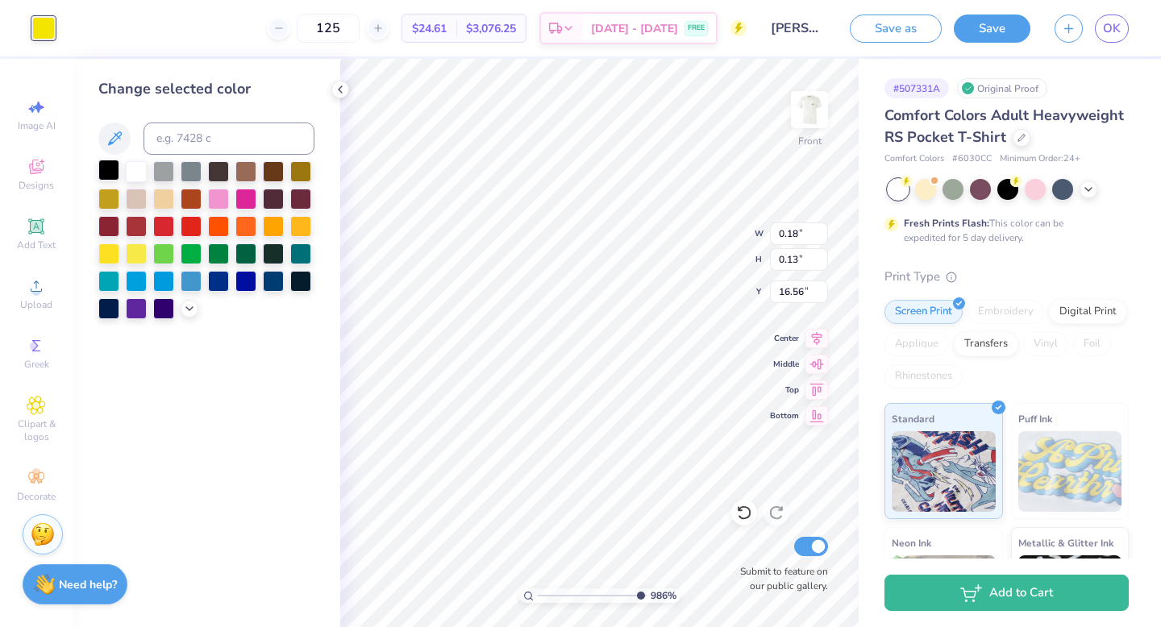
click at [103, 170] on div at bounding box center [108, 170] width 21 height 21
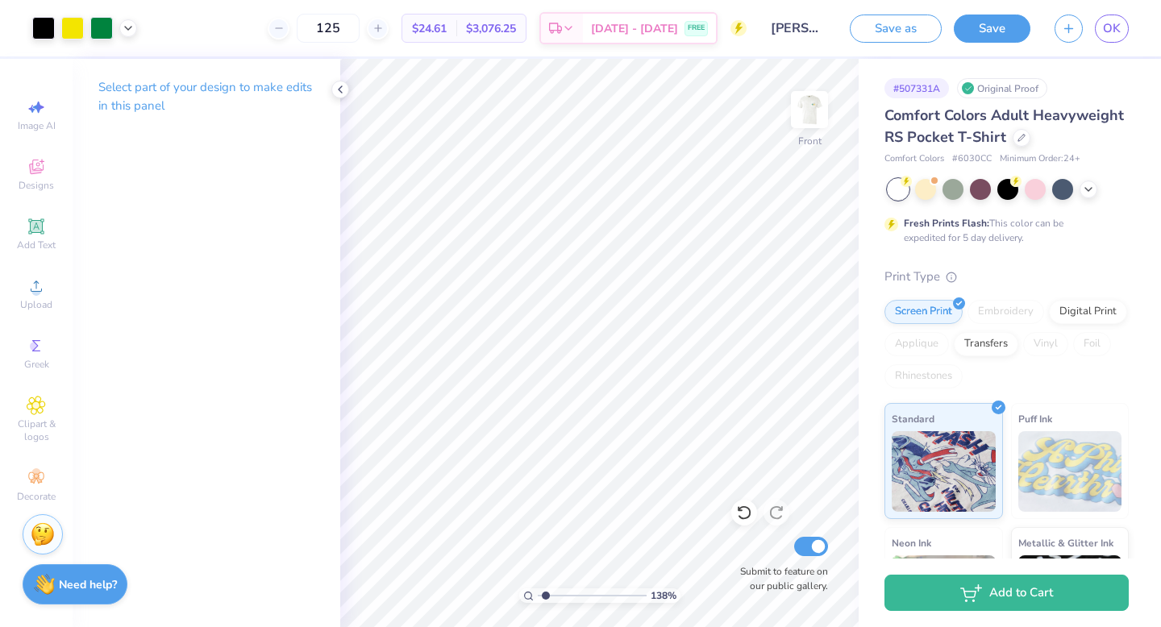
drag, startPoint x: 634, startPoint y: 597, endPoint x: 547, endPoint y: 594, distance: 87.9
type input "1.5"
click at [547, 594] on input "range" at bounding box center [592, 596] width 109 height 15
click at [44, 302] on span "Upload" at bounding box center [36, 304] width 32 height 13
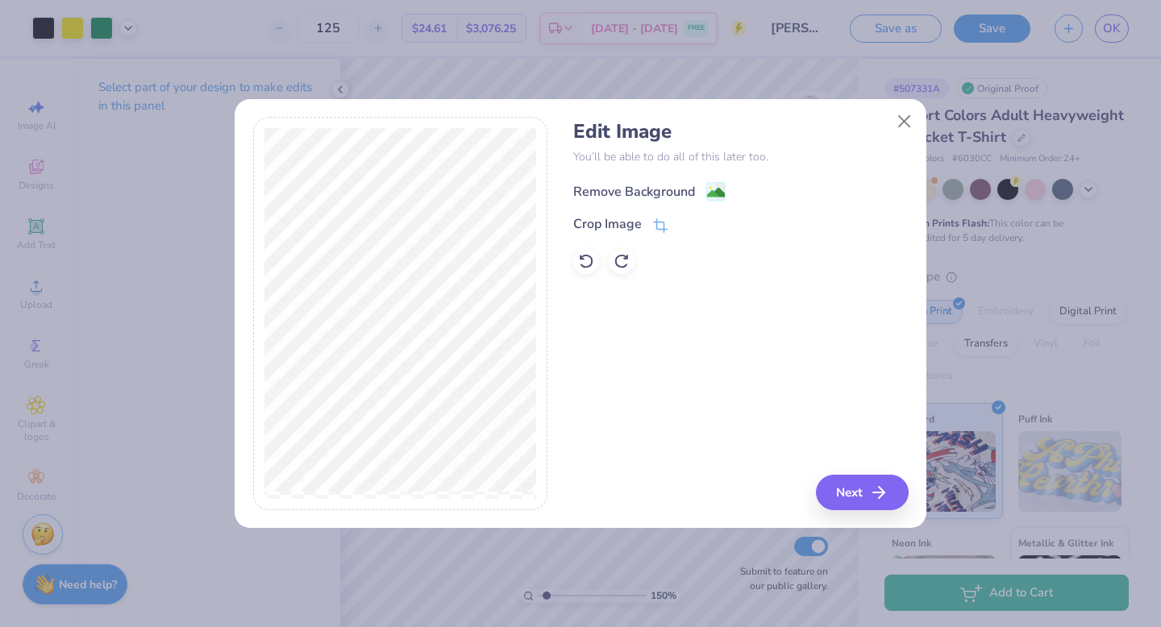
click at [711, 193] on image at bounding box center [716, 193] width 18 height 18
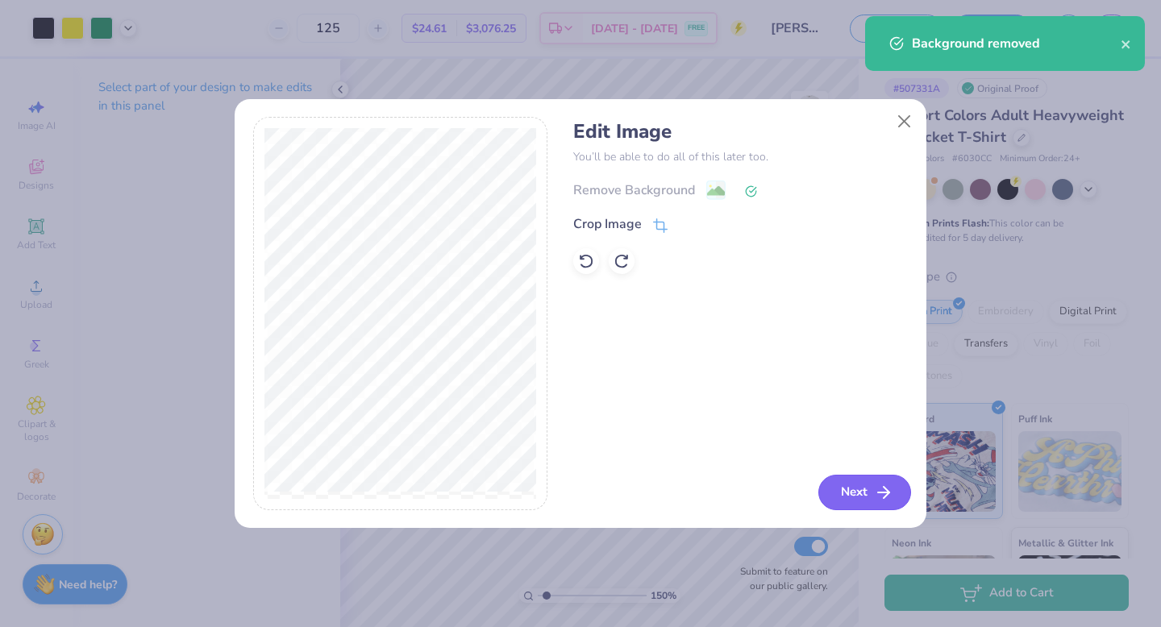
click at [871, 483] on button "Next" at bounding box center [864, 492] width 93 height 35
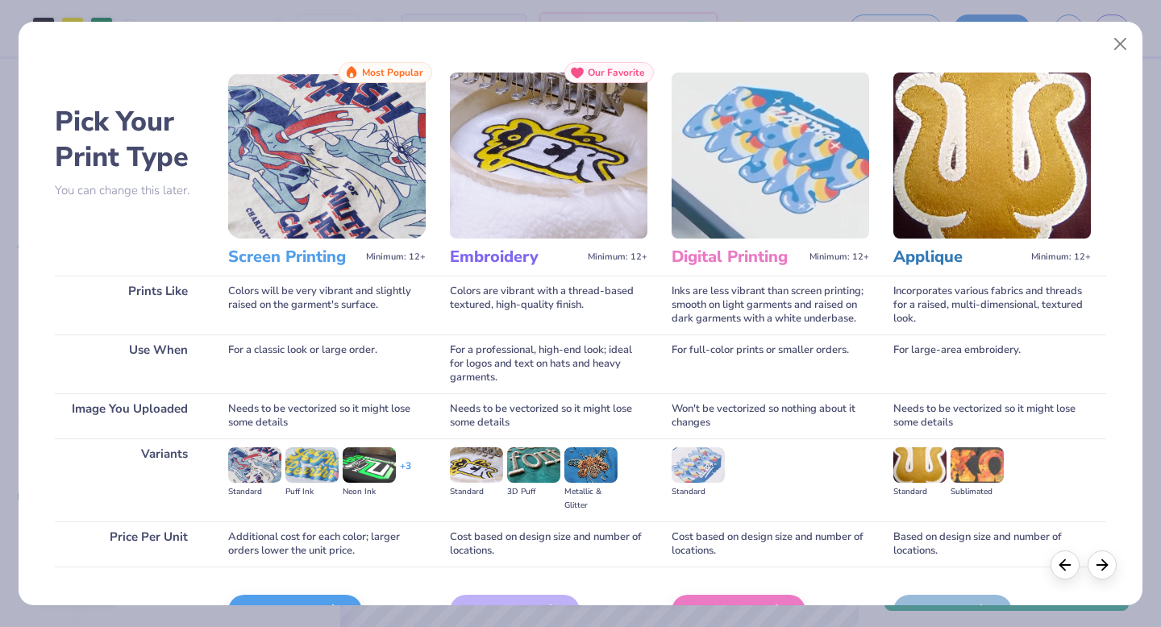
scroll to position [96, 0]
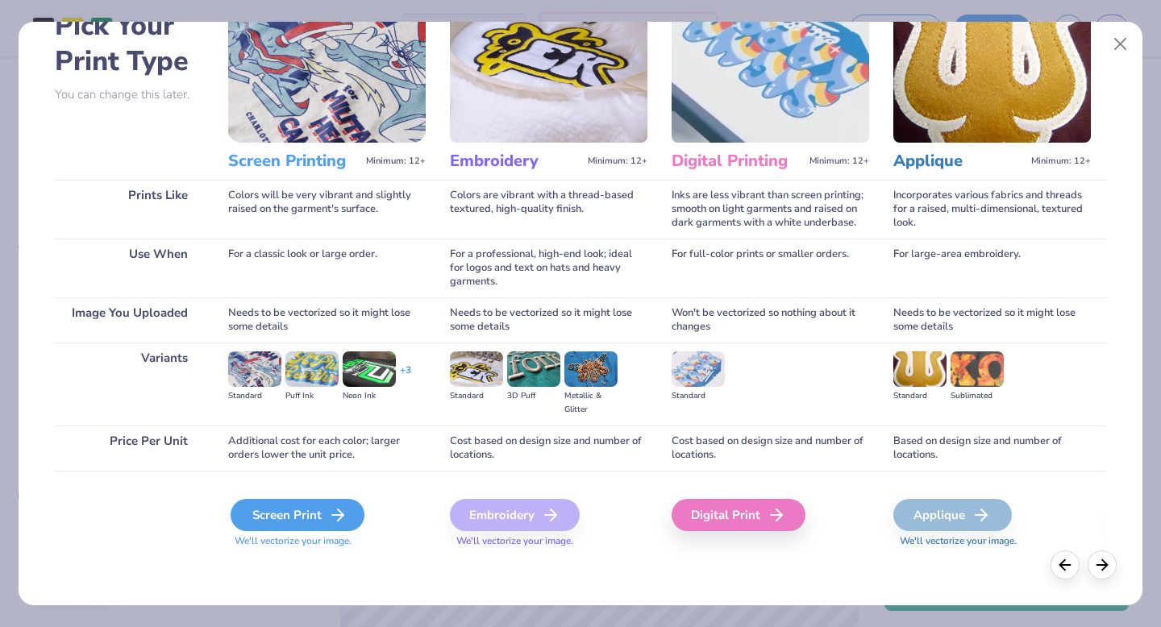
click at [281, 522] on div "Screen Print" at bounding box center [298, 515] width 134 height 32
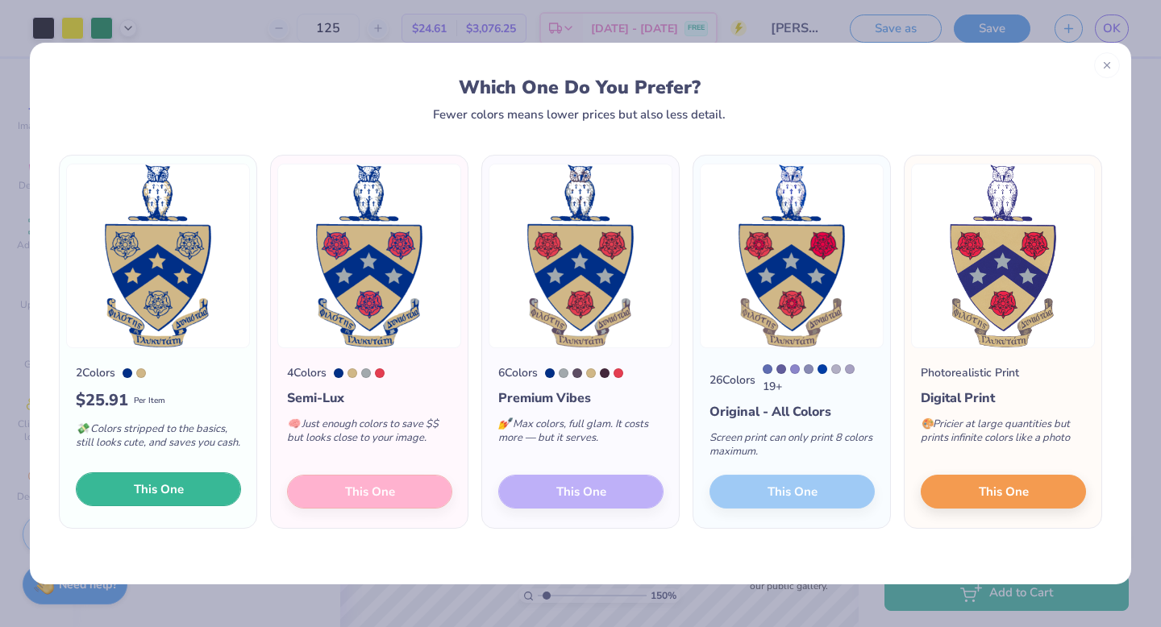
click at [207, 493] on button "This One" at bounding box center [158, 489] width 165 height 34
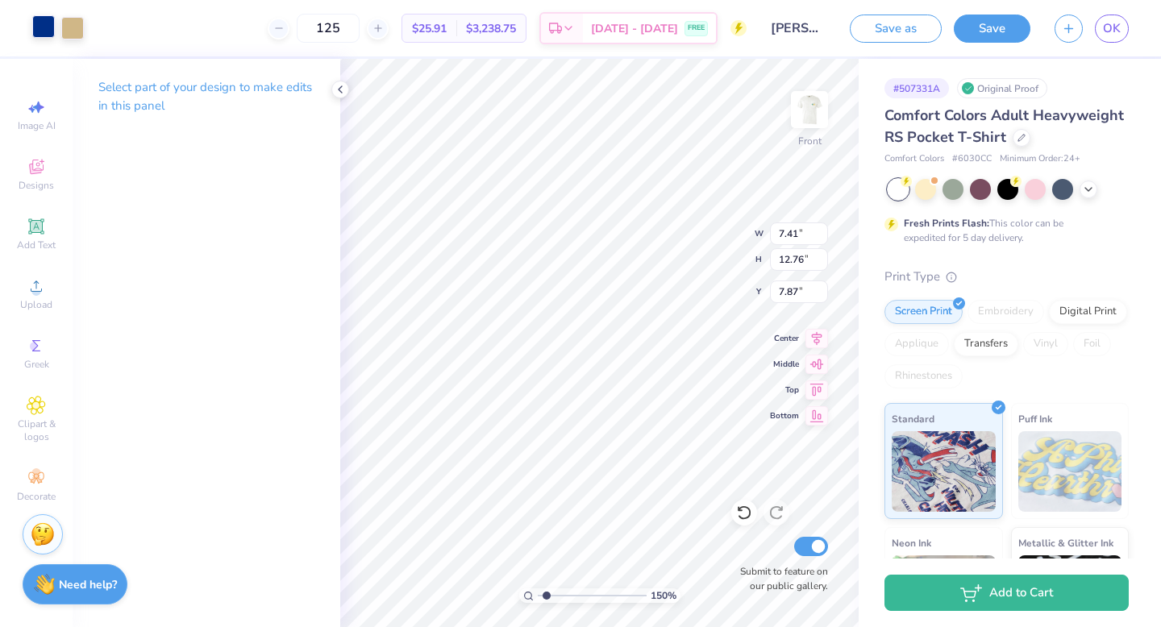
click at [47, 27] on div at bounding box center [43, 26] width 23 height 23
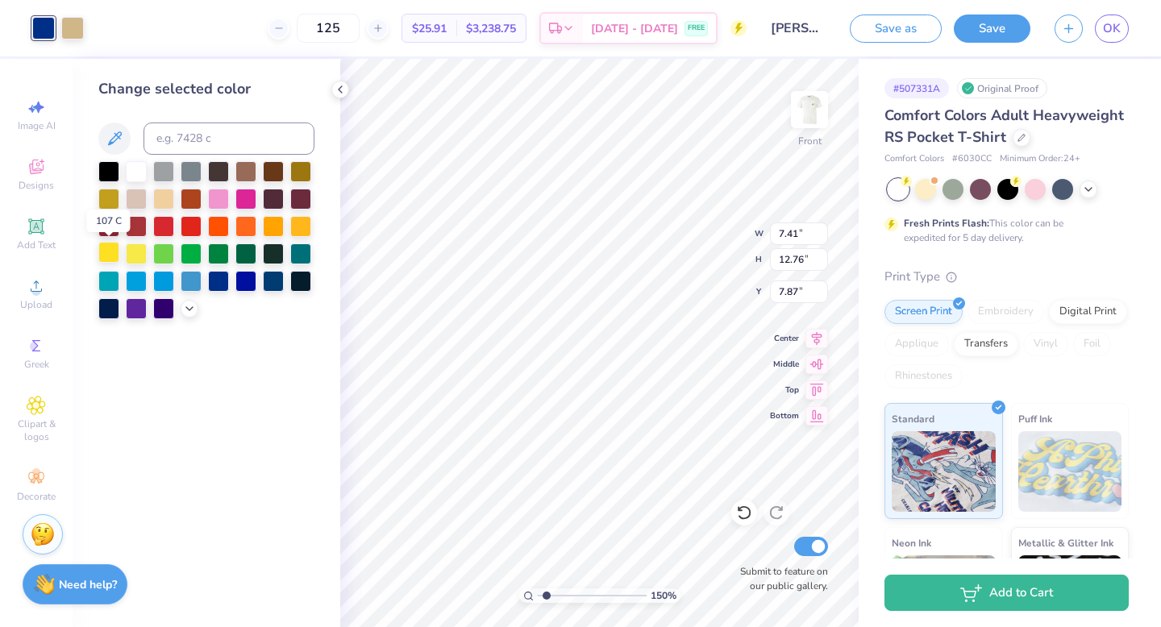
click at [104, 247] on div at bounding box center [108, 252] width 21 height 21
click at [69, 27] on div at bounding box center [72, 26] width 23 height 23
click at [110, 252] on div at bounding box center [108, 252] width 21 height 21
click at [74, 24] on div at bounding box center [72, 26] width 23 height 23
click at [113, 172] on div at bounding box center [108, 170] width 21 height 21
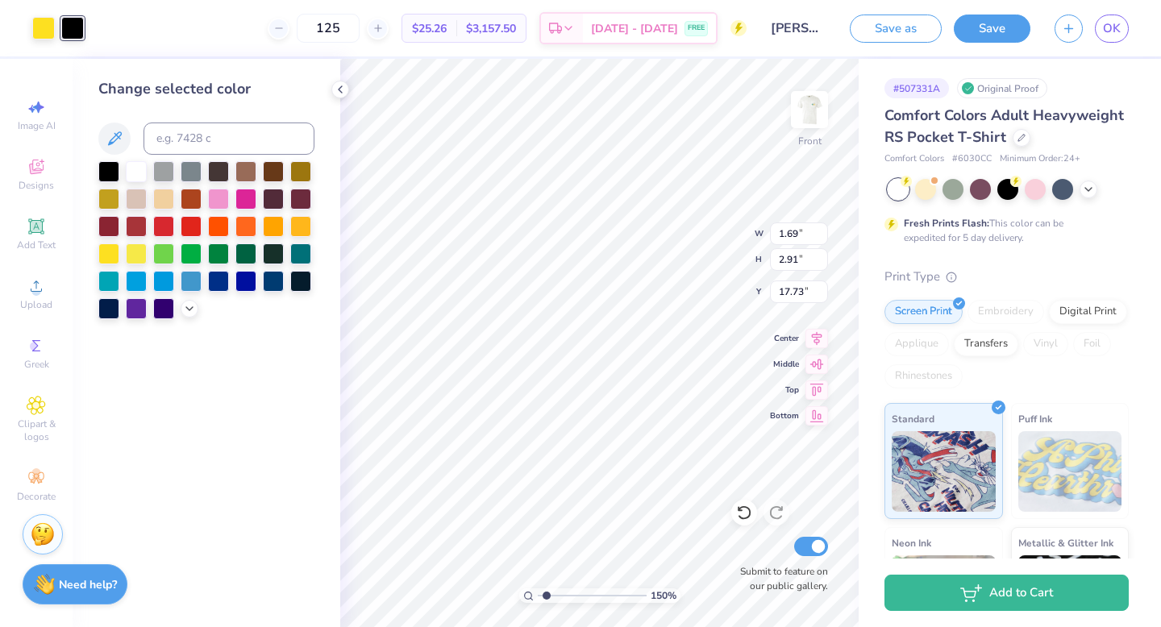
type input "1.69"
type input "2.91"
type input "17.73"
drag, startPoint x: 546, startPoint y: 593, endPoint x: 592, endPoint y: 593, distance: 46.0
type input "5.66"
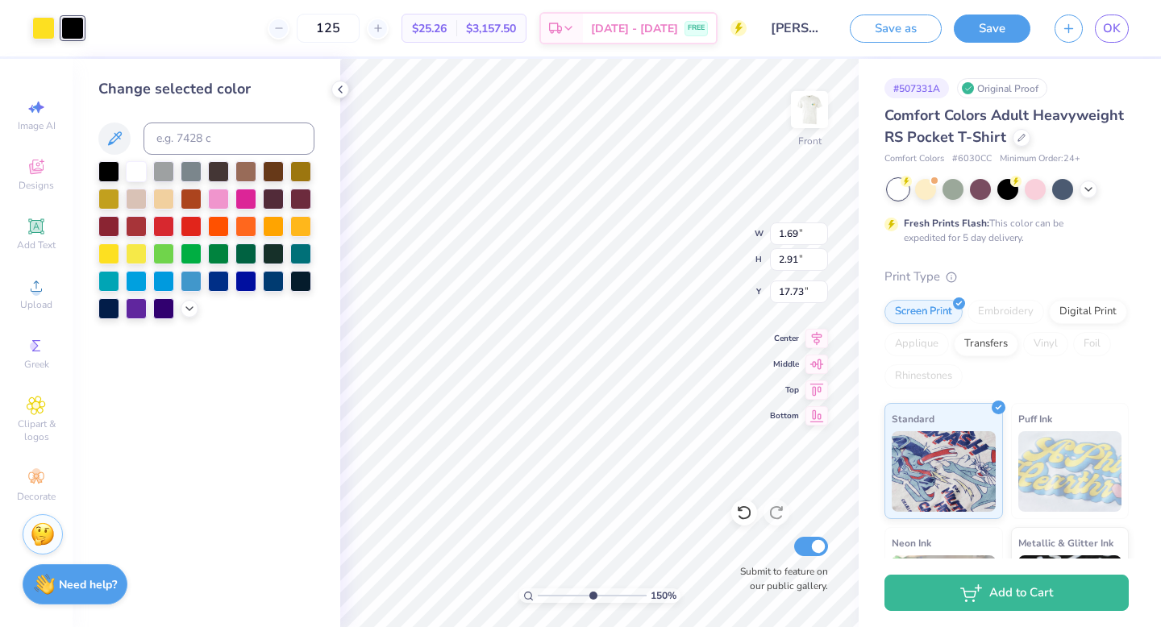
click at [592, 593] on input "range" at bounding box center [592, 596] width 109 height 15
type input "1.22"
type input "2.10"
type input "15.15"
type input "0.88"
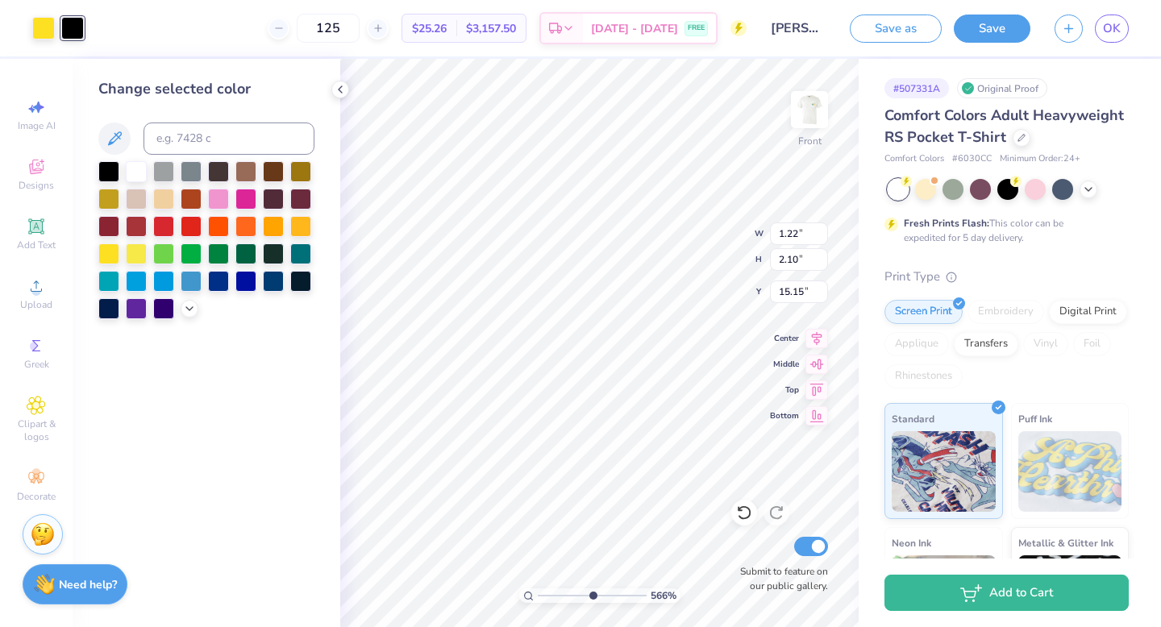
type input "1.51"
type input "15.73"
type input "0.93"
type input "1.52"
type input "0.94"
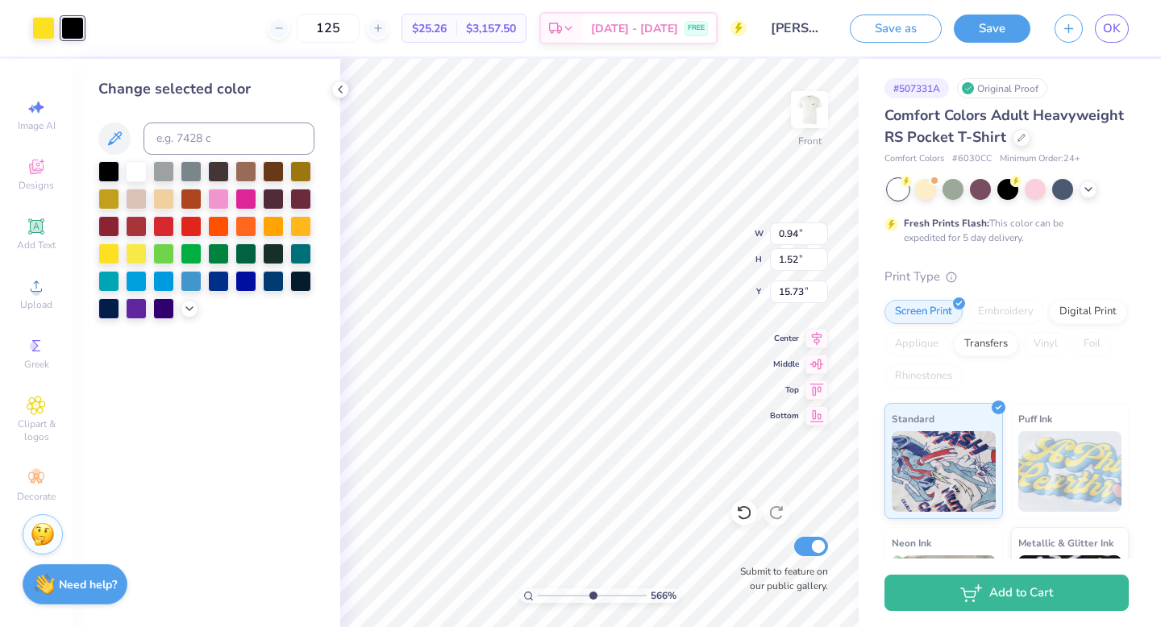
type input "15.62"
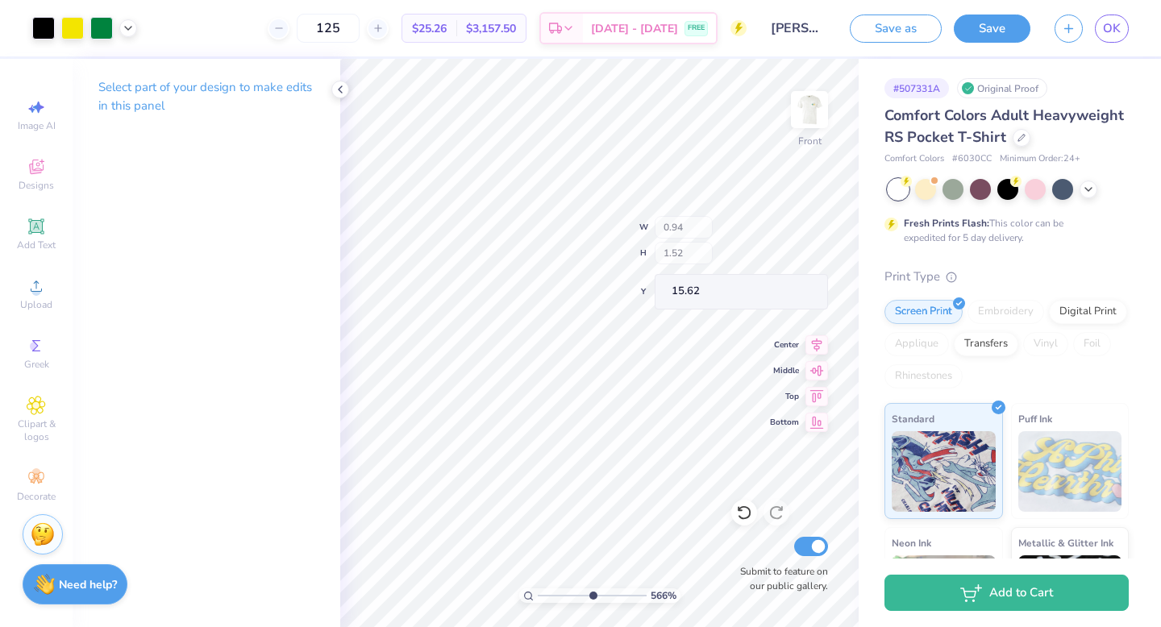
type input "0.88"
type input "1.43"
type input "15.71"
drag, startPoint x: 590, startPoint y: 591, endPoint x: 503, endPoint y: 595, distance: 87.2
click at [538, 595] on input "range" at bounding box center [592, 596] width 109 height 15
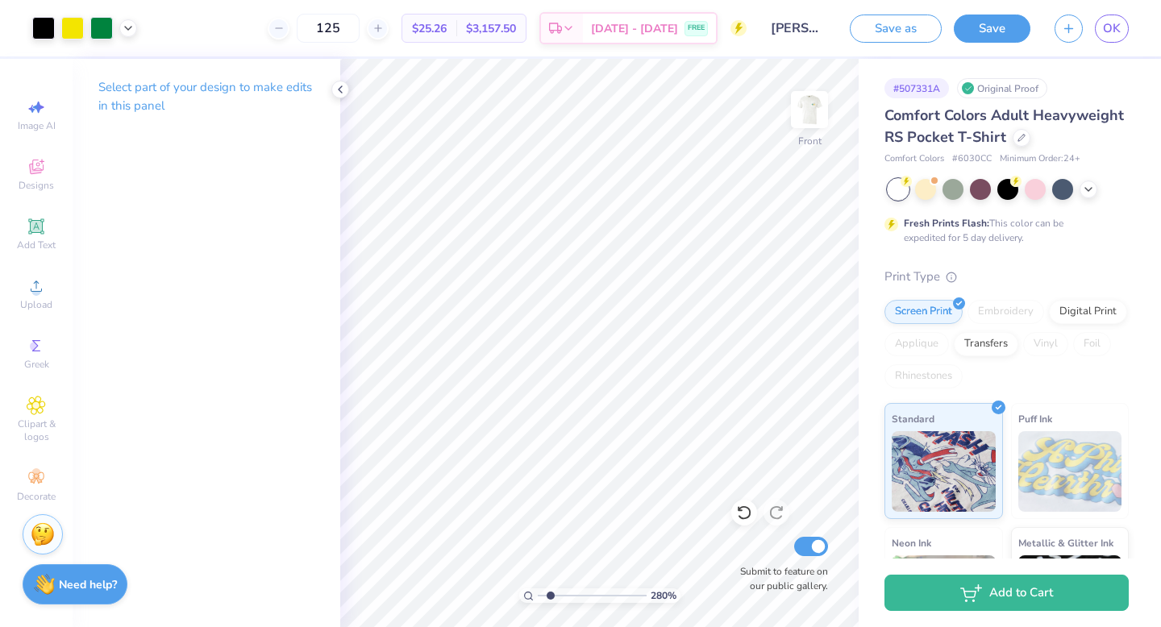
drag, startPoint x: 542, startPoint y: 591, endPoint x: 576, endPoint y: 591, distance: 34.7
type input "4.29"
click at [576, 591] on input "range" at bounding box center [592, 596] width 109 height 15
type input "15.51"
type input "0.78"
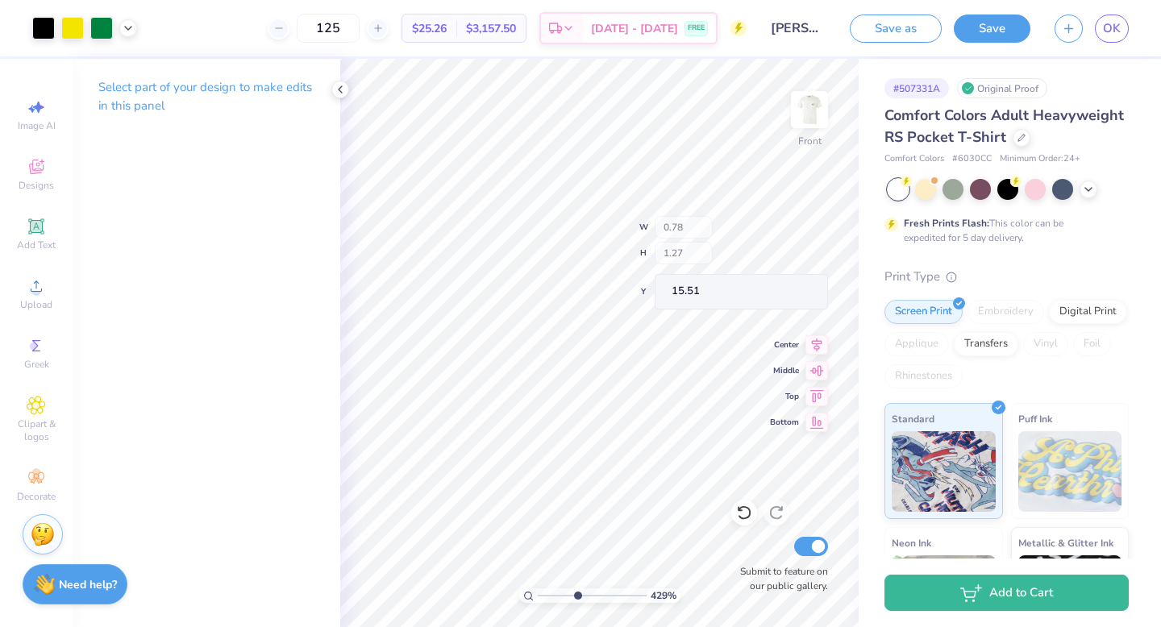
type input "1.27"
type input "15.66"
type input "2.15"
drag, startPoint x: 575, startPoint y: 594, endPoint x: 553, endPoint y: 596, distance: 21.8
click at [553, 596] on input "range" at bounding box center [592, 596] width 109 height 15
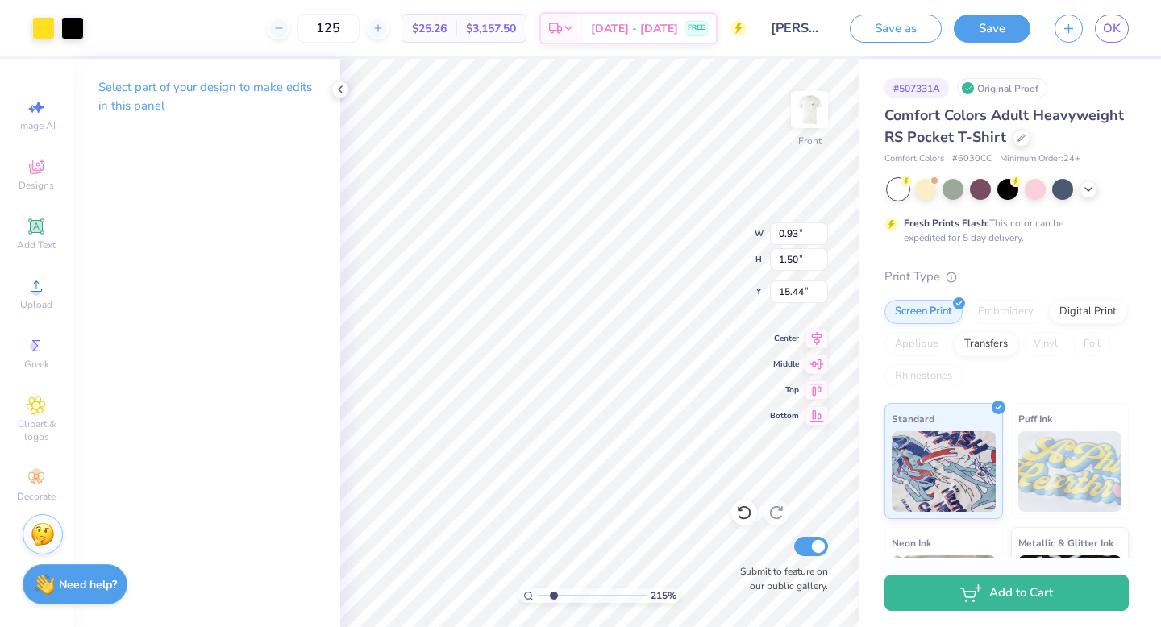
type input "0.93"
type input "1.50"
type input "15.44"
type input "1.03"
type input "1.67"
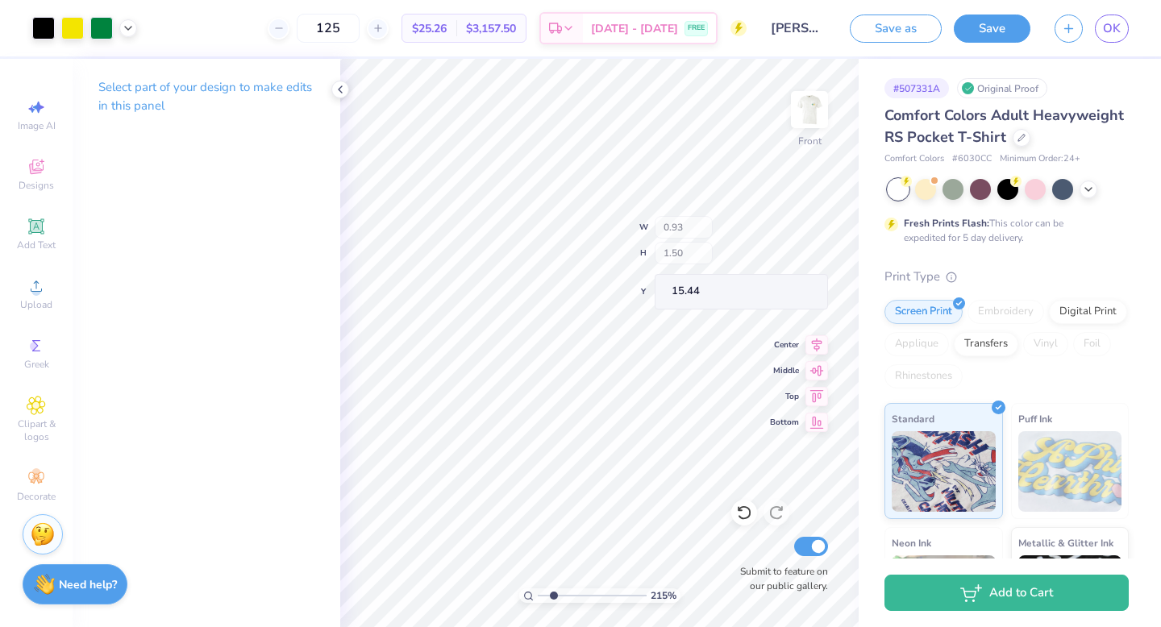
type input "15.43"
drag, startPoint x: 553, startPoint y: 593, endPoint x: 564, endPoint y: 596, distance: 11.5
type input "3.12"
click at [564, 596] on input "range" at bounding box center [592, 596] width 109 height 15
click at [730, 260] on div "312 % Front W 1.03 1.03 " H 1.67 1.67 " Y 15.40 15.40 " Center Middle Top Botto…" at bounding box center [599, 343] width 518 height 568
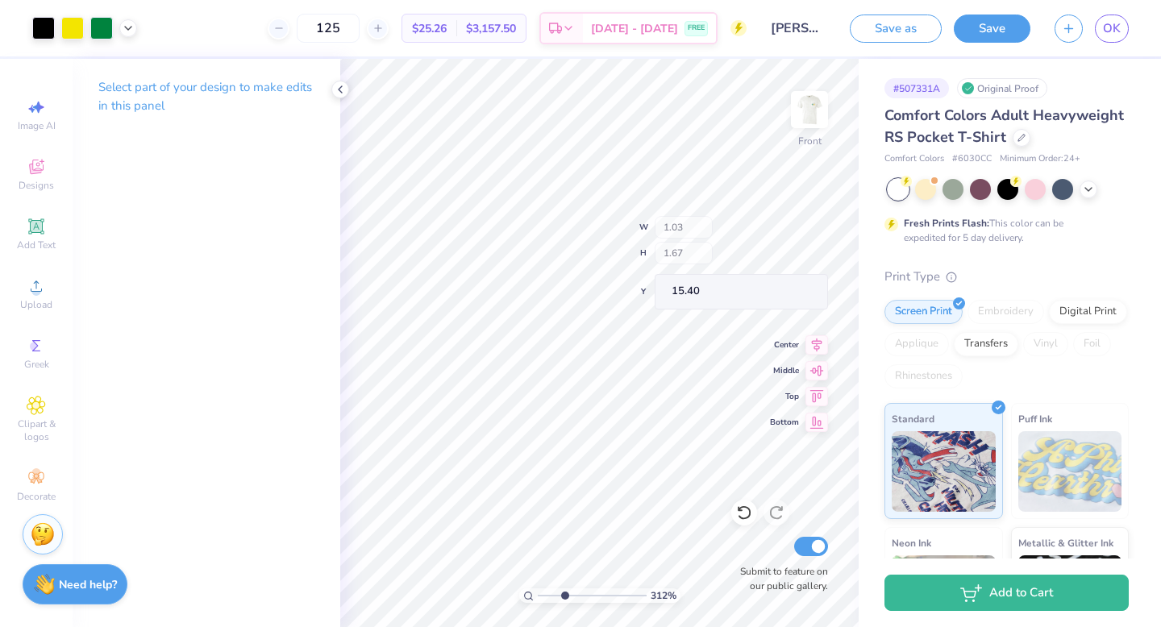
type input "1.00"
type input "1.66"
drag, startPoint x: 566, startPoint y: 600, endPoint x: 516, endPoint y: 597, distance: 50.0
type input "1"
click at [538, 597] on input "range" at bounding box center [592, 596] width 109 height 15
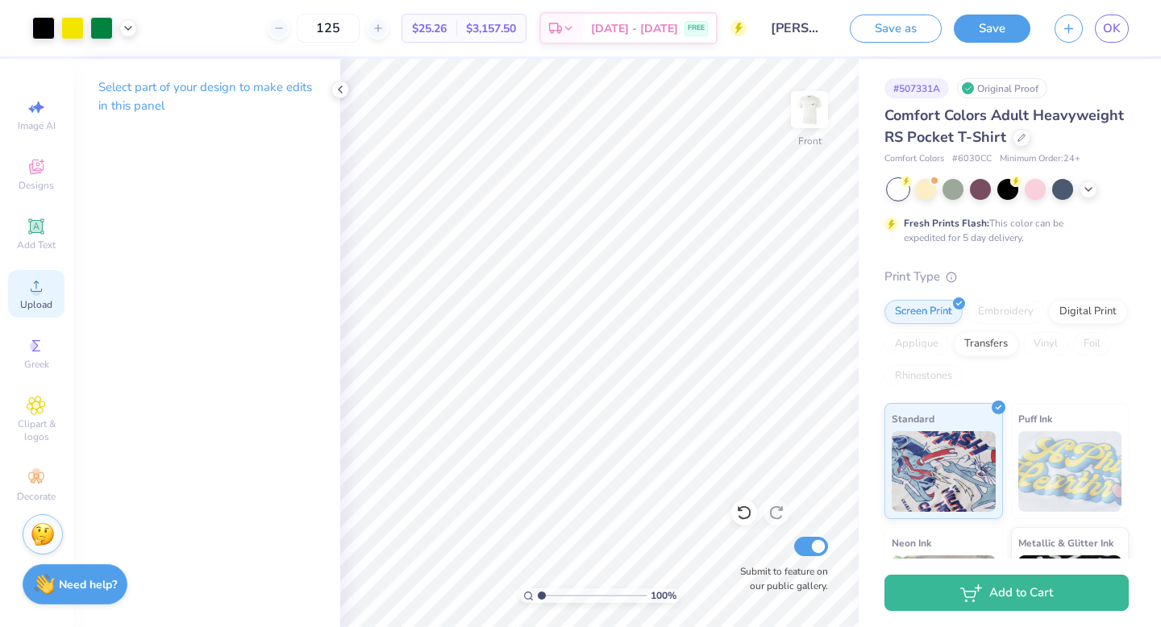
click at [41, 286] on icon at bounding box center [36, 286] width 19 height 19
click at [15, 156] on div "Designs" at bounding box center [36, 175] width 56 height 48
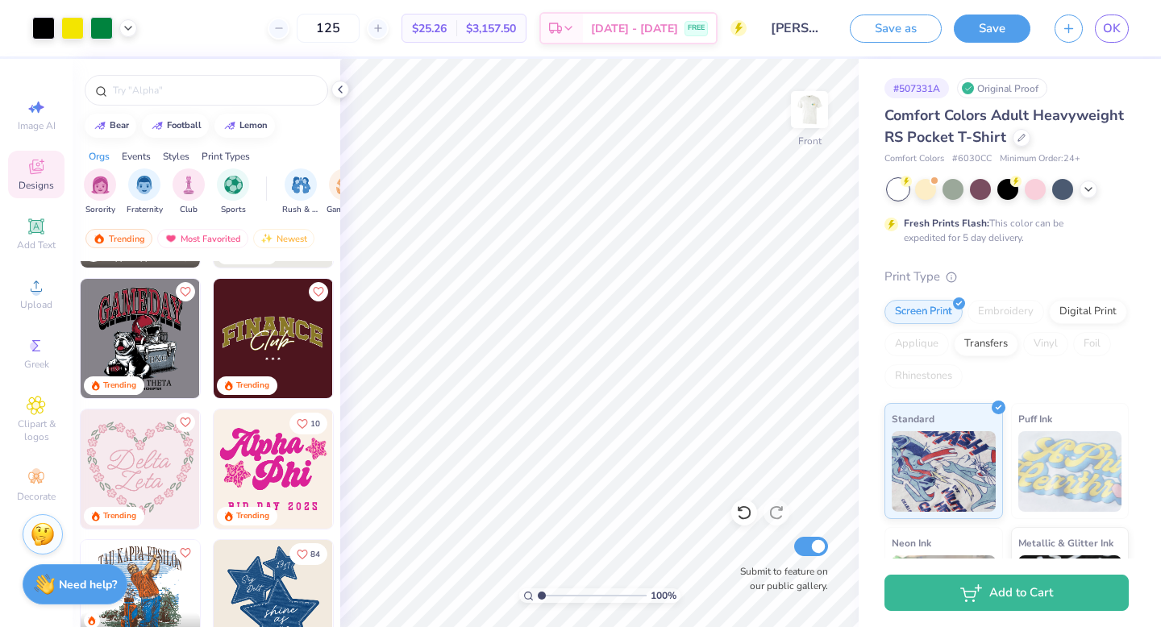
scroll to position [1909, 0]
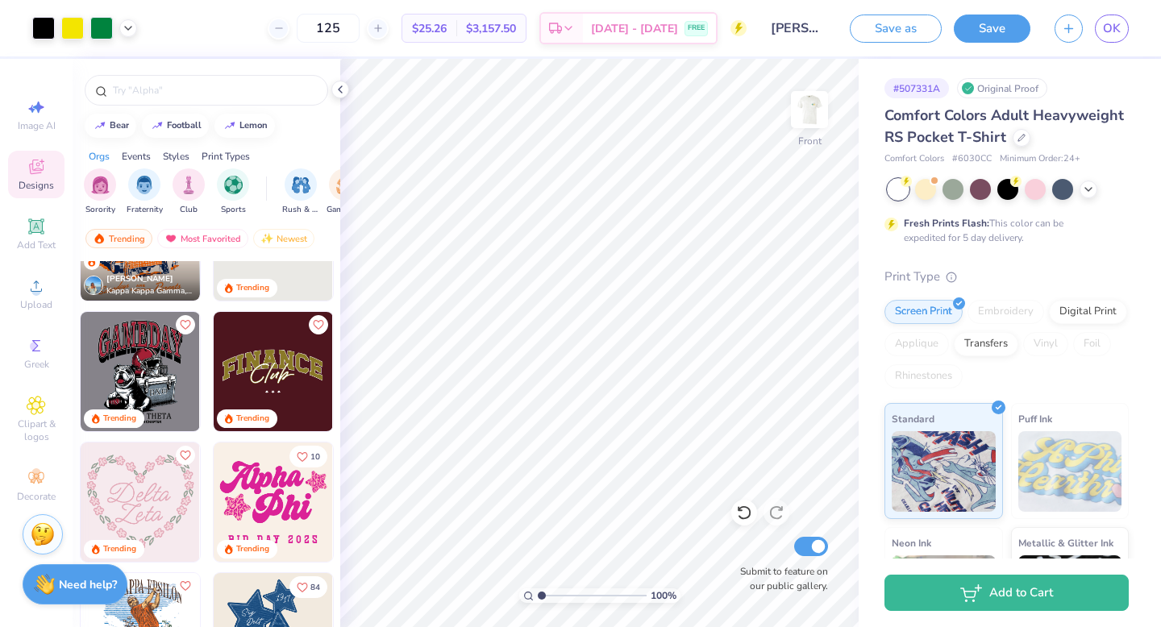
click at [250, 366] on img at bounding box center [273, 371] width 119 height 119
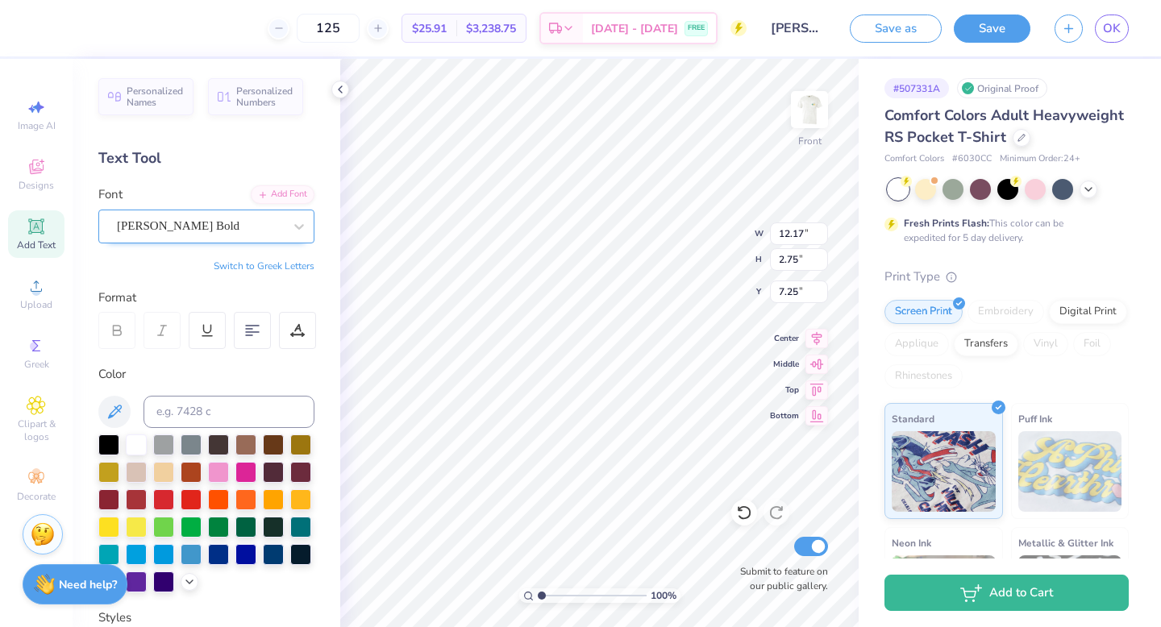
click at [266, 234] on div "[PERSON_NAME] Bold" at bounding box center [199, 226] width 169 height 25
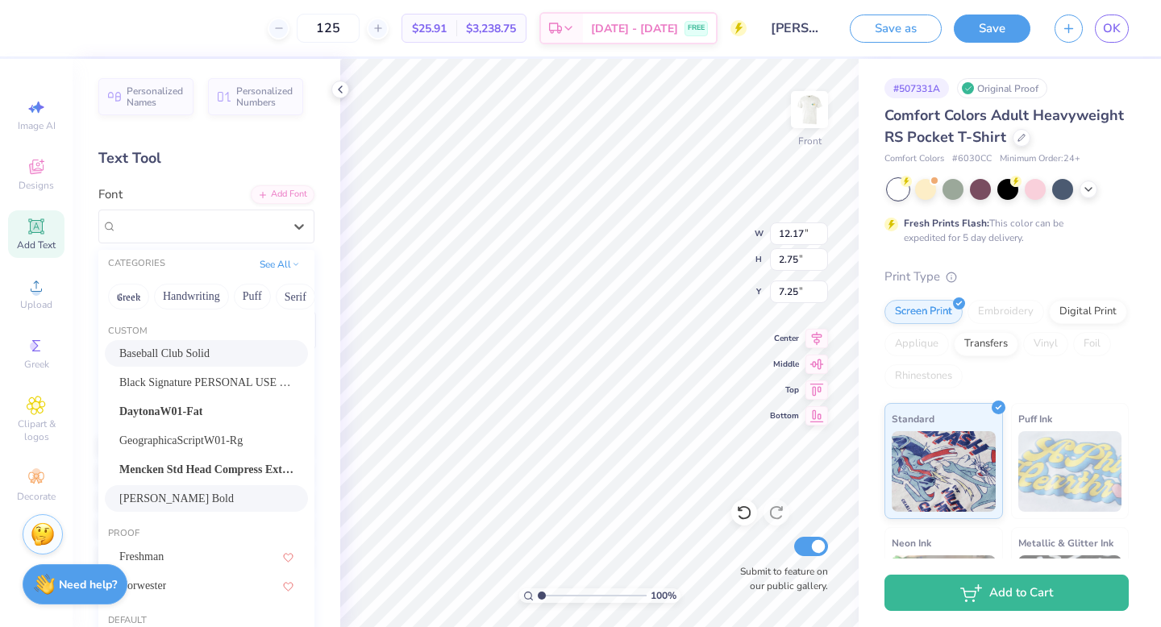
click at [254, 347] on div "Baseball Club Solid" at bounding box center [206, 353] width 174 height 17
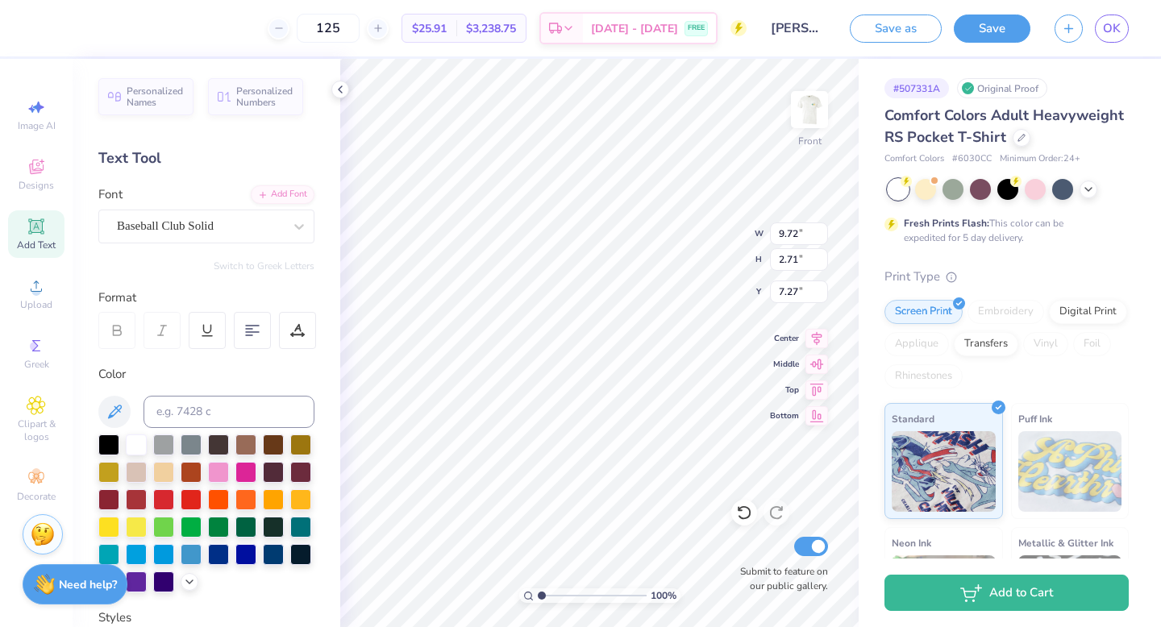
type input "9.72"
type input "2.71"
type input "7.27"
click at [243, 236] on div at bounding box center [200, 226] width 166 height 22
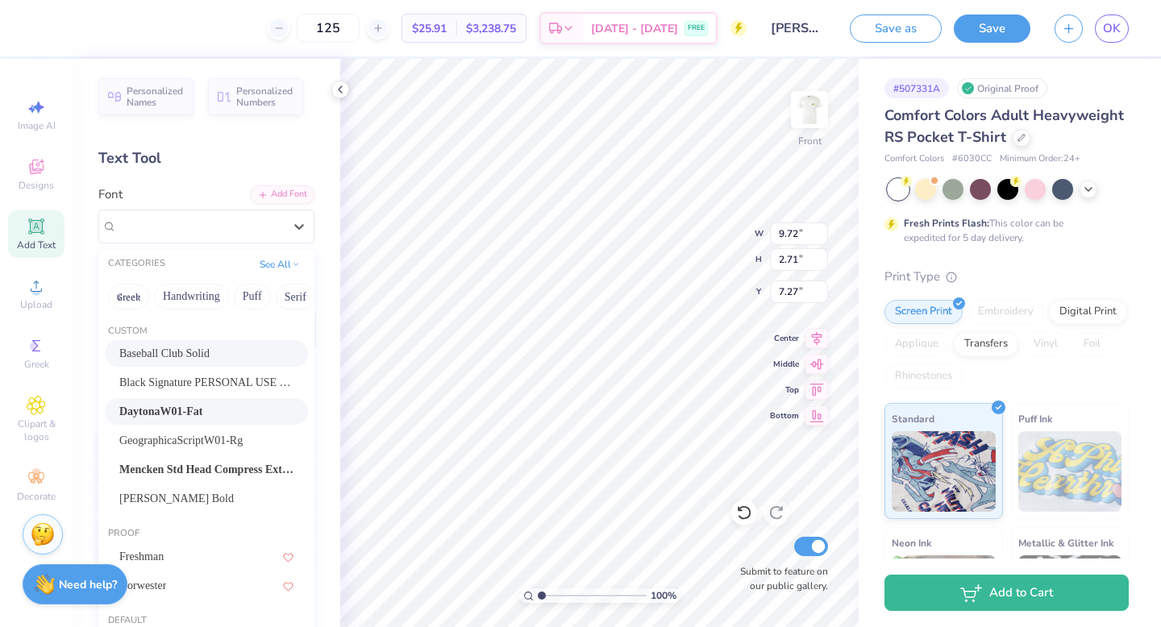
click at [228, 403] on div "DaytonaW01-Fat" at bounding box center [206, 411] width 174 height 17
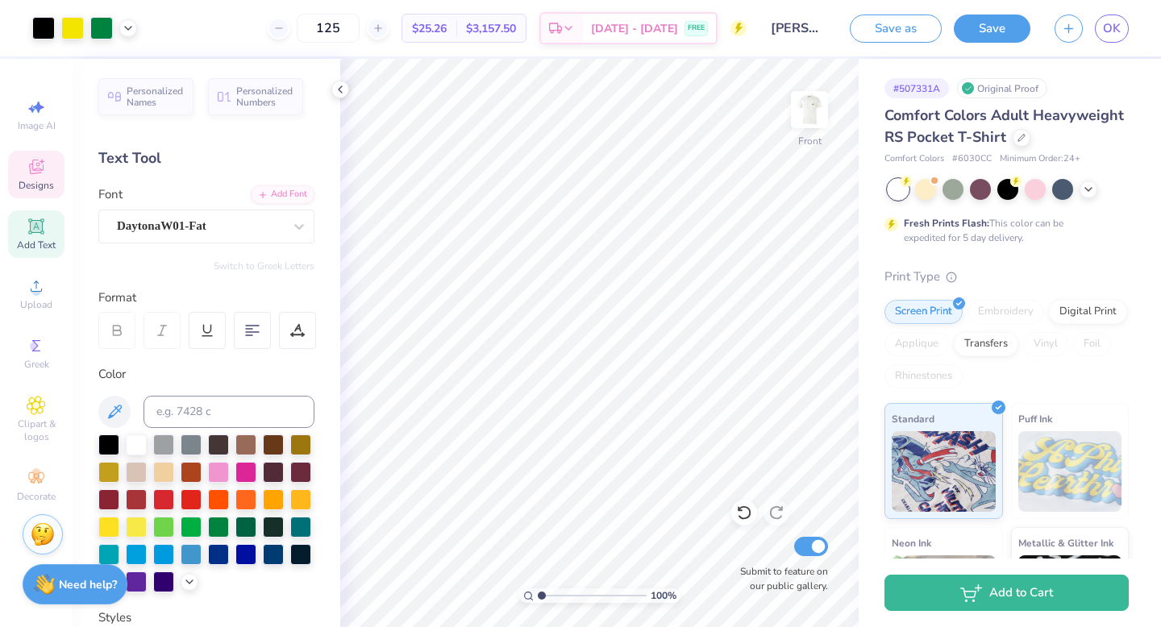
click at [43, 170] on icon at bounding box center [36, 166] width 19 height 19
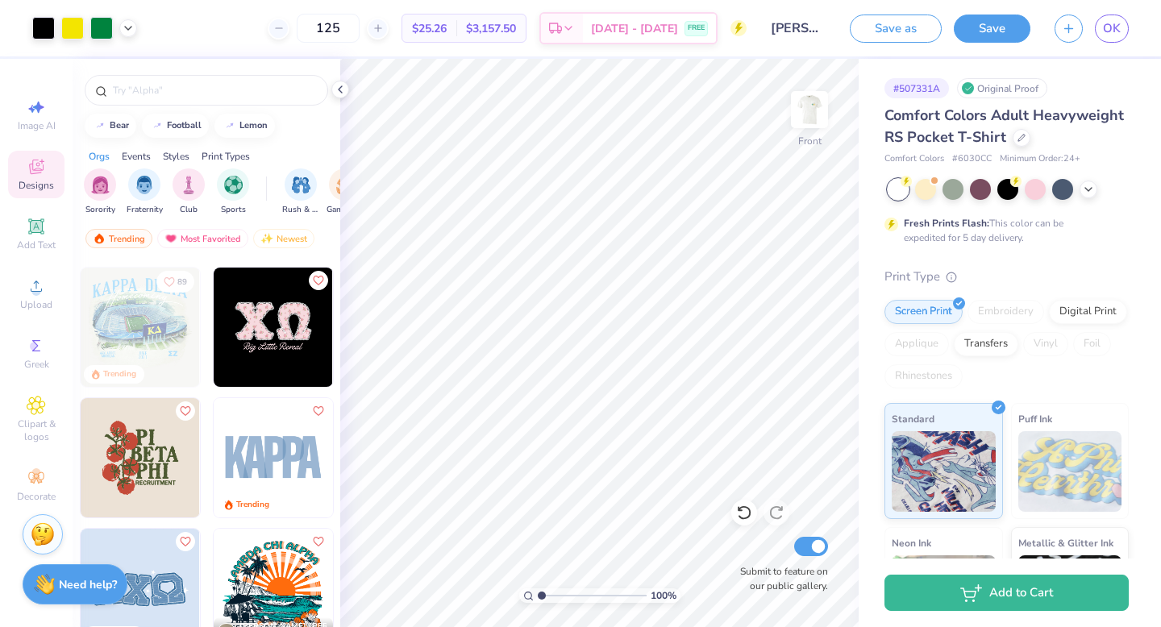
scroll to position [3427, 0]
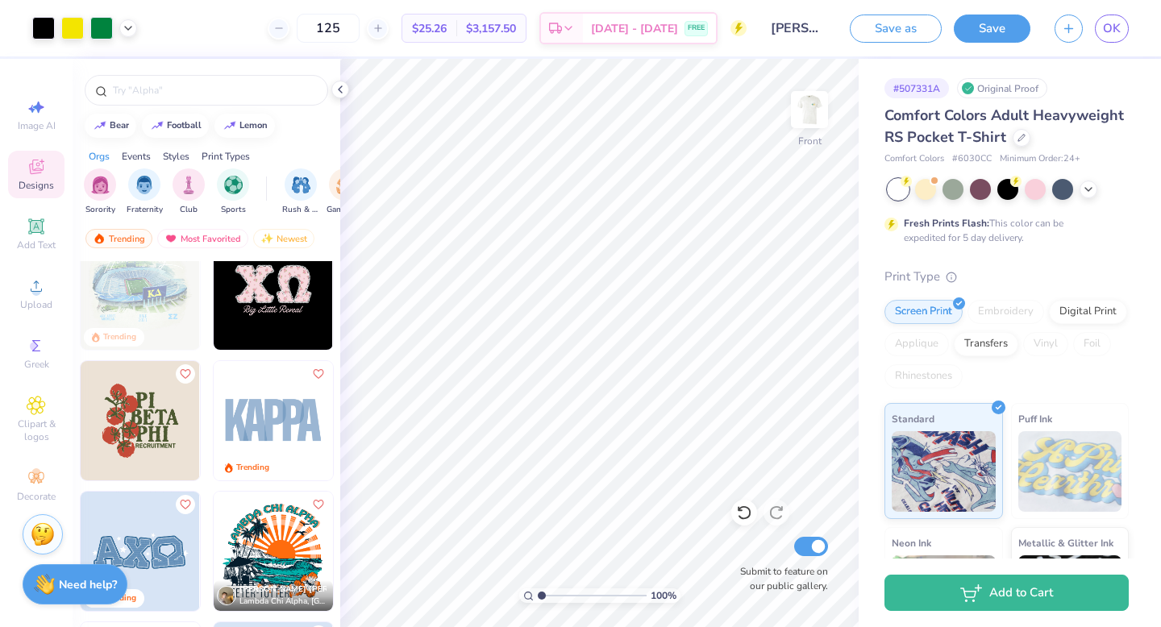
click at [271, 418] on img at bounding box center [273, 420] width 119 height 119
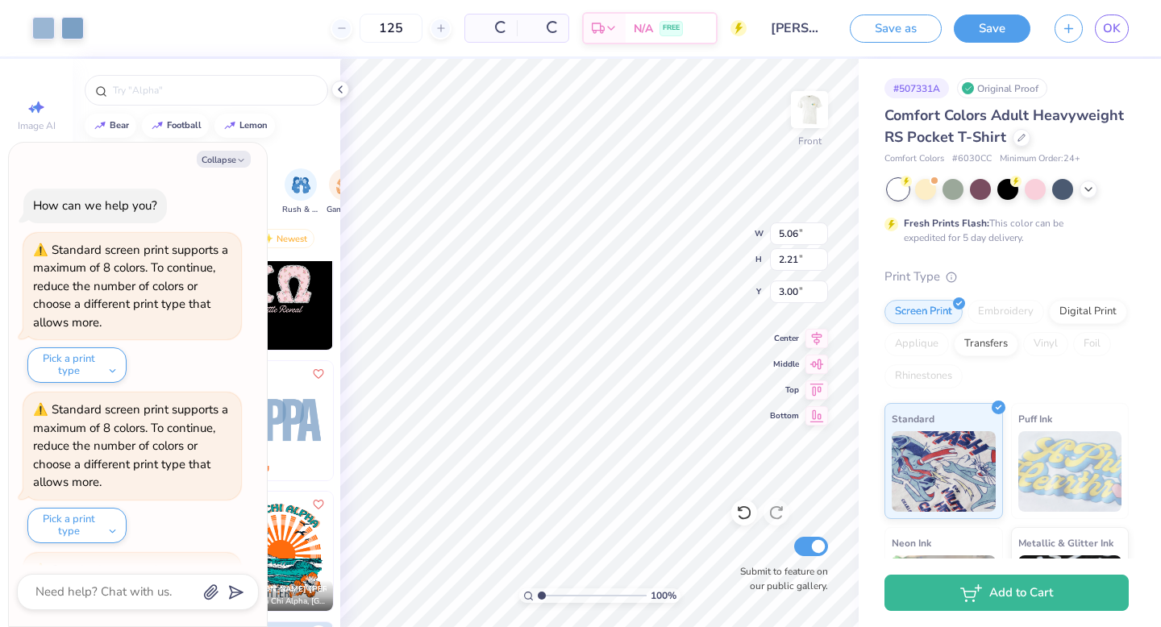
scroll to position [150, 0]
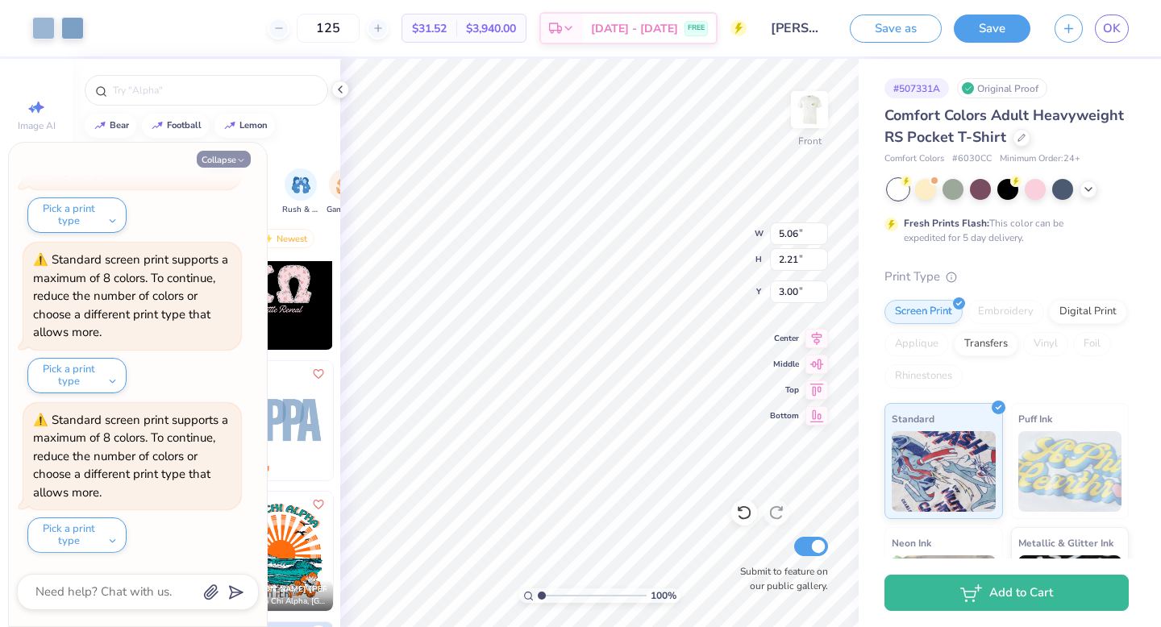
click at [216, 158] on button "Collapse" at bounding box center [224, 159] width 54 height 17
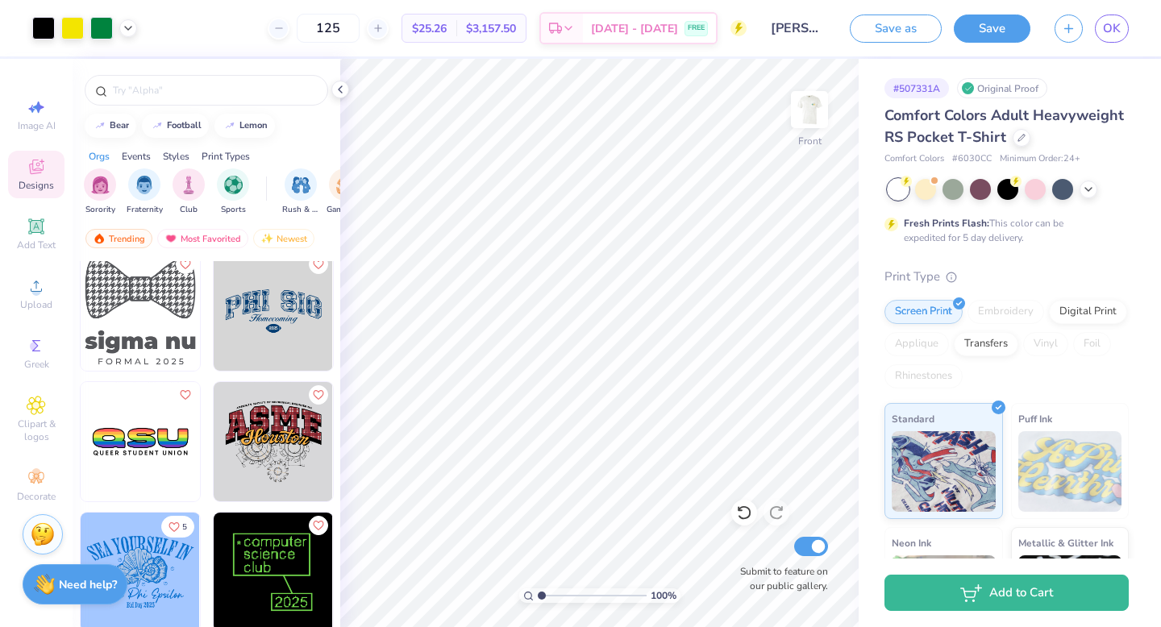
scroll to position [6150, 0]
click at [178, 333] on img at bounding box center [140, 310] width 119 height 119
click at [155, 439] on img at bounding box center [140, 440] width 119 height 119
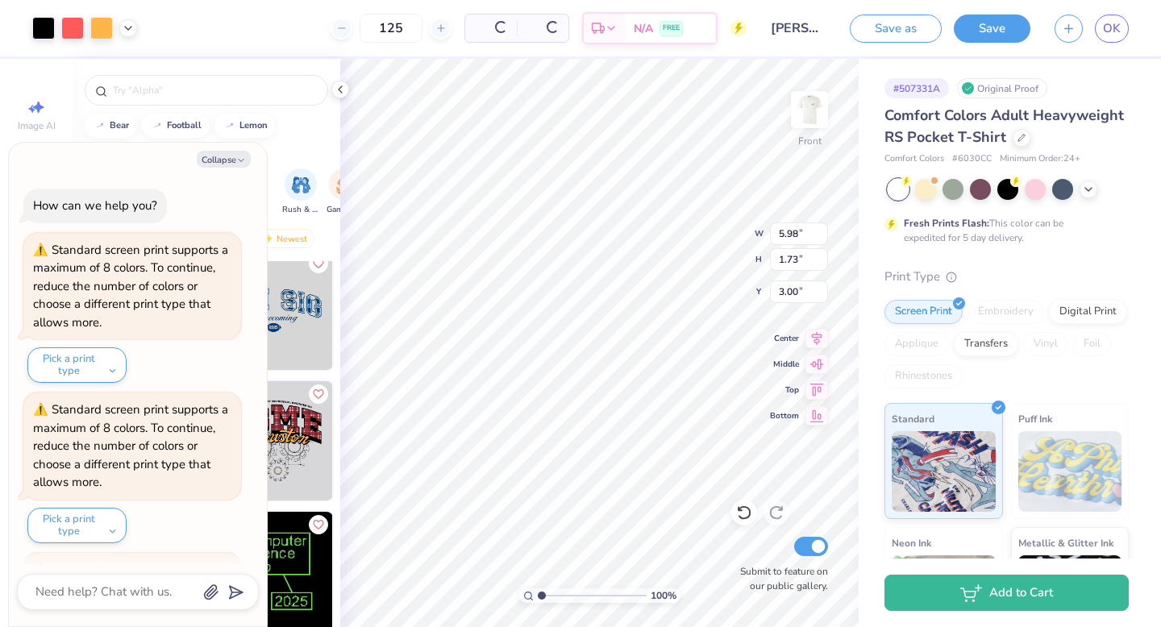
scroll to position [310, 0]
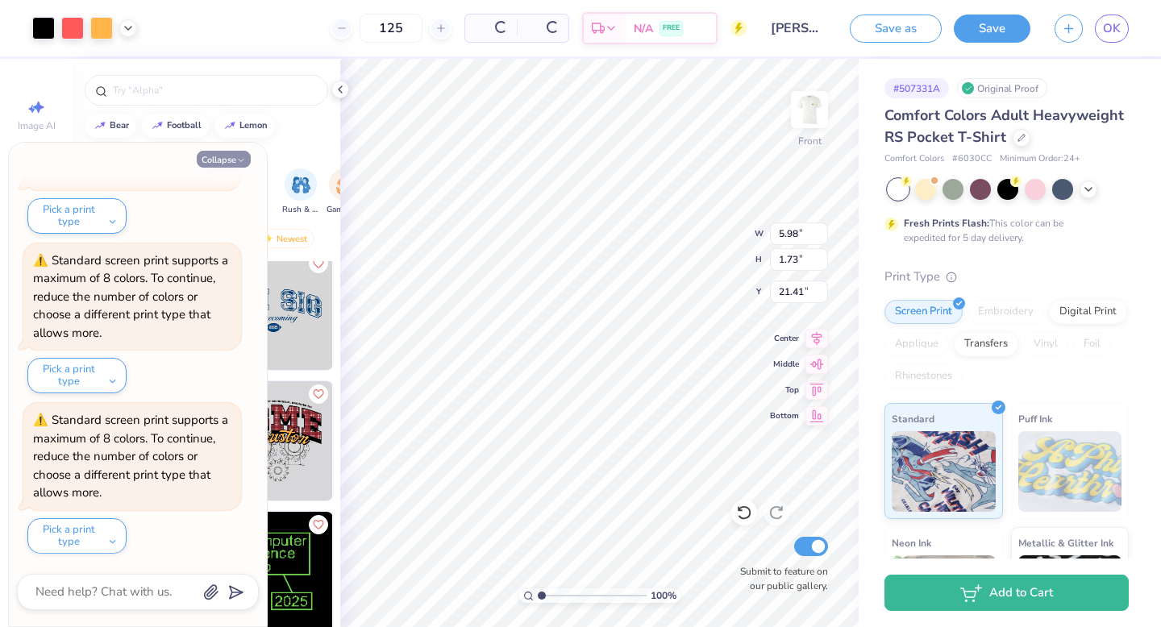
click at [214, 160] on button "Collapse" at bounding box center [224, 159] width 54 height 17
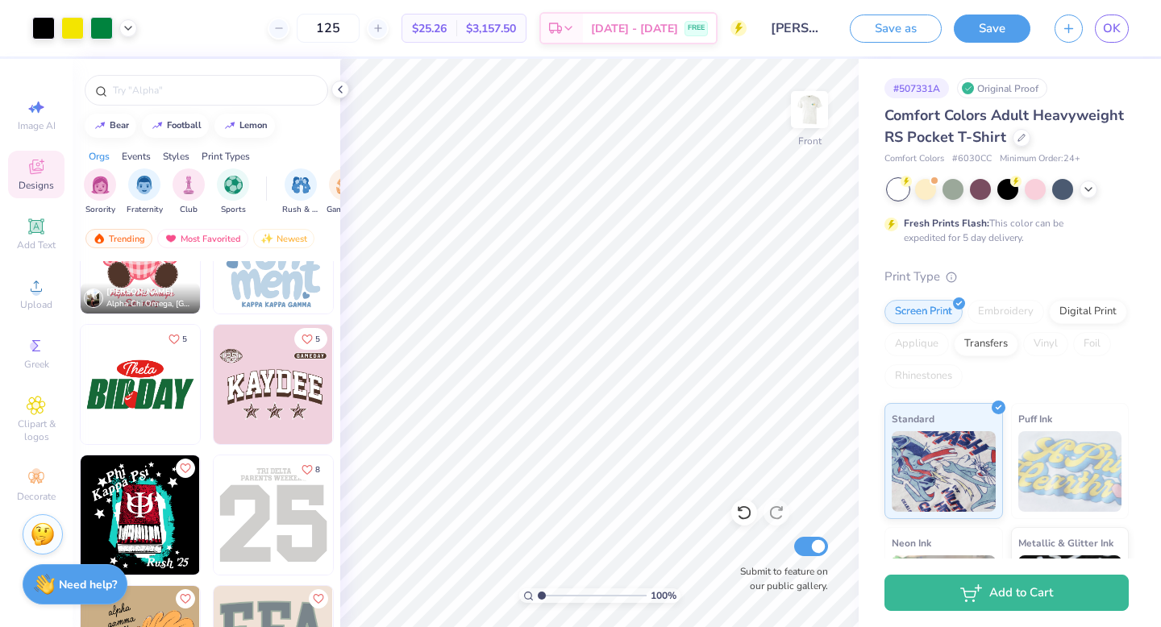
scroll to position [7121, 0]
click at [144, 391] on img at bounding box center [140, 383] width 119 height 119
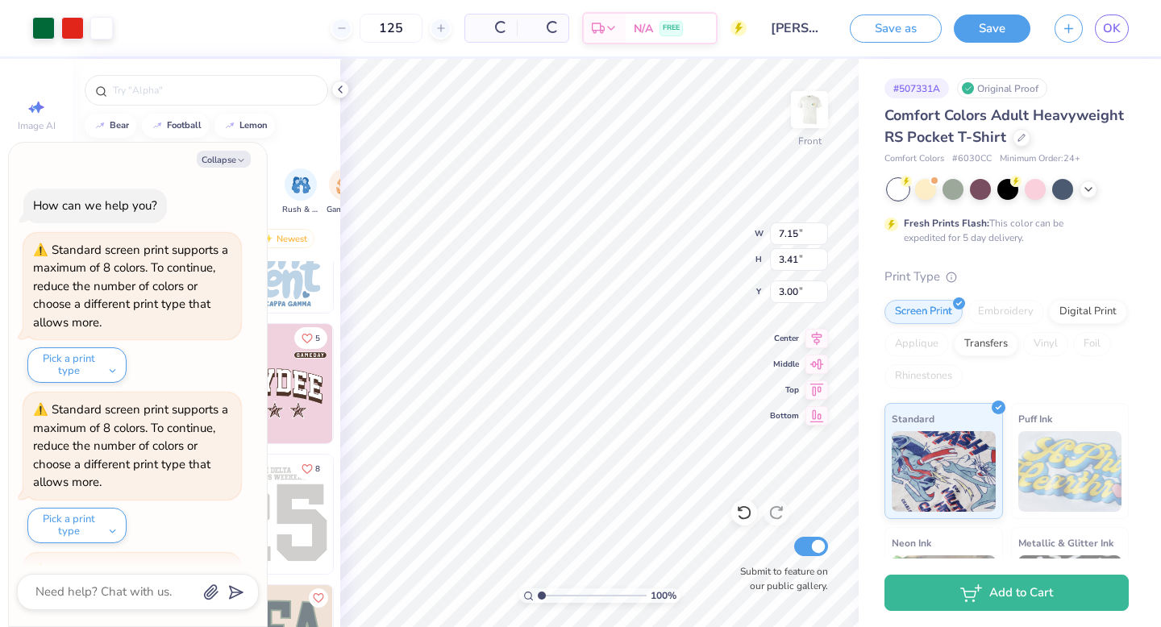
scroll to position [470, 0]
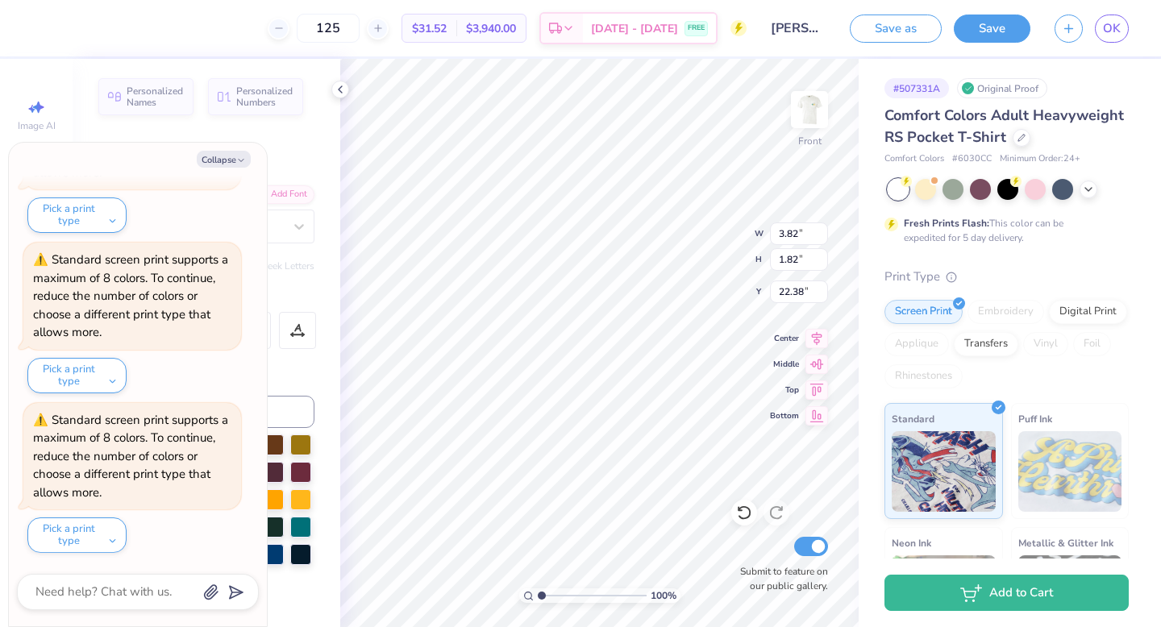
drag, startPoint x: 218, startPoint y: 156, endPoint x: 222, endPoint y: 131, distance: 24.5
click at [218, 156] on button "Collapse" at bounding box center [224, 159] width 54 height 17
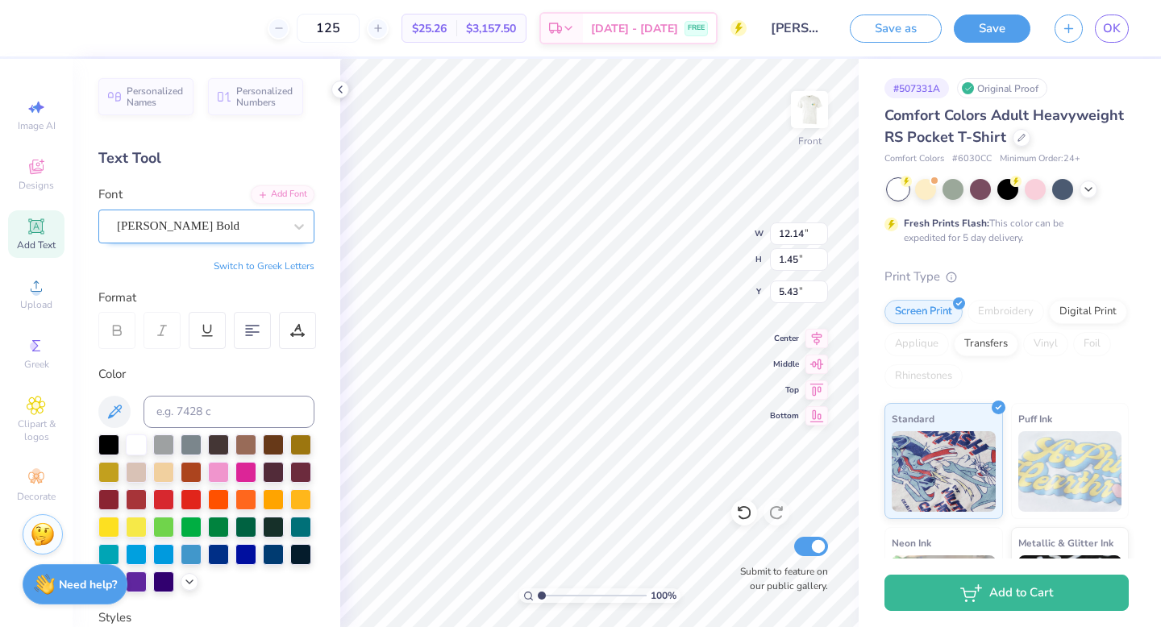
click at [177, 219] on div "[PERSON_NAME] Bold" at bounding box center [199, 226] width 169 height 25
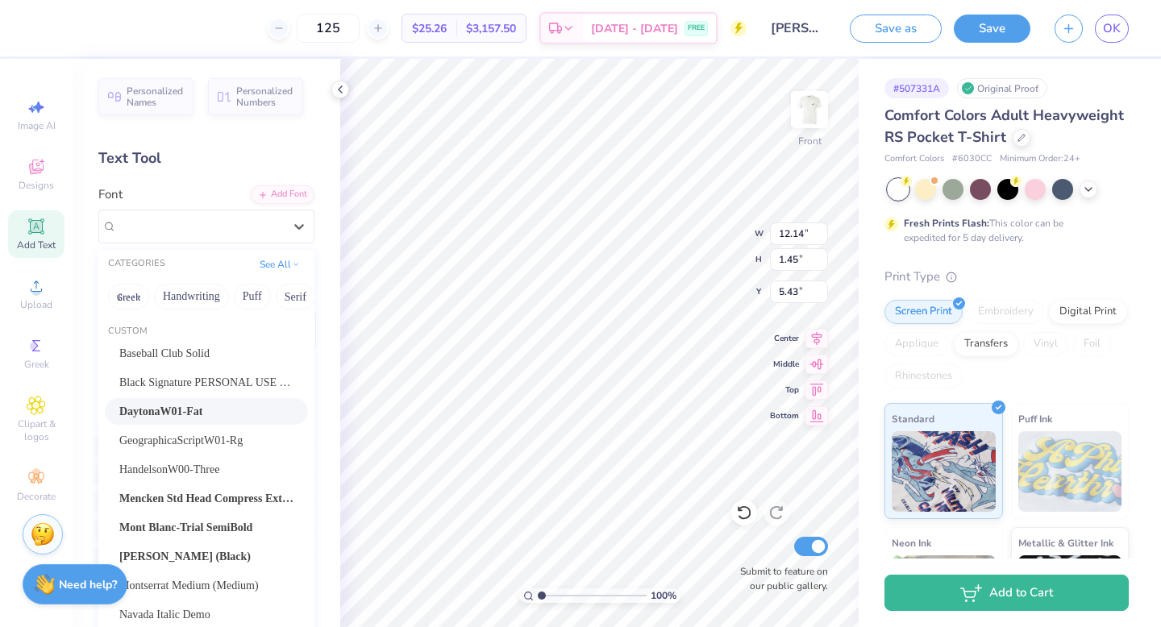
scroll to position [50, 0]
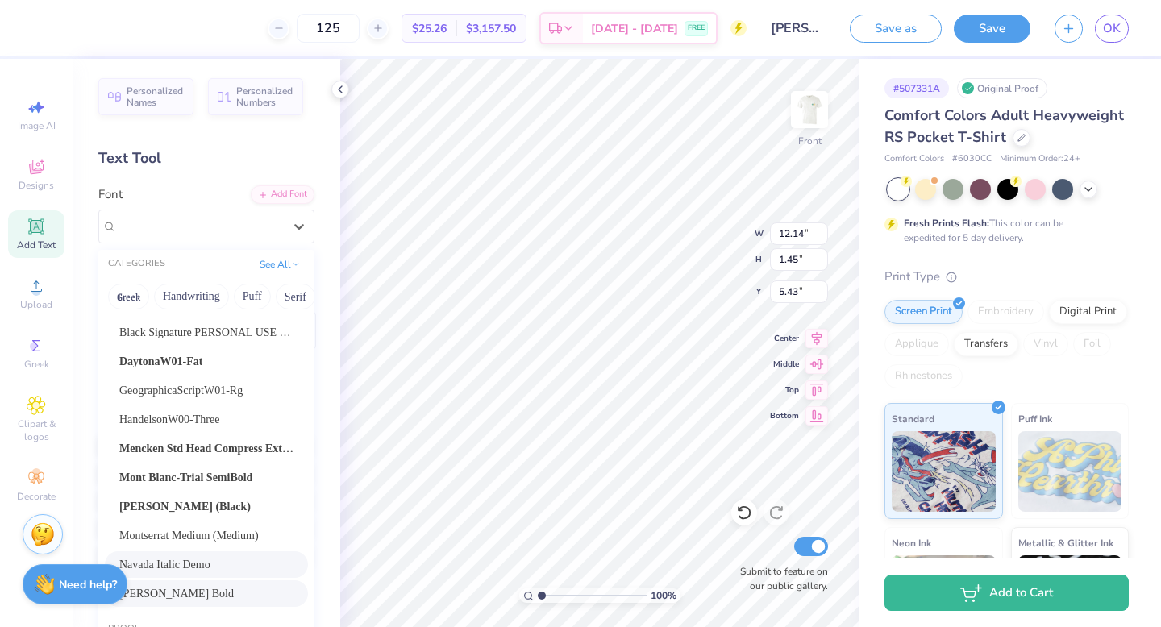
click at [223, 555] on div "Navada Italic Demo" at bounding box center [206, 564] width 203 height 27
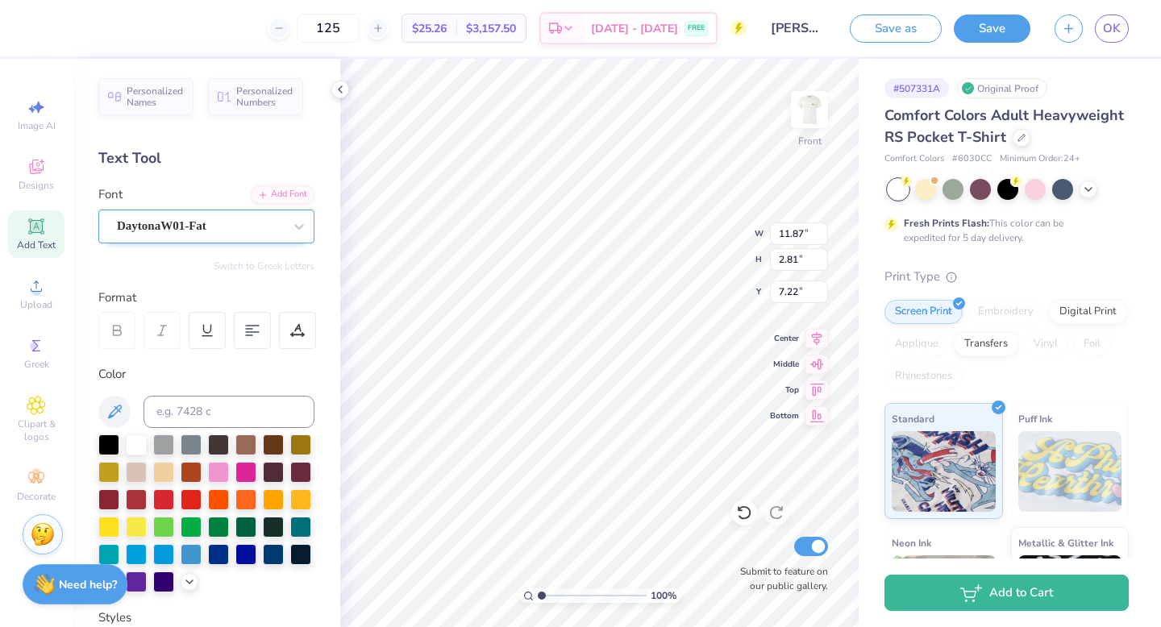
click at [265, 231] on div "DaytonaW01-Fat" at bounding box center [199, 226] width 169 height 25
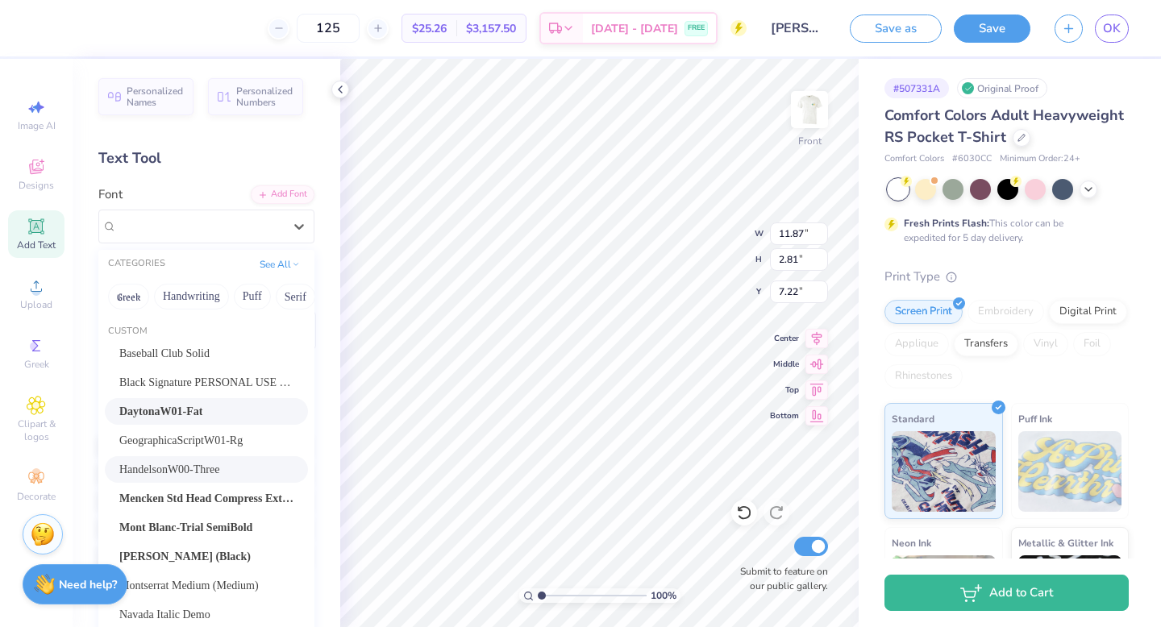
scroll to position [106, 0]
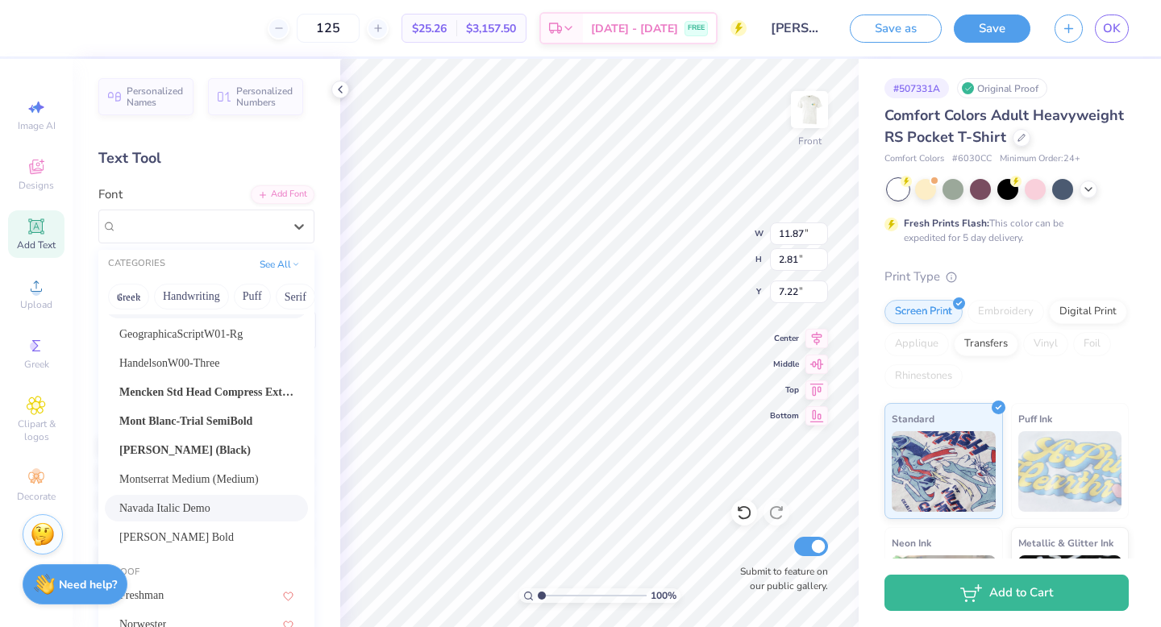
click at [210, 510] on span "Navada Italic Demo" at bounding box center [164, 508] width 91 height 17
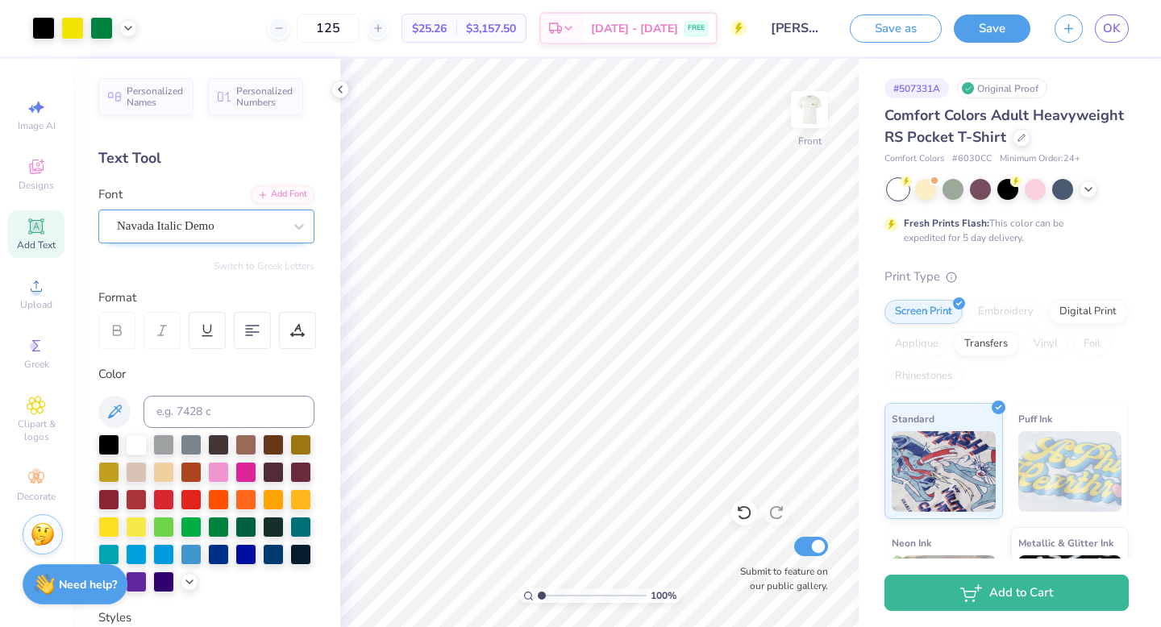
click at [194, 237] on div "Navada Italic Demo" at bounding box center [199, 226] width 169 height 25
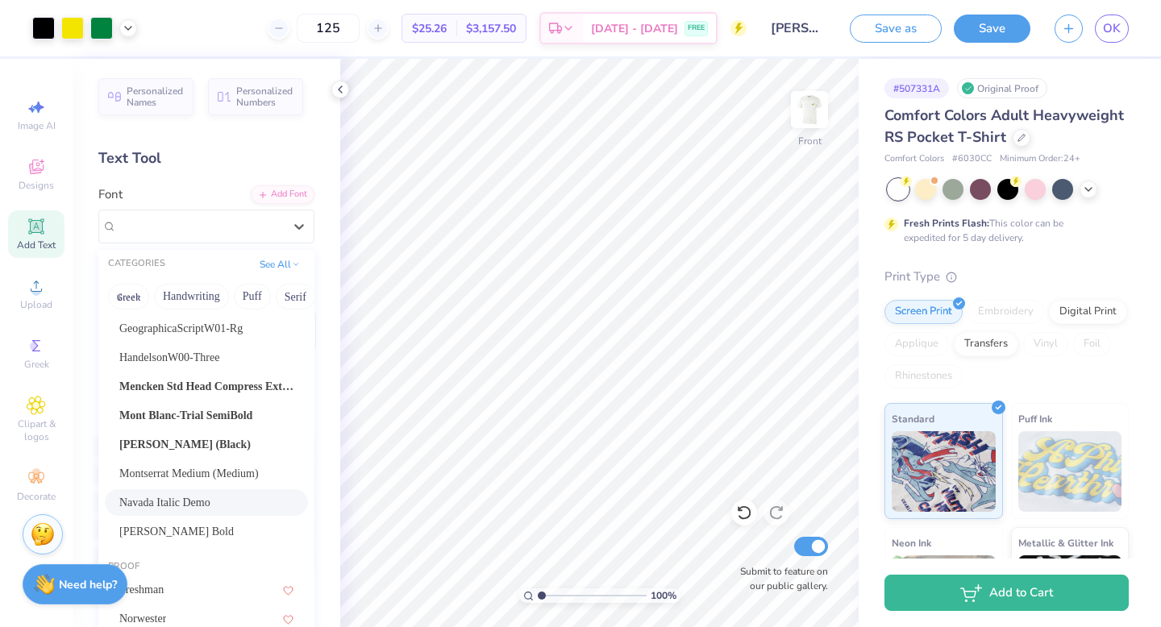
scroll to position [122, 0]
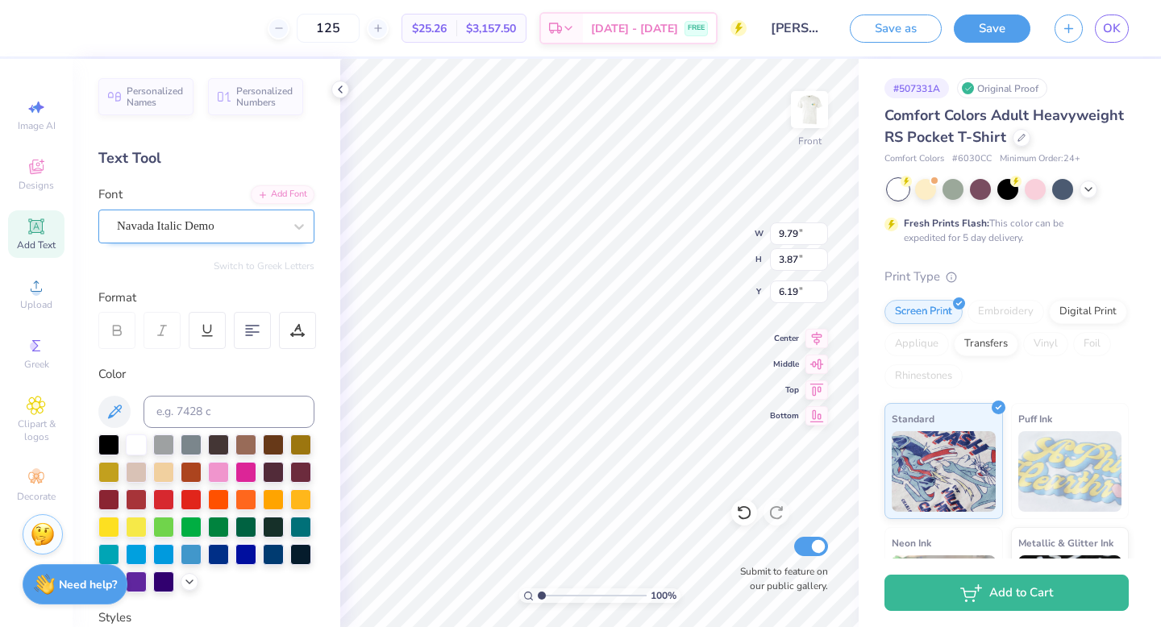
click at [236, 230] on div "Navada Italic Demo" at bounding box center [199, 226] width 169 height 25
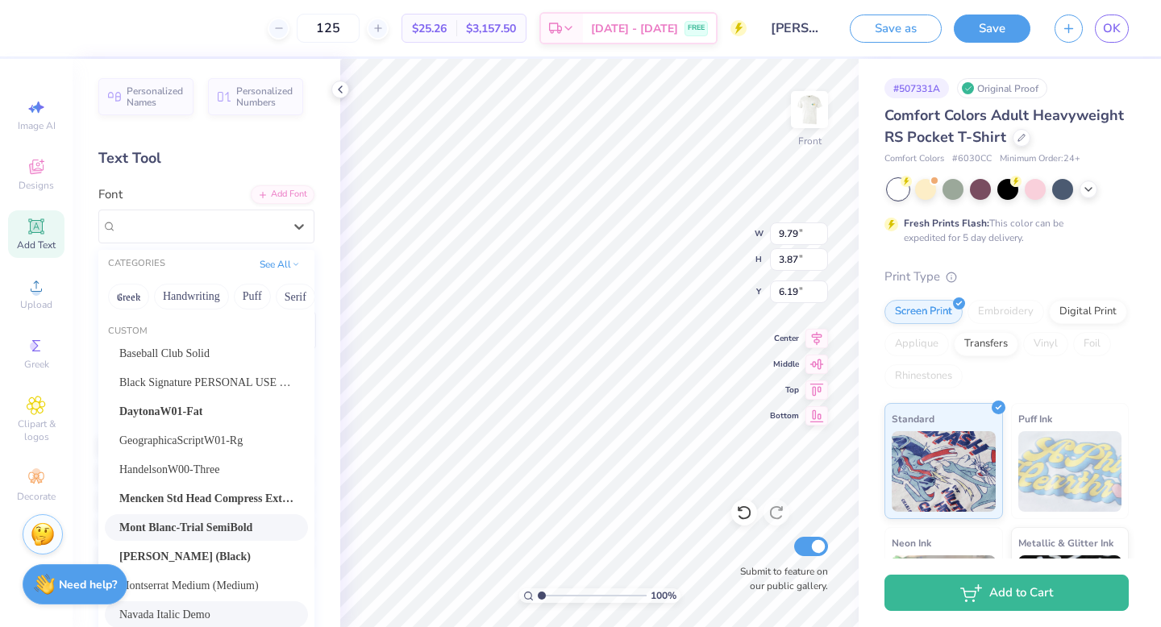
scroll to position [72, 0]
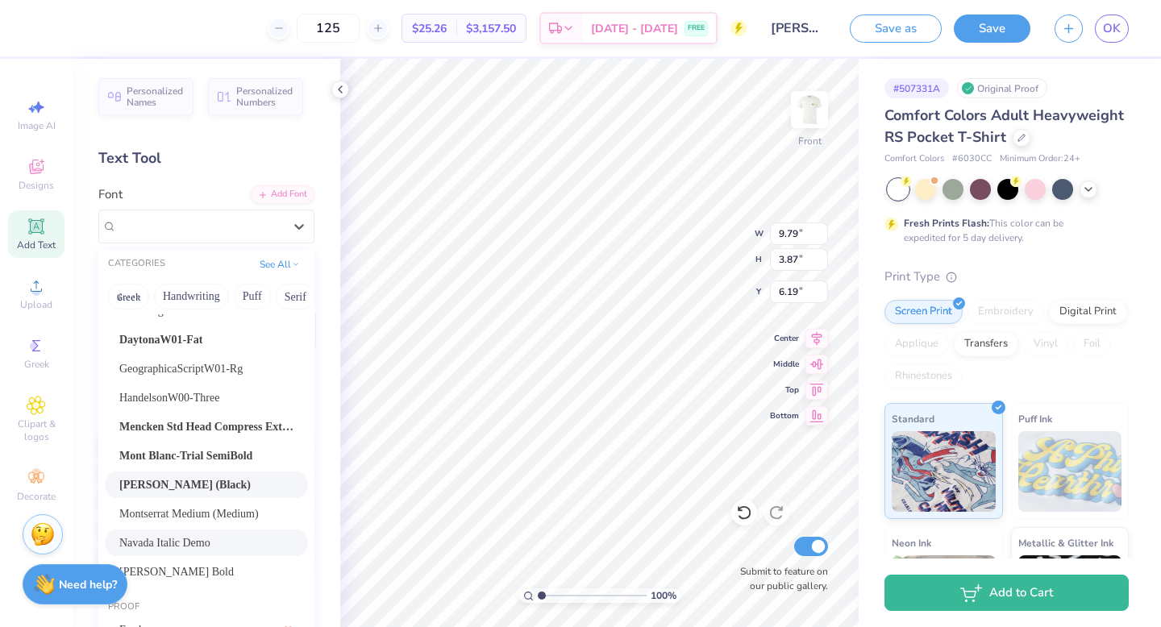
click at [206, 491] on span "Montserrat Black (Black)" at bounding box center [184, 484] width 131 height 17
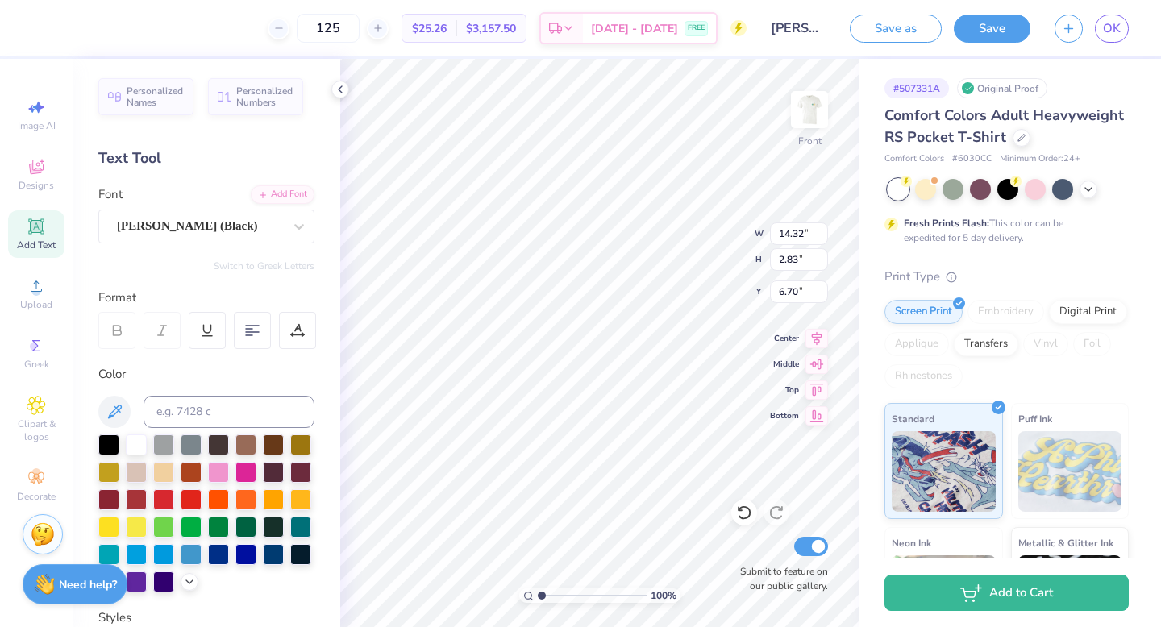
type input "14.32"
type input "2.83"
type input "6.70"
type input "13.05"
type input "2.58"
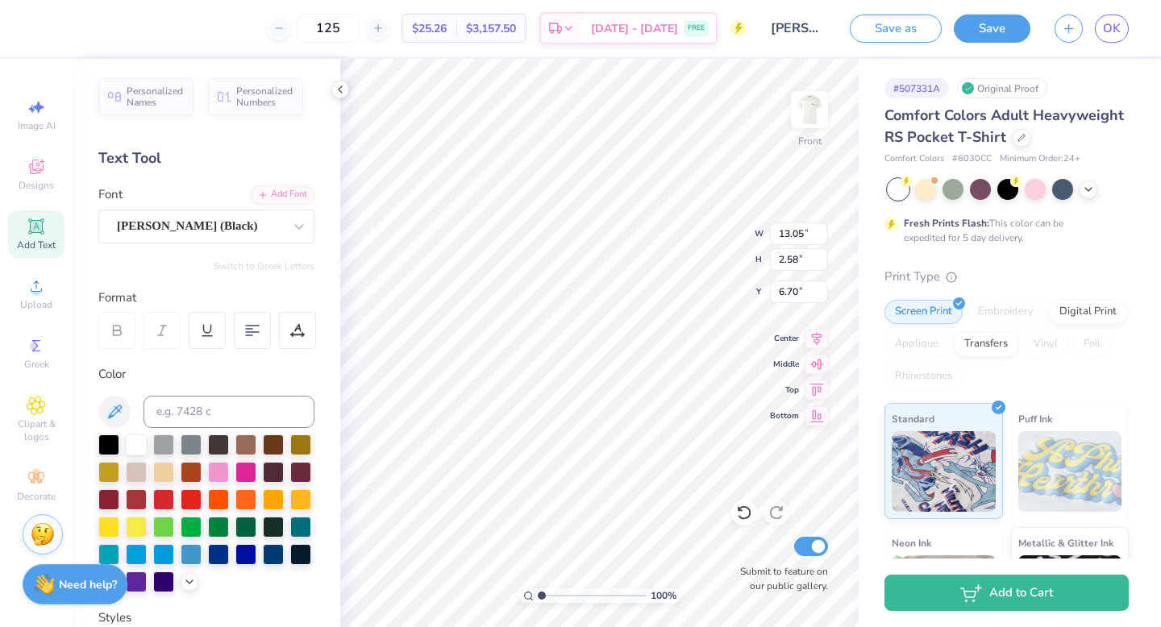
type input "11.85"
type input "2.34"
type input "11.84"
type input "2.21"
type input "3.77"
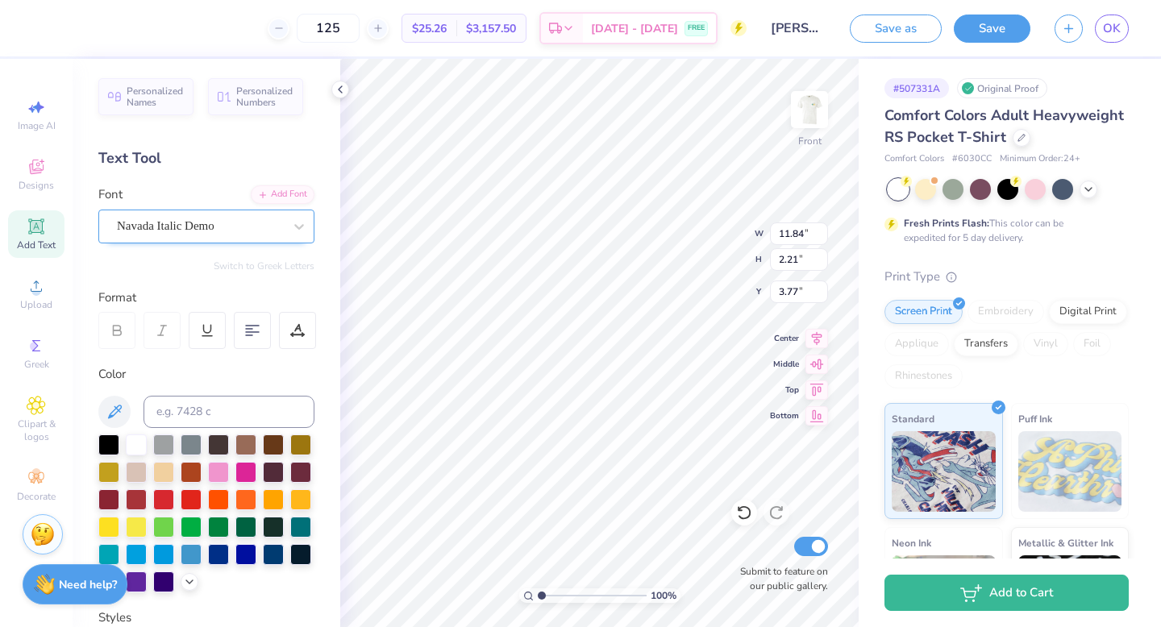
click at [202, 227] on div "Navada Italic Demo" at bounding box center [199, 226] width 169 height 25
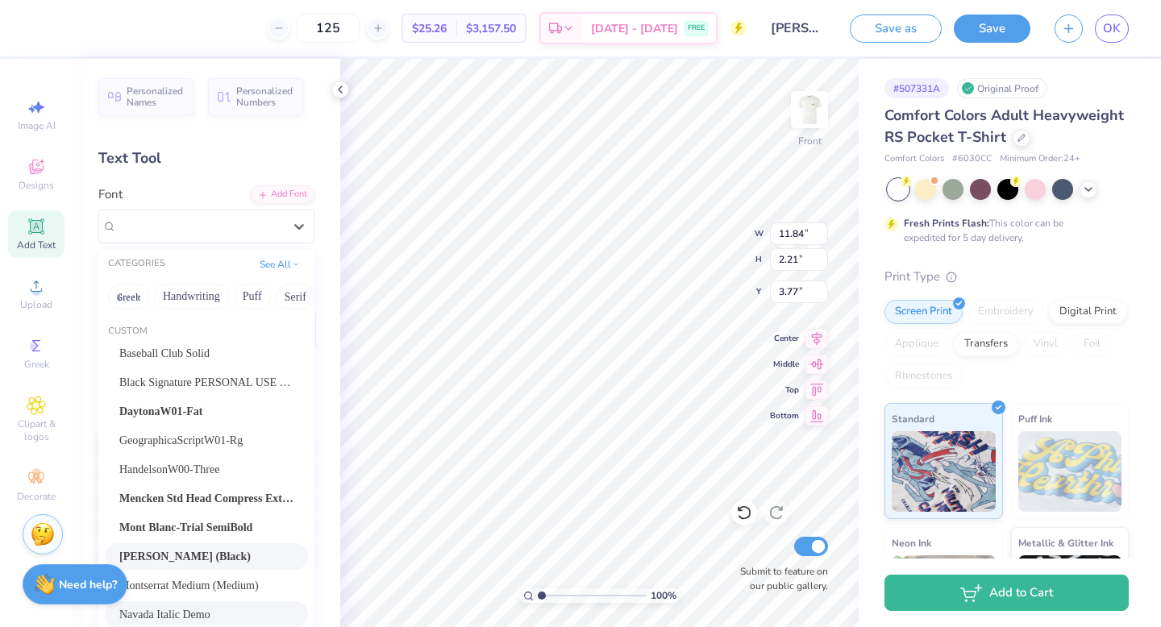
click at [218, 555] on span "[PERSON_NAME] (Black)" at bounding box center [184, 556] width 131 height 17
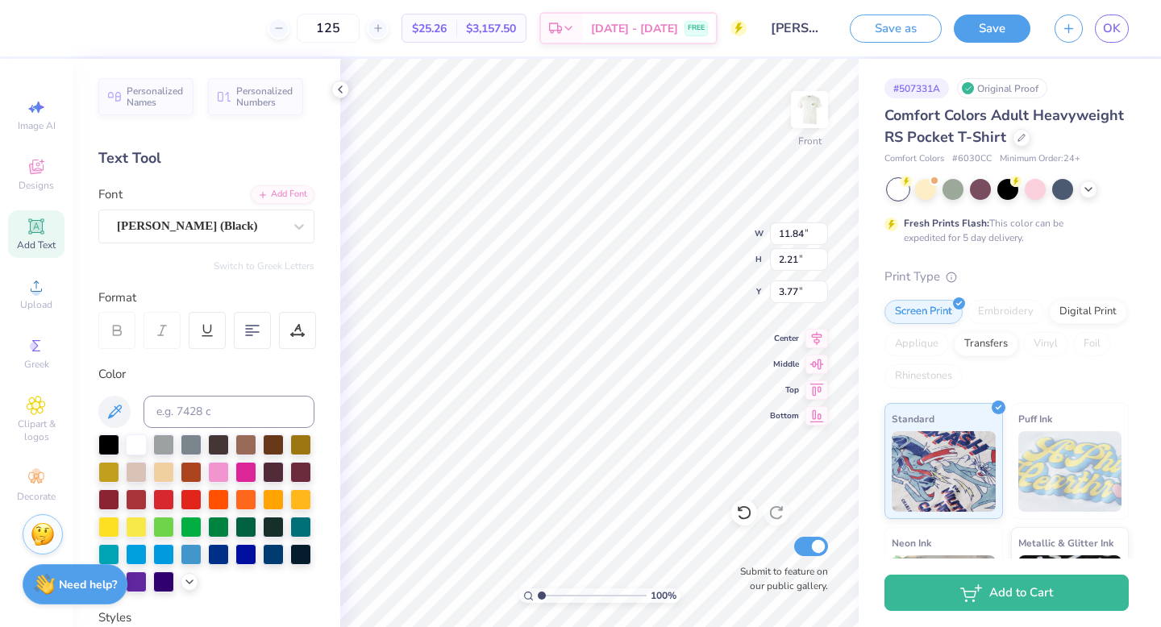
type input "14.32"
type input "1.63"
type input "4.06"
type input "13.12"
type input "1.49"
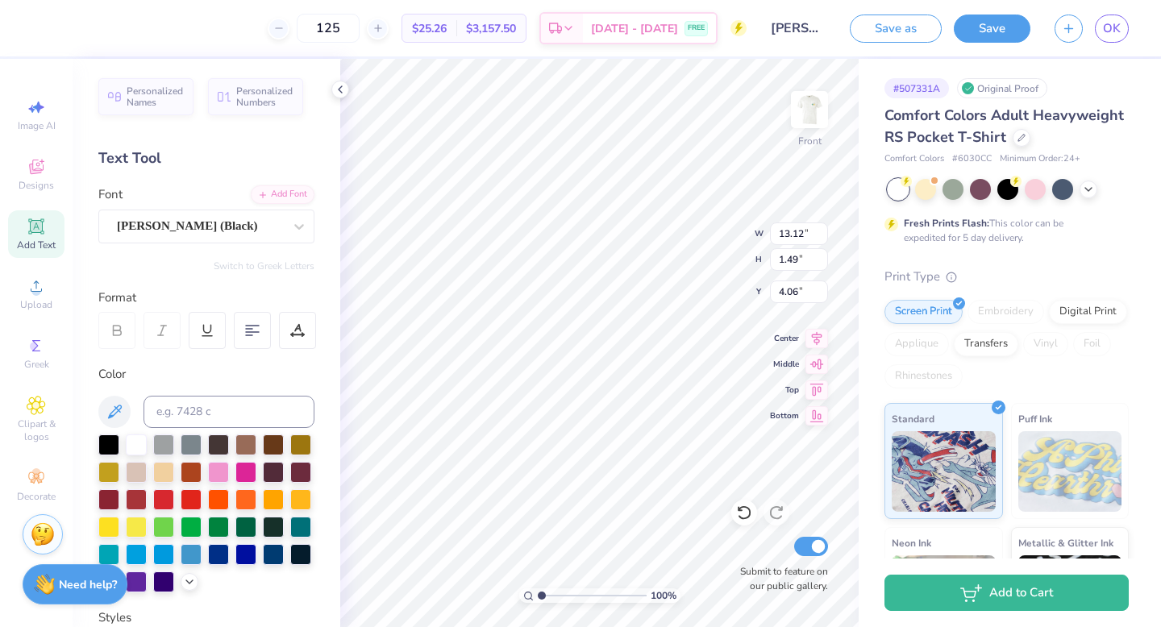
type input "11.61"
type input "1.32"
type input "5.21"
click at [739, 510] on icon at bounding box center [744, 513] width 14 height 15
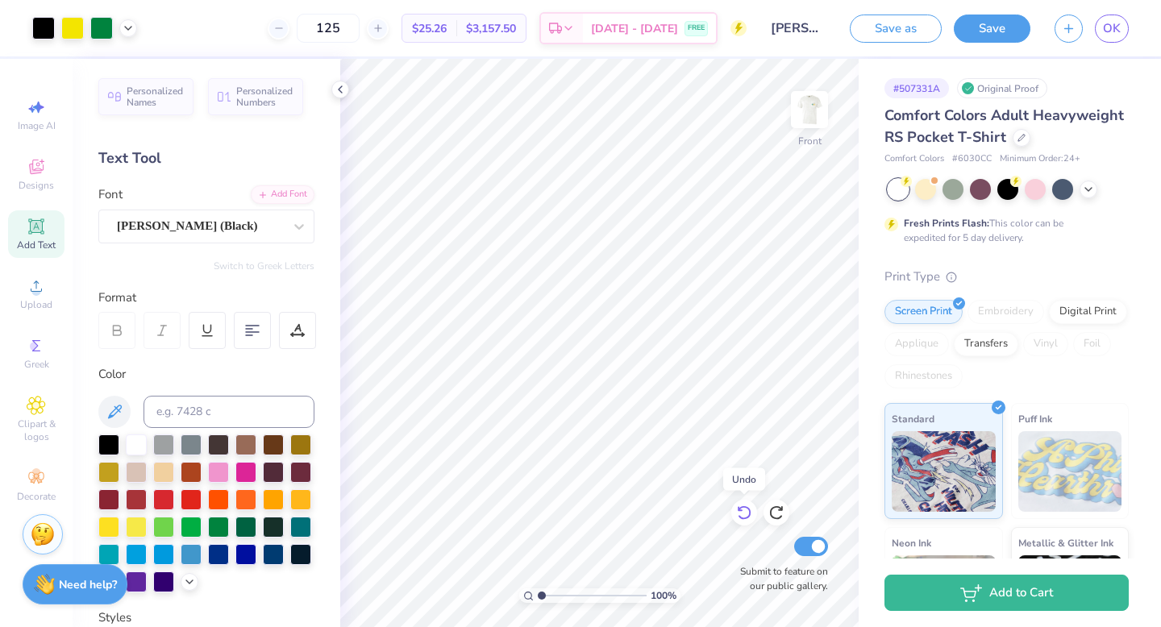
click at [740, 510] on icon at bounding box center [744, 513] width 16 height 16
click at [741, 510] on icon at bounding box center [744, 513] width 16 height 16
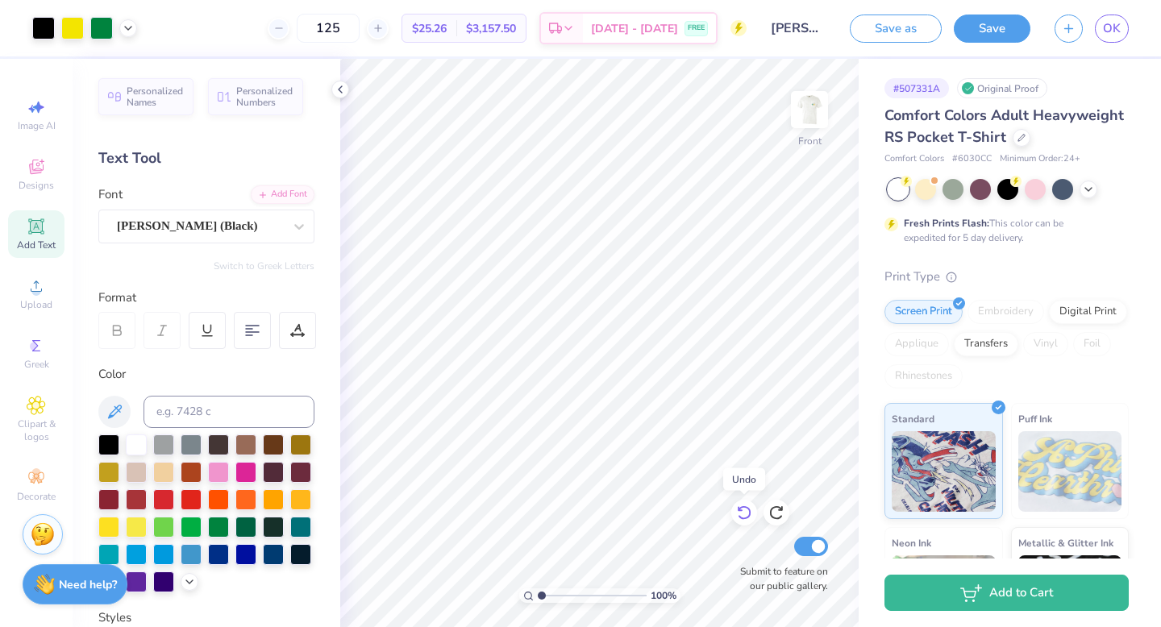
click at [741, 510] on icon at bounding box center [744, 513] width 16 height 16
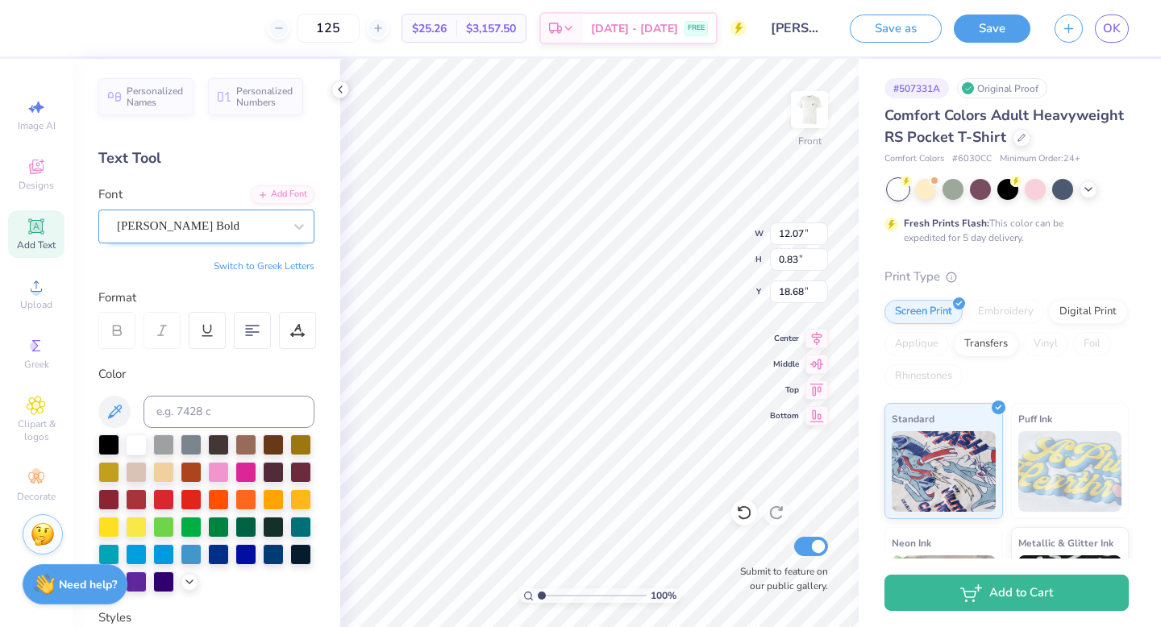
click at [197, 225] on div "[PERSON_NAME] Bold" at bounding box center [199, 226] width 169 height 25
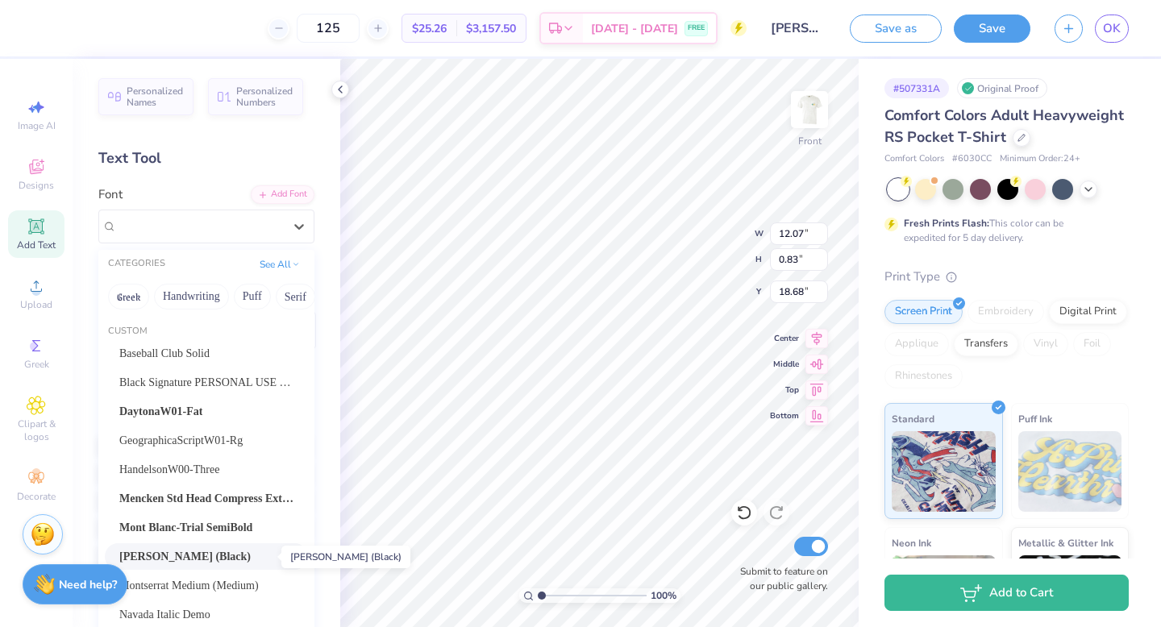
click at [229, 556] on span "[PERSON_NAME] (Black)" at bounding box center [184, 556] width 131 height 17
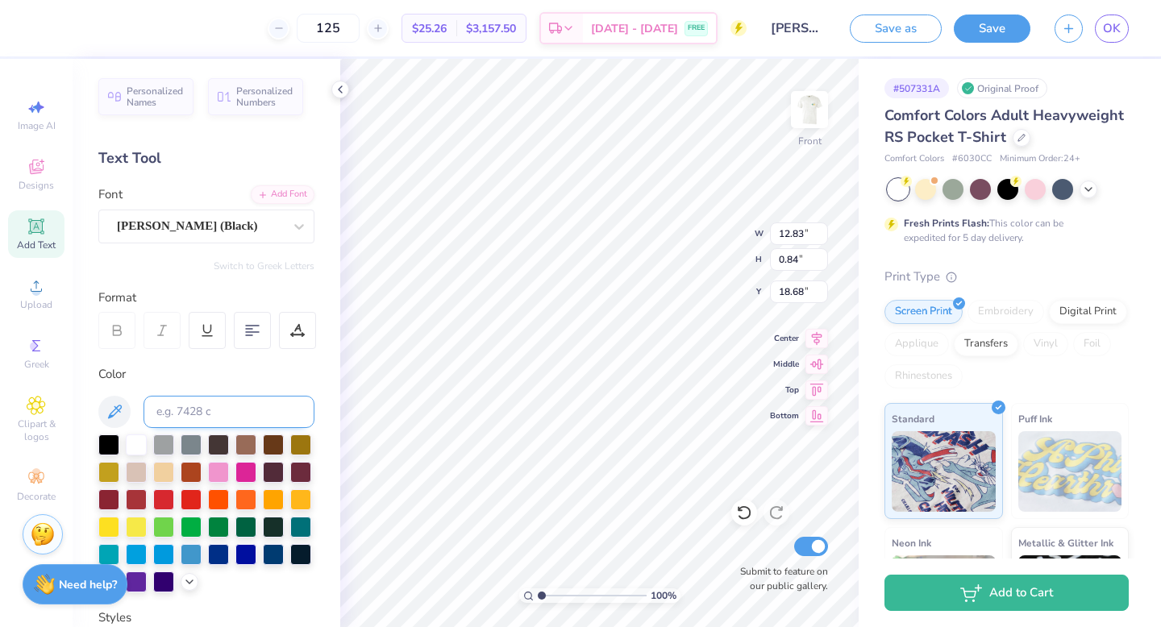
type input "12.83"
type input "0.84"
click at [248, 218] on div "[PERSON_NAME] (Black)" at bounding box center [199, 226] width 169 height 25
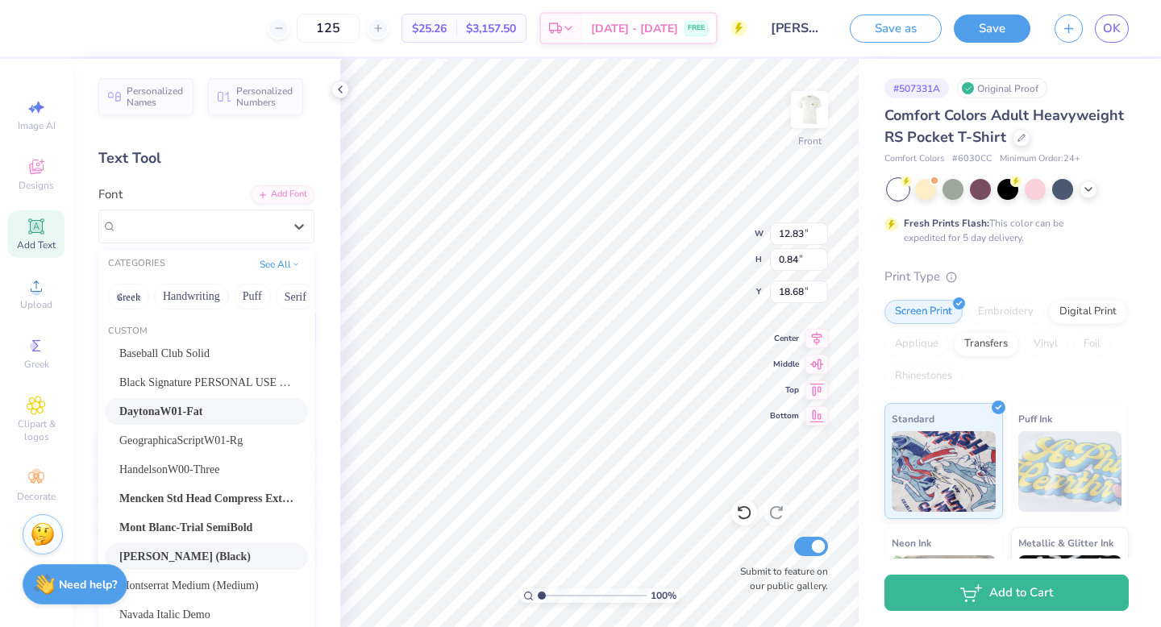
click at [220, 405] on div "DaytonaW01-Fat" at bounding box center [206, 411] width 174 height 17
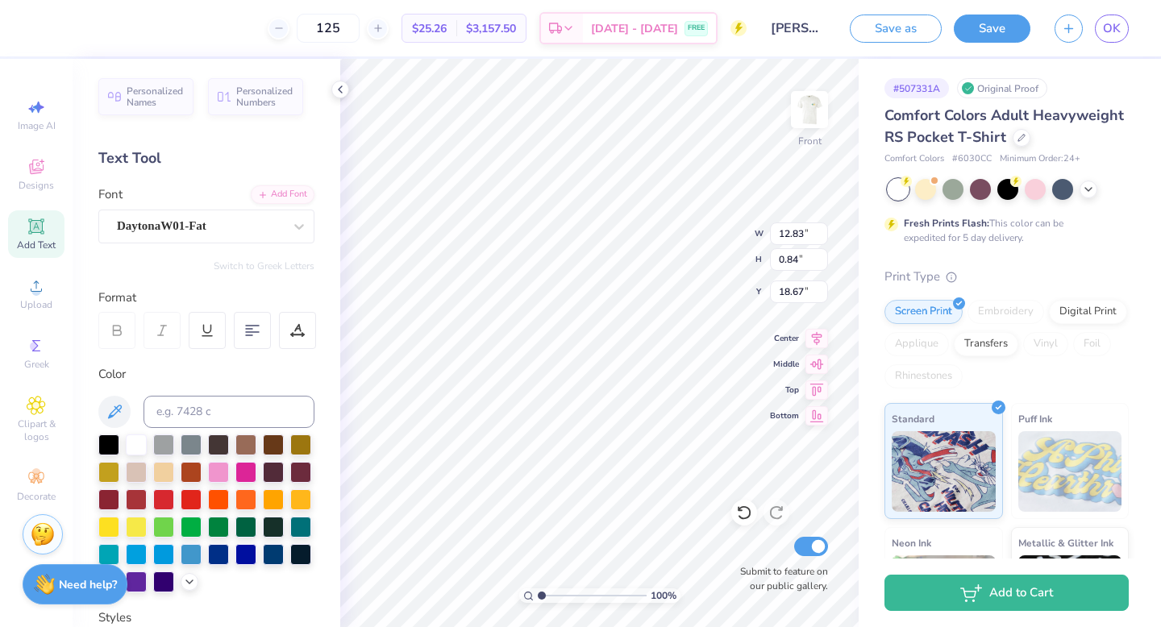
type input "12.28"
type input "0.87"
type input "18.67"
click at [202, 235] on div "DaytonaW01-Fat" at bounding box center [199, 226] width 169 height 25
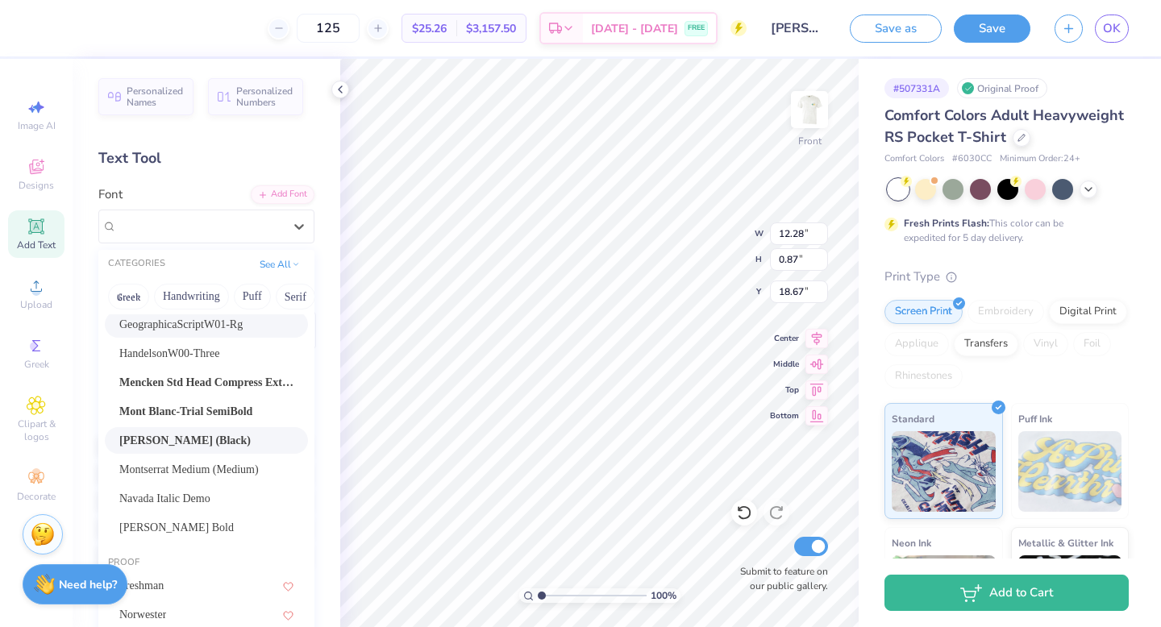
scroll to position [130, 0]
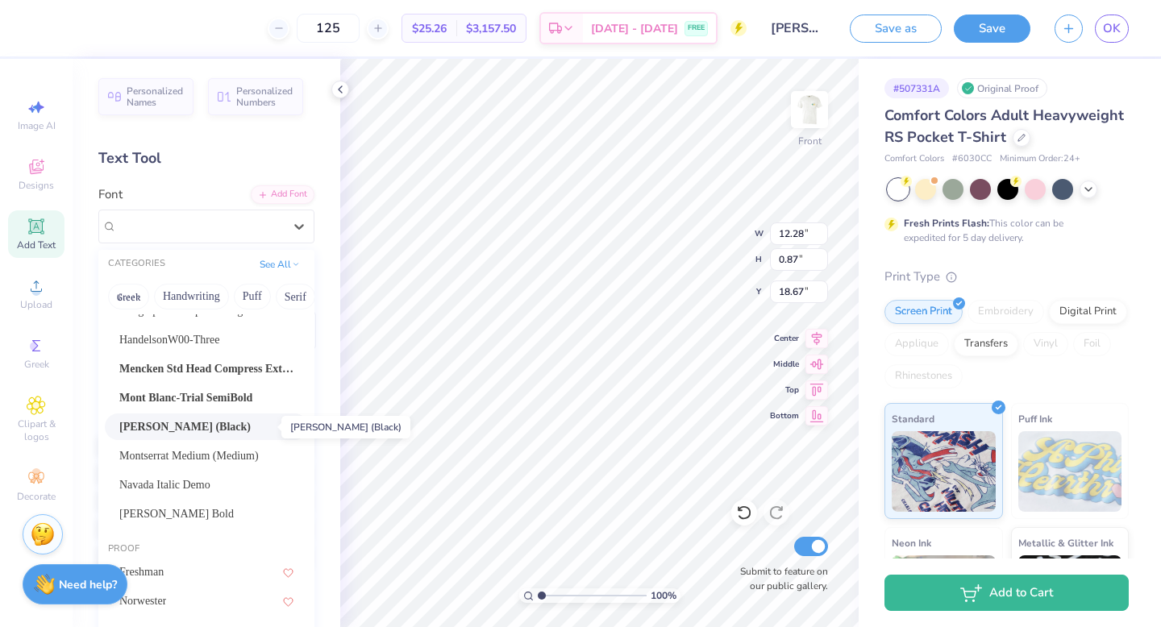
click at [207, 434] on span "[PERSON_NAME] (Black)" at bounding box center [184, 426] width 131 height 17
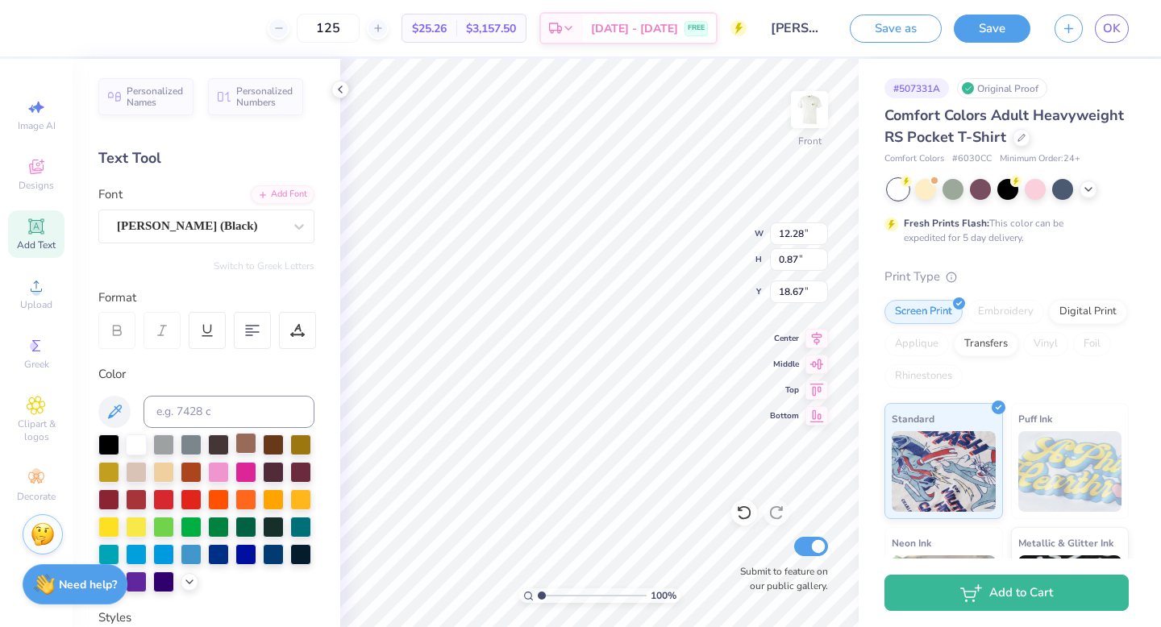
type input "12.83"
type input "0.84"
type input "18.68"
type input "12.28"
type input "0.87"
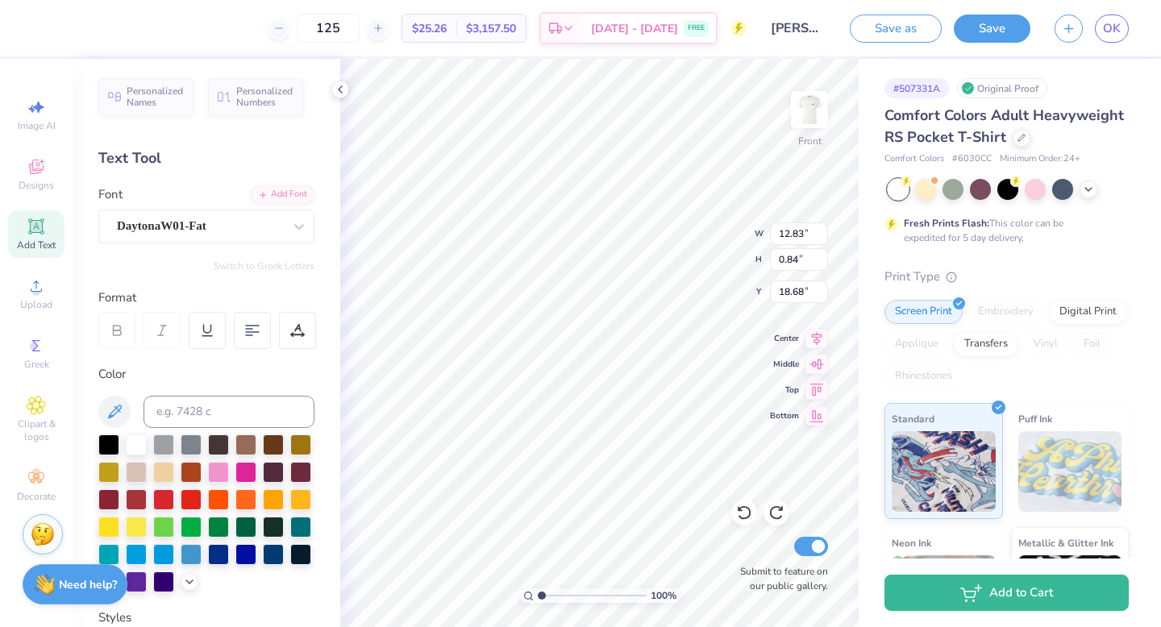
type input "18.67"
type input "12.83"
type input "0.84"
type input "18.68"
type input "12.07"
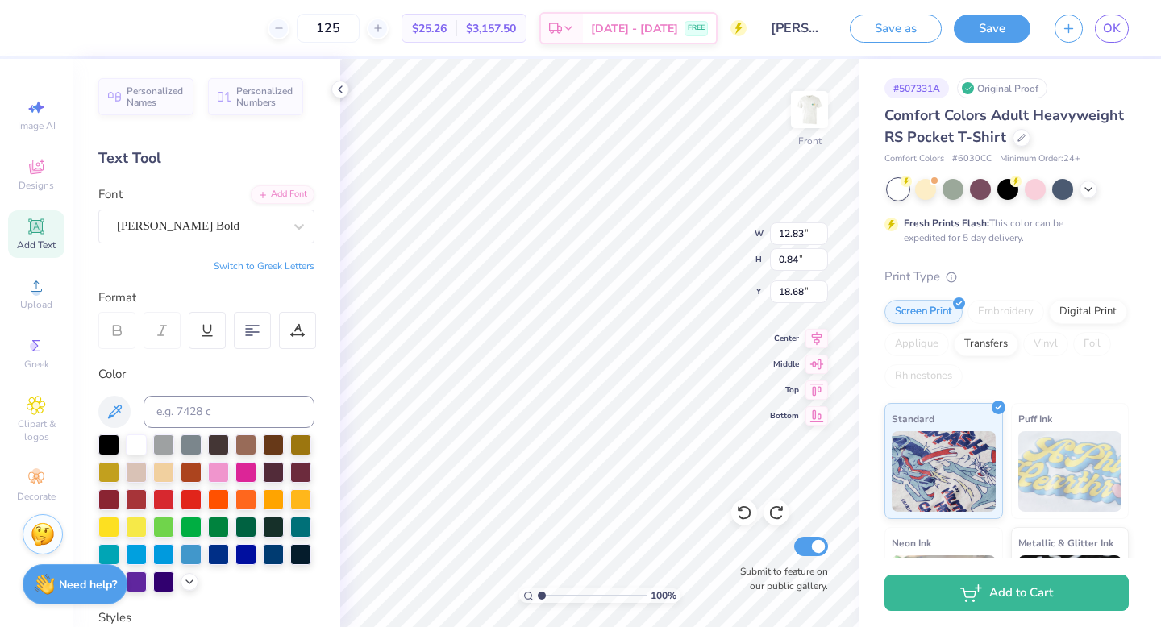
type input "0.83"
click at [738, 508] on icon at bounding box center [739, 509] width 3 height 3
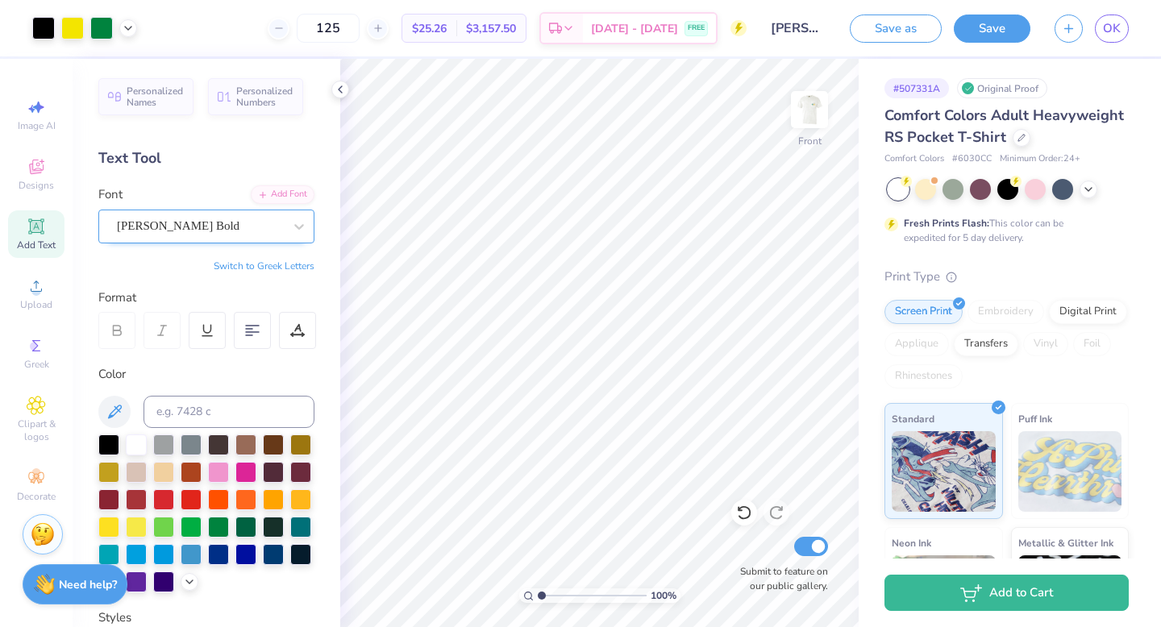
click at [198, 228] on div "[PERSON_NAME] Bold" at bounding box center [199, 226] width 169 height 25
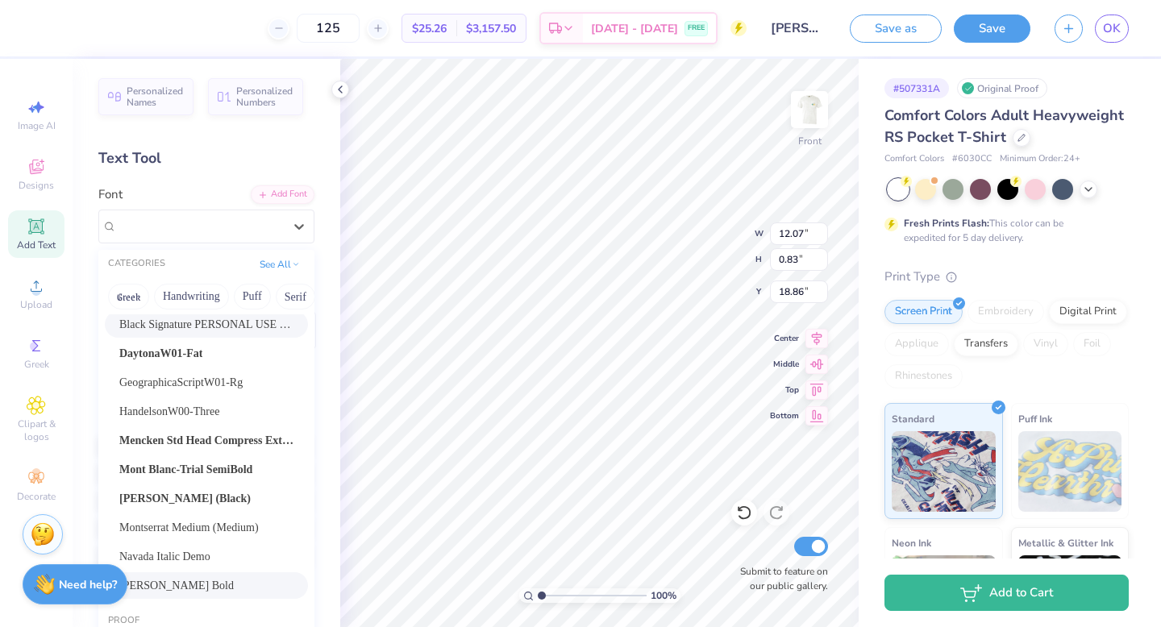
scroll to position [60, 0]
click at [208, 498] on span "[PERSON_NAME] (Black)" at bounding box center [184, 497] width 131 height 17
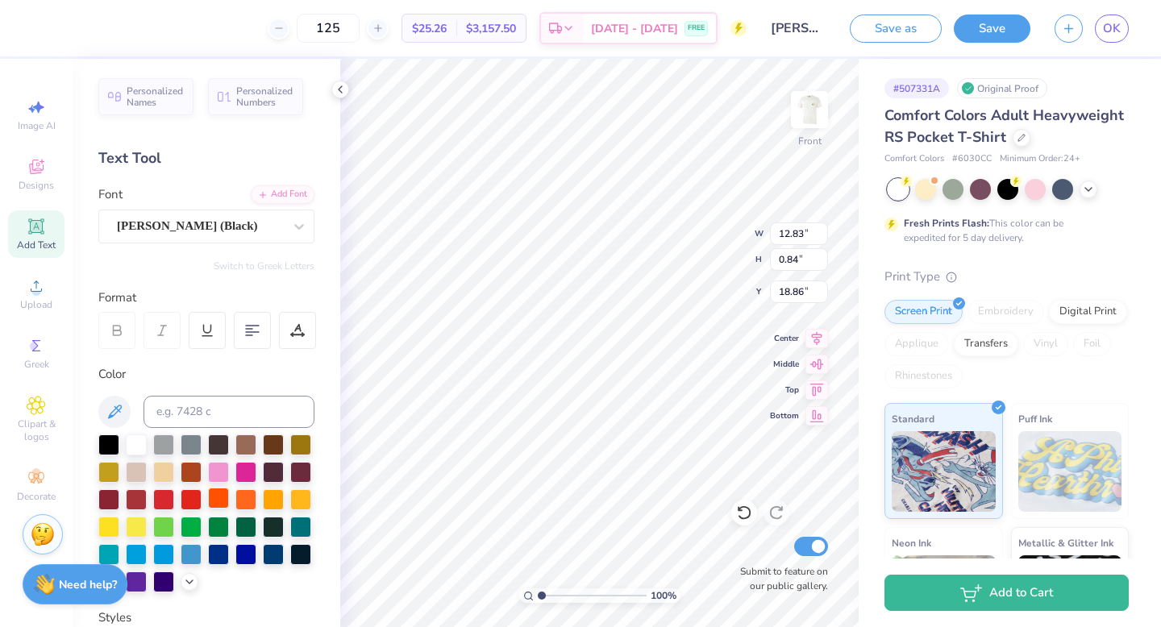
type input "12.83"
type input "0.84"
type input "12.27"
type input "0.80"
type input "11.51"
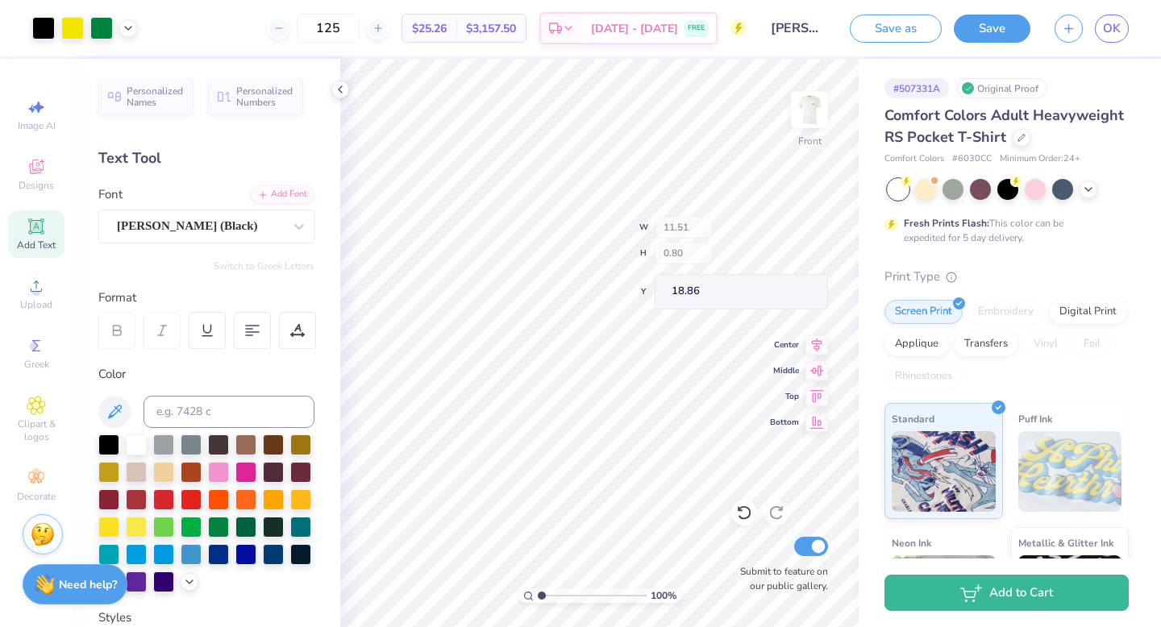
type input "0.75"
type input "12.28"
type input "0.80"
type input "12.83"
type input "0.84"
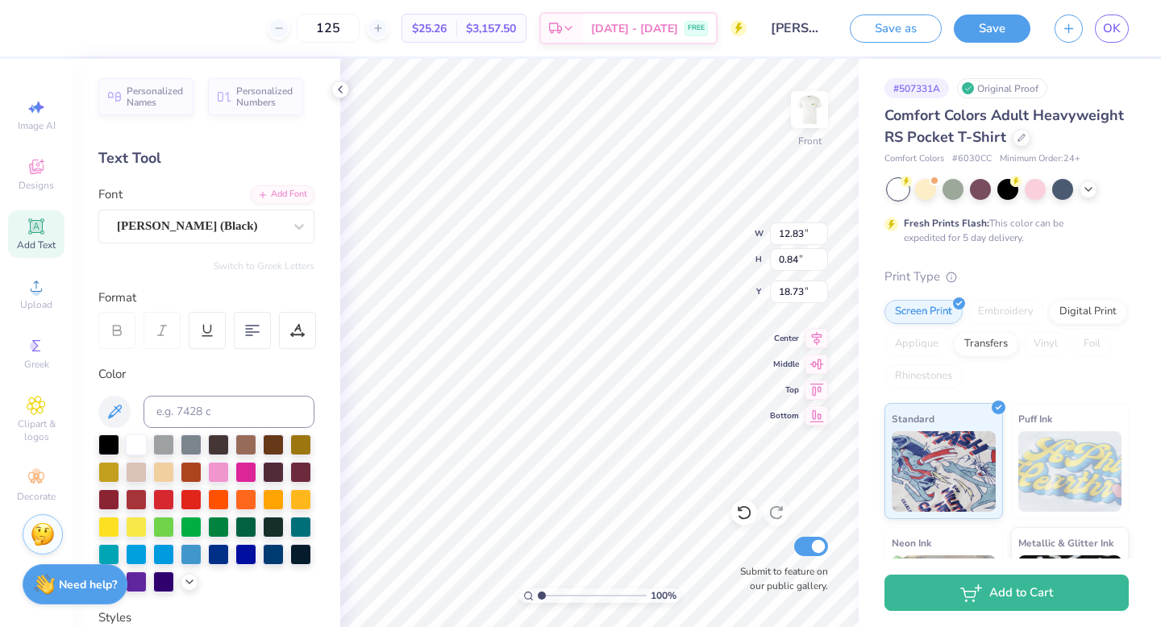
type input "18.73"
click at [223, 227] on div "[PERSON_NAME] (Black)" at bounding box center [199, 226] width 169 height 25
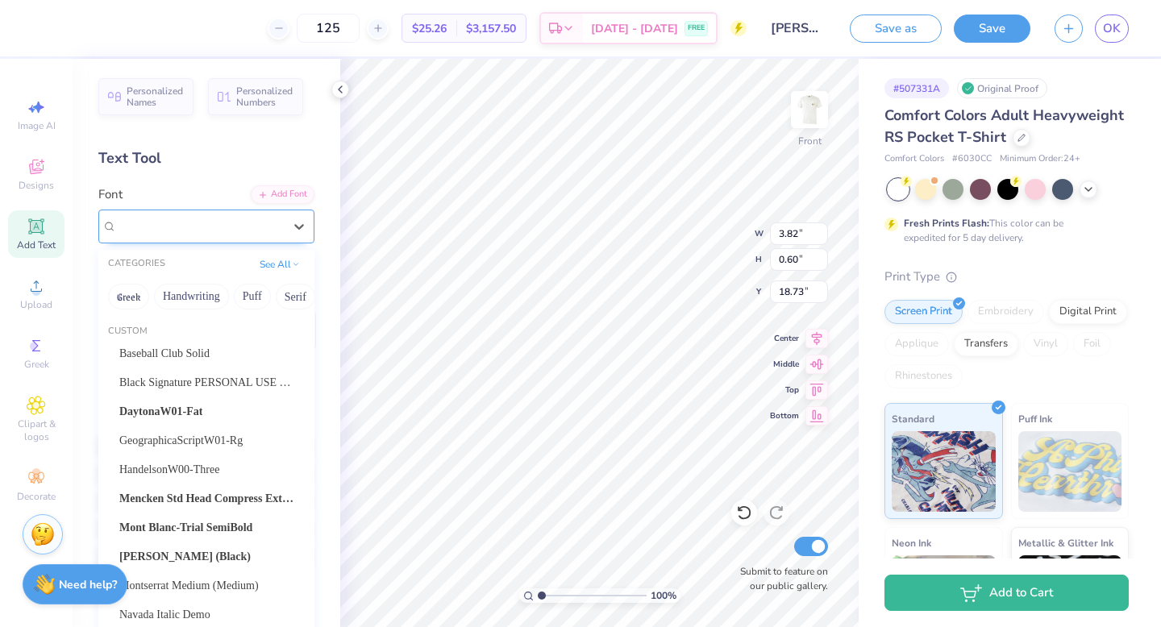
type input "3.82"
type input "0.60"
type input "20.18"
click at [206, 550] on span "[PERSON_NAME] (Black)" at bounding box center [184, 556] width 131 height 17
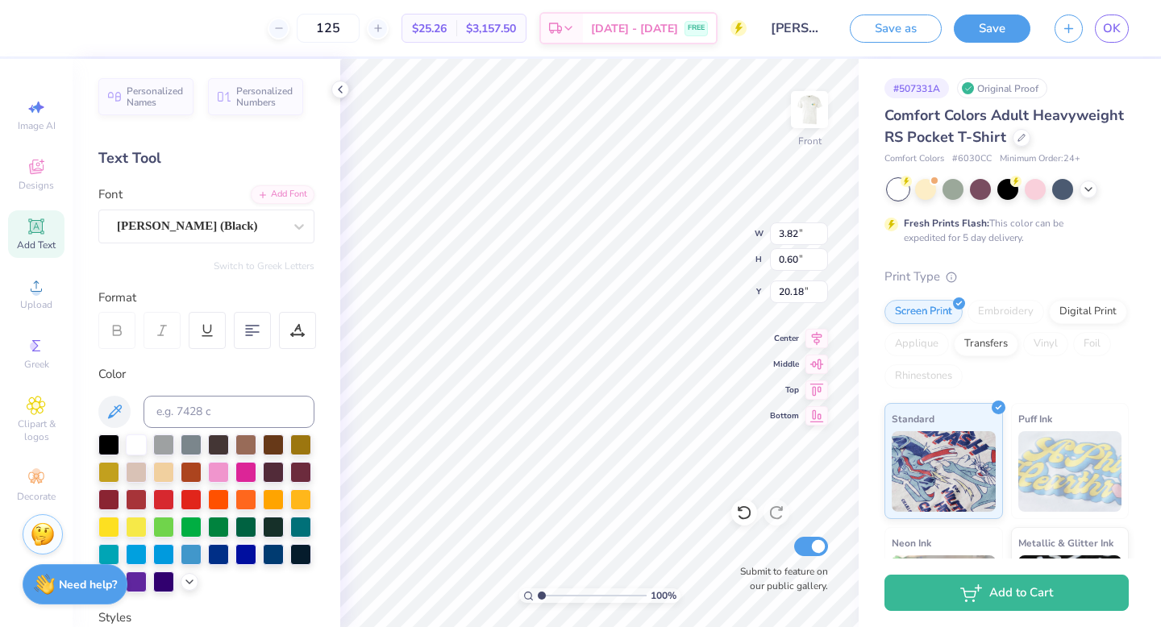
type input "4.50"
type input "0.61"
type input "19.86"
click at [817, 114] on img at bounding box center [809, 109] width 64 height 64
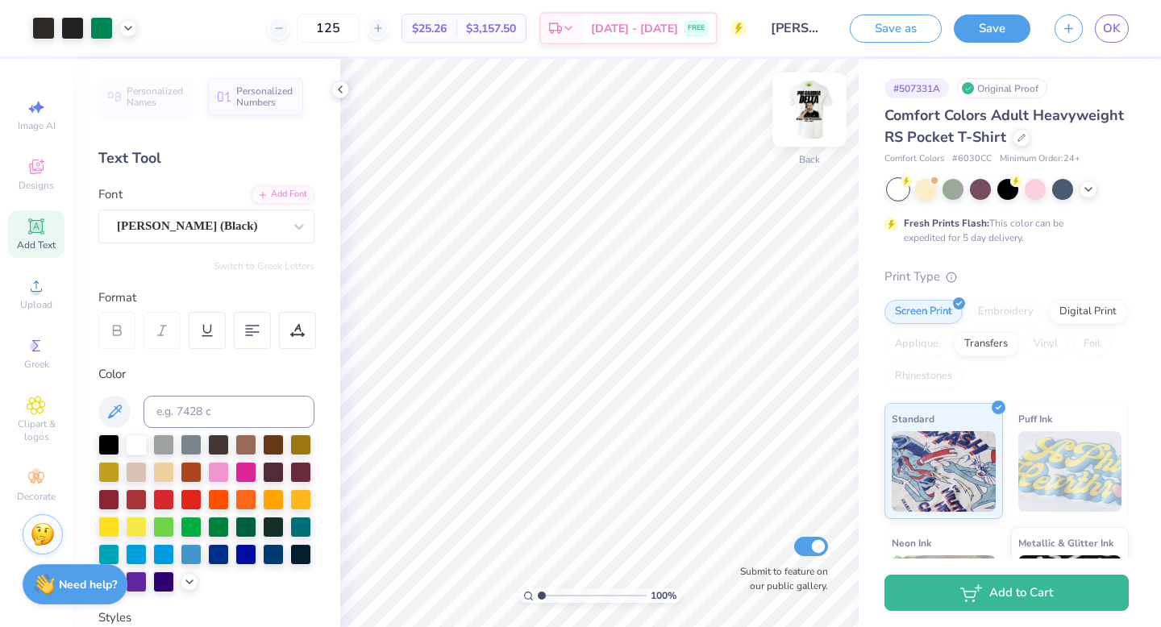
click at [812, 109] on img at bounding box center [809, 109] width 64 height 64
click at [802, 123] on img at bounding box center [809, 109] width 64 height 64
click at [805, 122] on img at bounding box center [809, 109] width 64 height 64
click at [990, 36] on button "Save" at bounding box center [992, 26] width 77 height 28
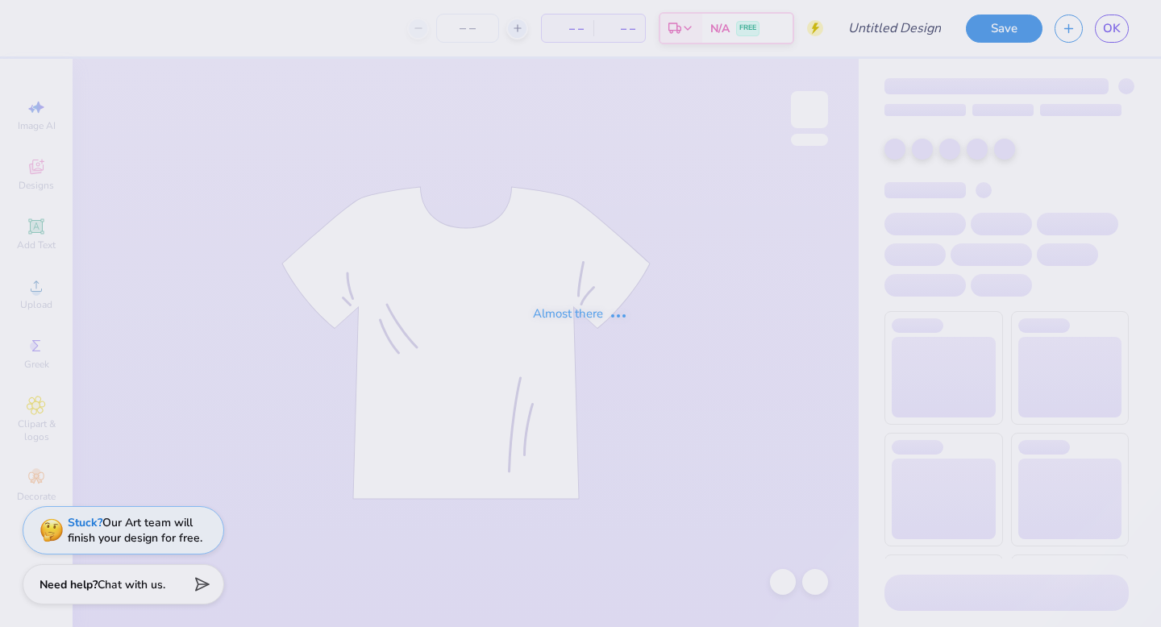
type input "[PERSON_NAME]"
type input "125"
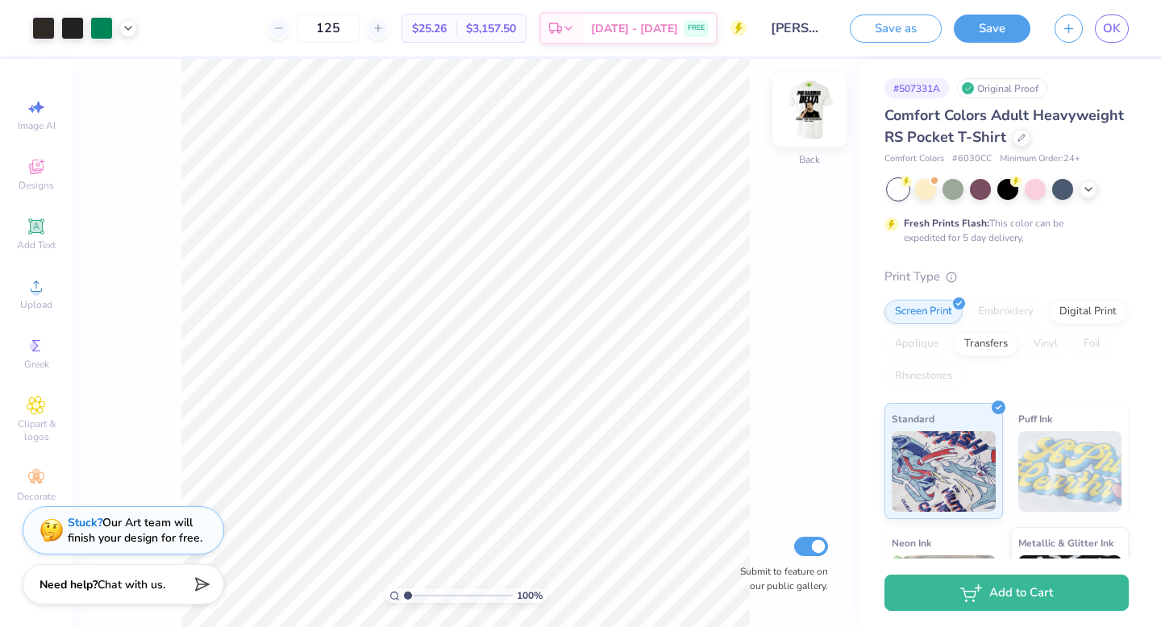
click at [822, 113] on img at bounding box center [809, 109] width 64 height 64
click at [1118, 31] on span "OK" at bounding box center [1112, 28] width 18 height 19
